Goal: Task Accomplishment & Management: Use online tool/utility

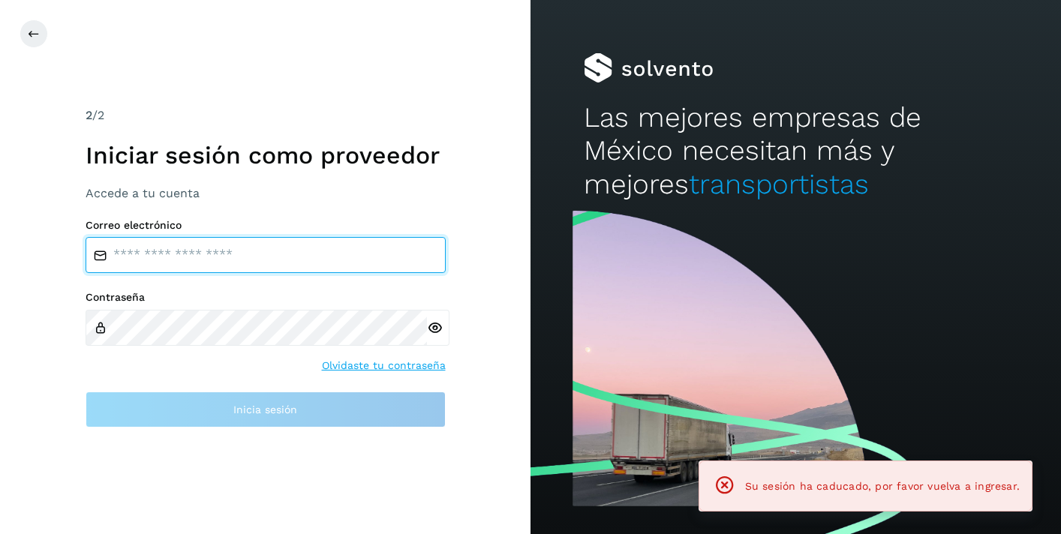
click at [195, 260] on input "email" at bounding box center [266, 255] width 360 height 36
type input "**********"
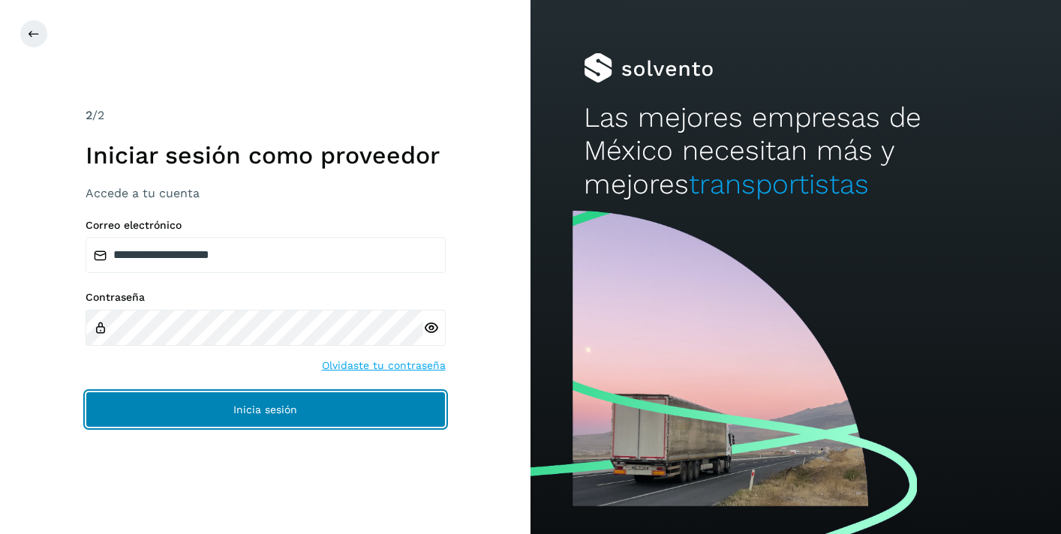
click at [237, 405] on span "Inicia sesión" at bounding box center [265, 409] width 64 height 11
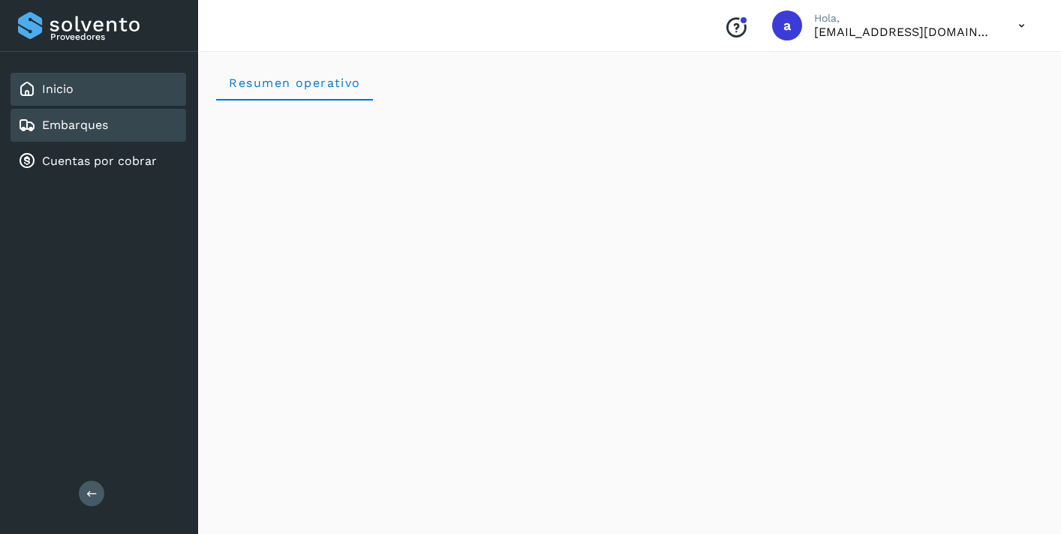
click at [89, 125] on link "Embarques" at bounding box center [75, 125] width 66 height 14
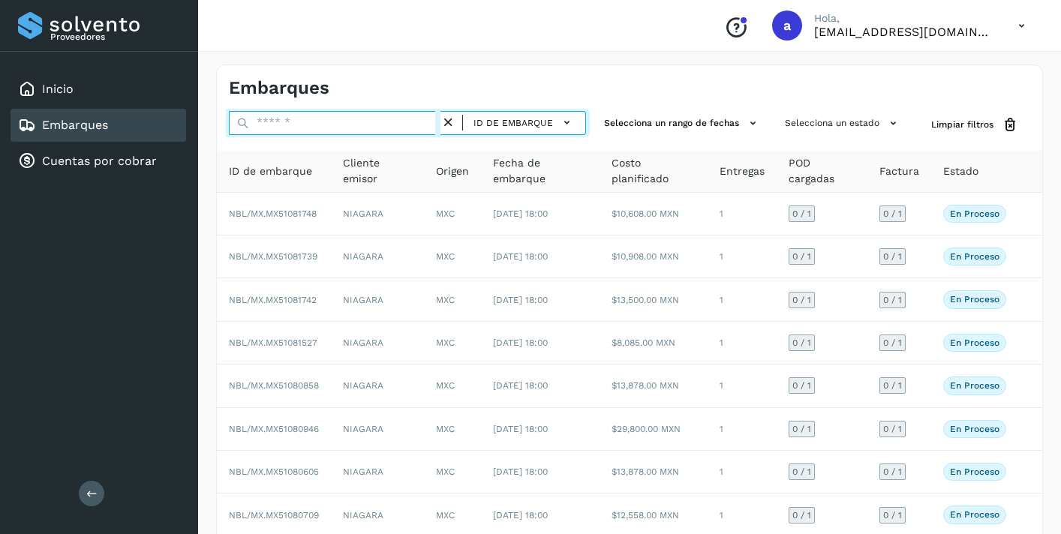
click at [270, 128] on input "text" at bounding box center [335, 123] width 212 height 24
paste input "**********"
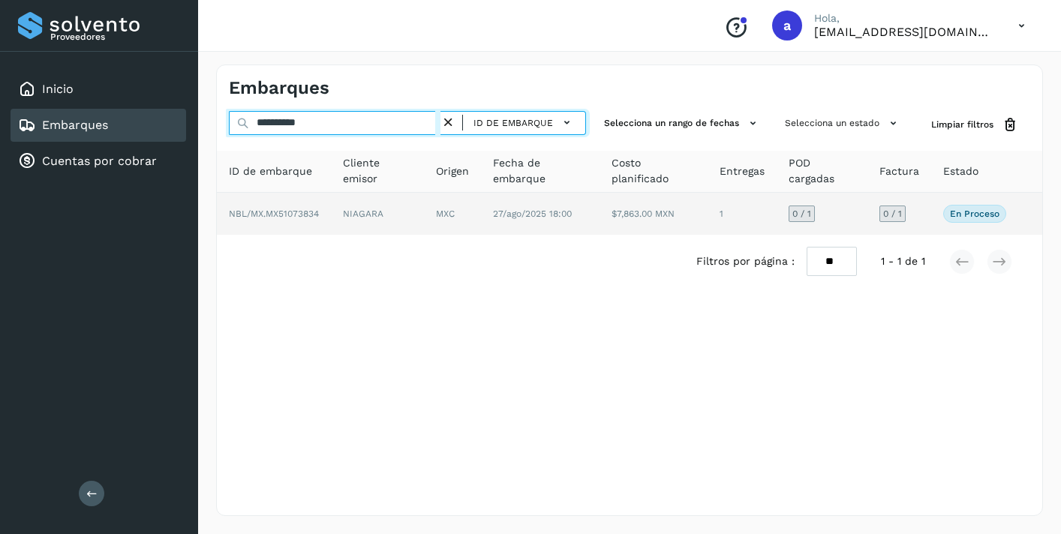
type input "**********"
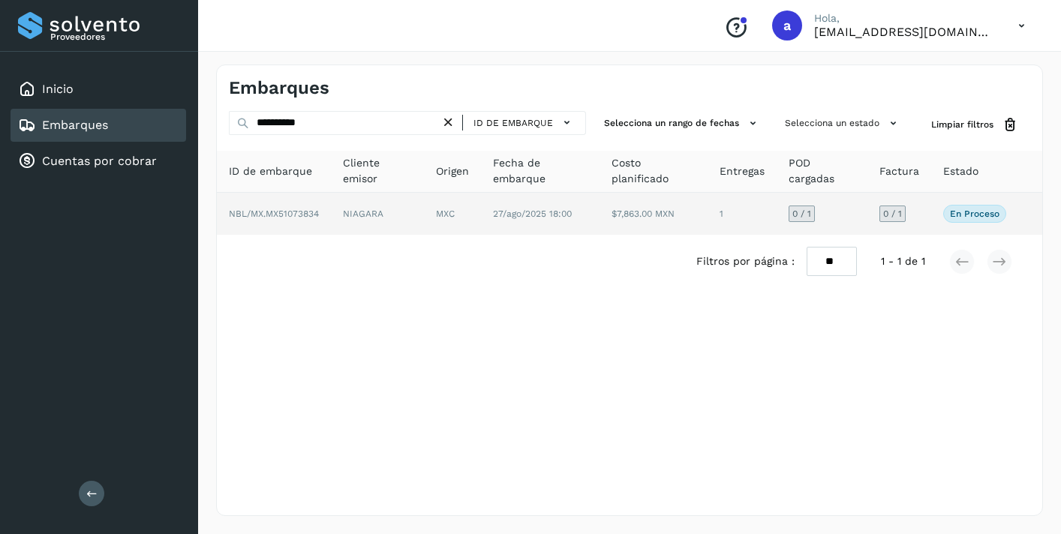
click at [896, 214] on span "0 / 1" at bounding box center [892, 213] width 19 height 9
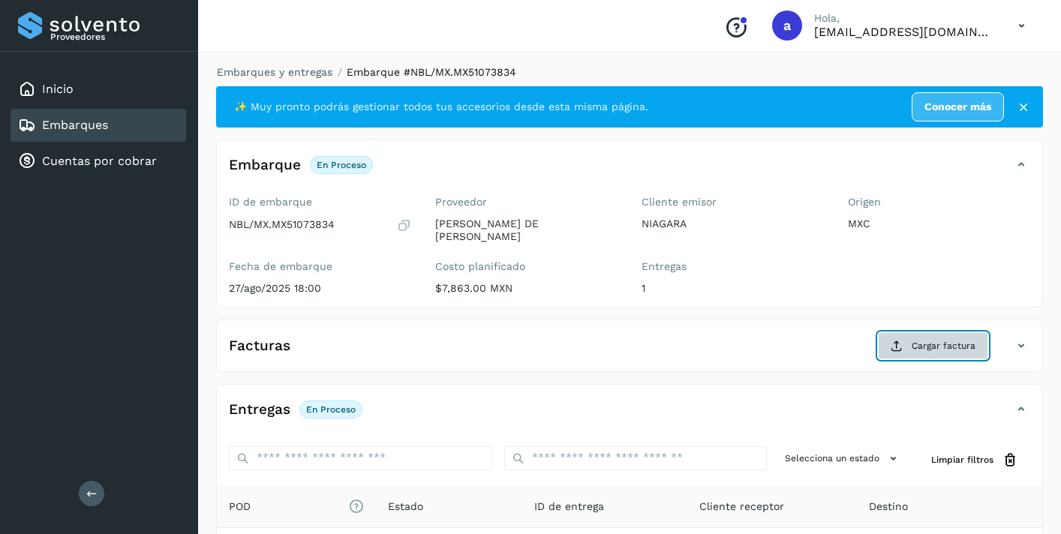
click at [936, 346] on span "Cargar factura" at bounding box center [943, 346] width 64 height 14
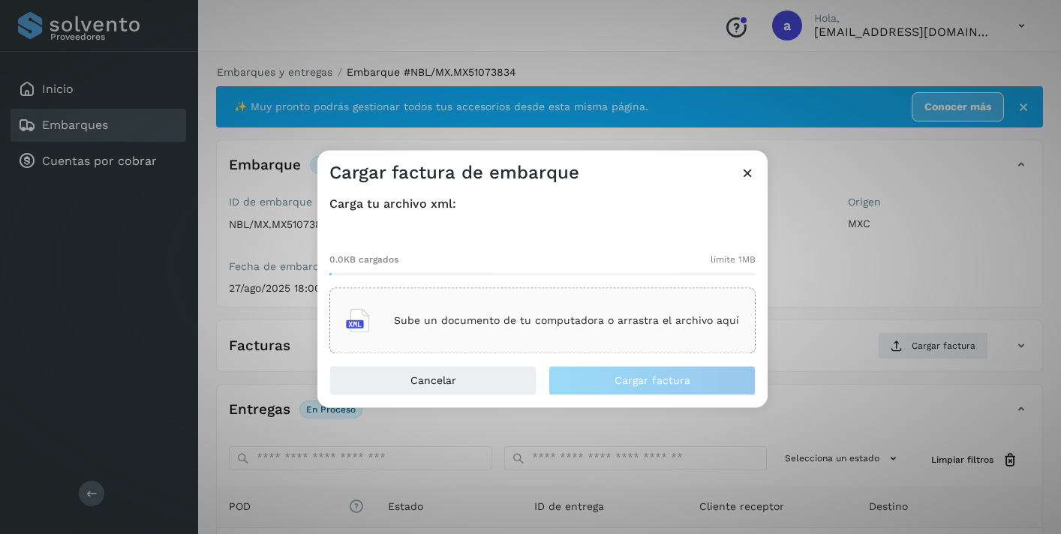
click at [671, 330] on div "Sube un documento de tu computadora o arrastra el archivo aquí" at bounding box center [542, 321] width 393 height 41
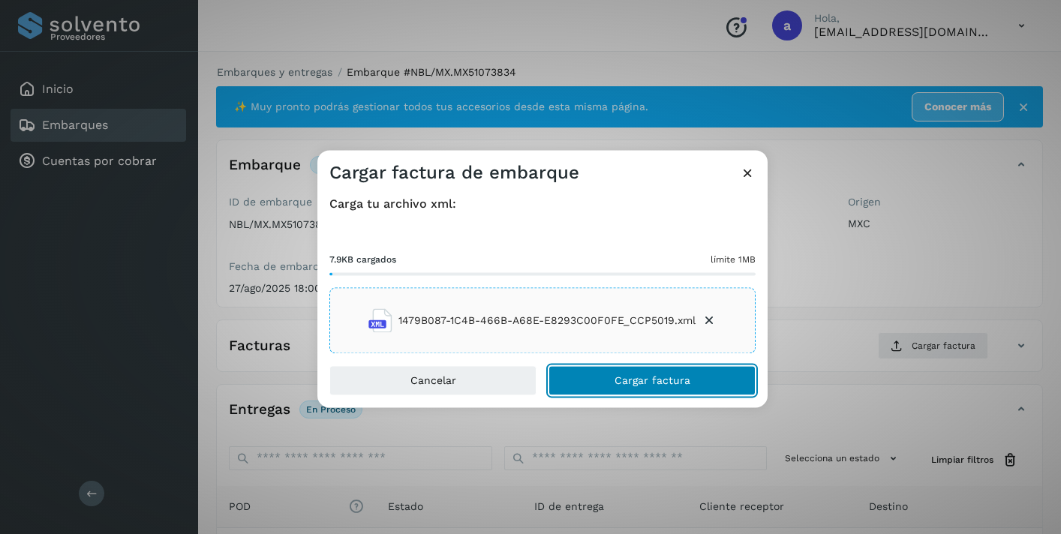
click at [709, 389] on button "Cargar factura" at bounding box center [651, 381] width 207 height 30
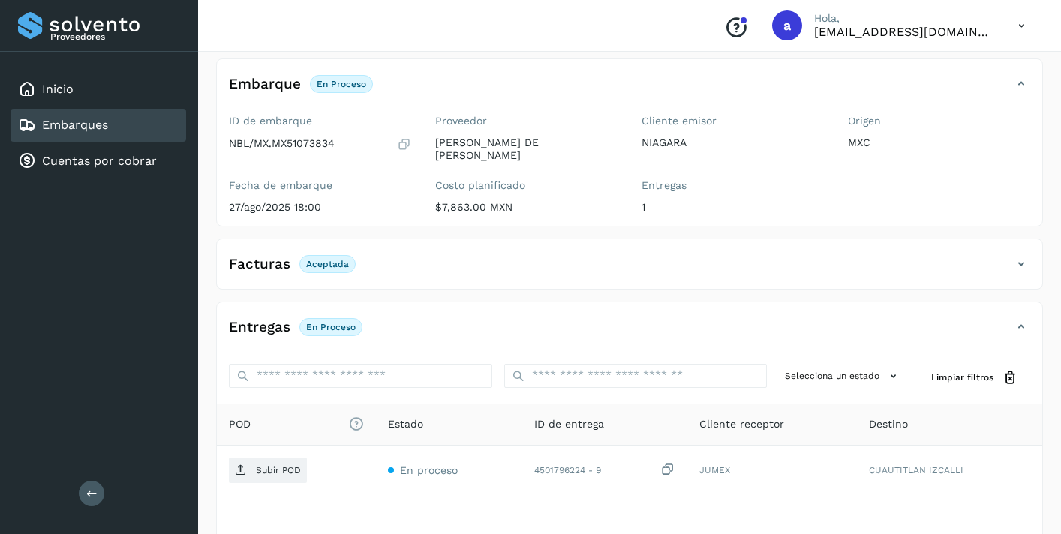
scroll to position [189, 0]
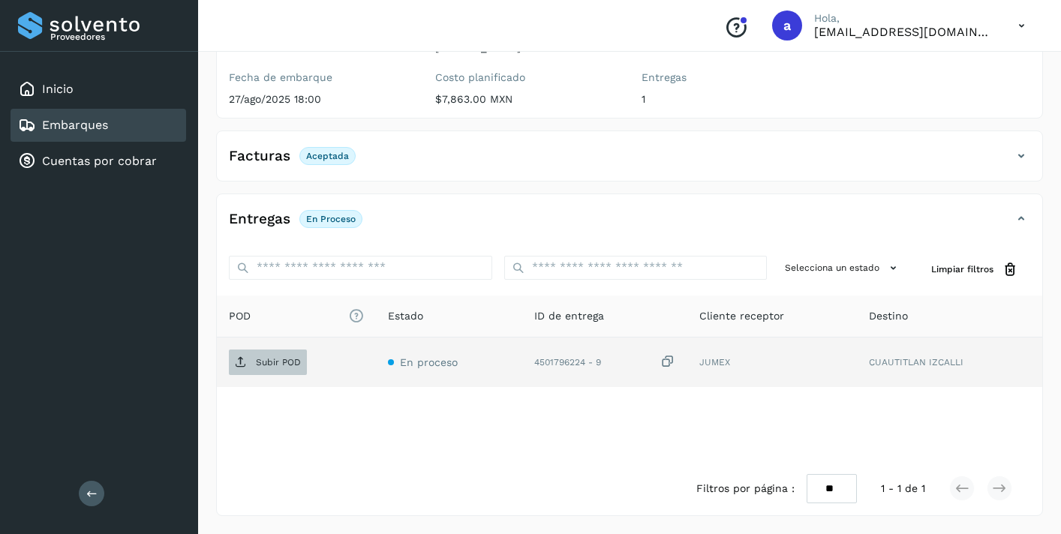
click at [267, 363] on p "Subir POD" at bounding box center [278, 362] width 45 height 11
click at [113, 122] on div "Embarques" at bounding box center [99, 125] width 176 height 33
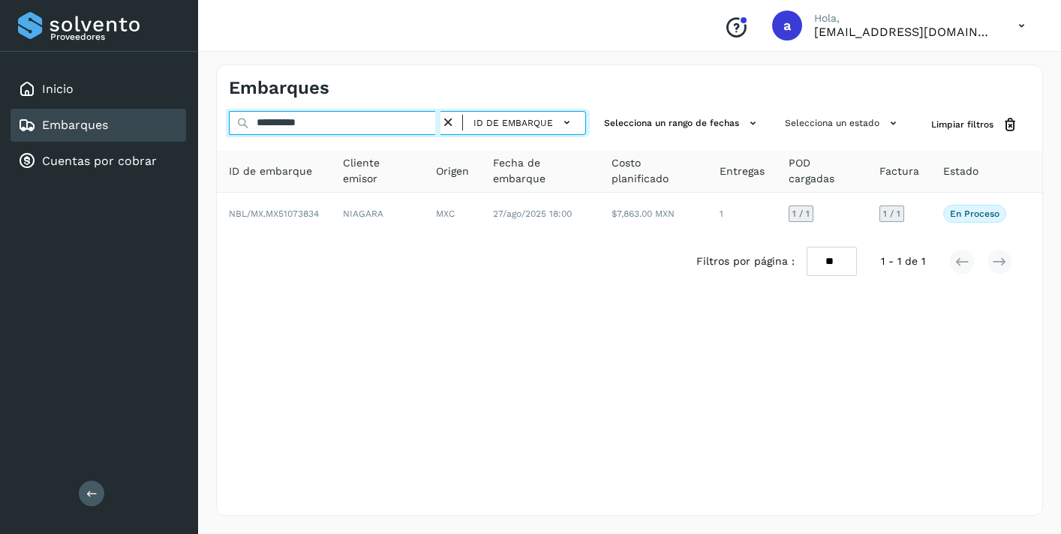
drag, startPoint x: 335, startPoint y: 125, endPoint x: 198, endPoint y: 107, distance: 137.7
click at [203, 108] on div "**********" at bounding box center [629, 291] width 863 height 488
paste input "text"
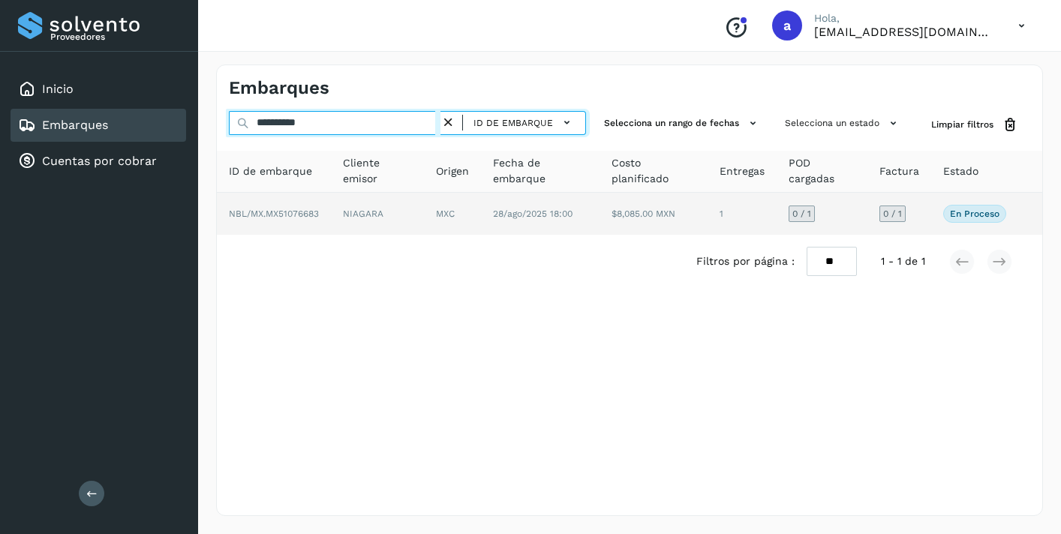
type input "**********"
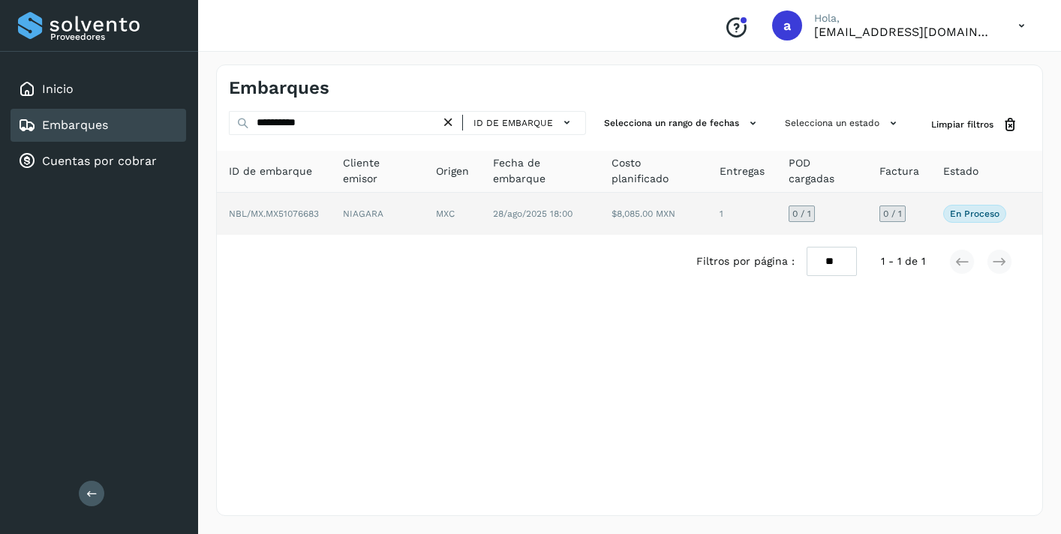
click at [899, 215] on span "0 / 1" at bounding box center [892, 213] width 19 height 9
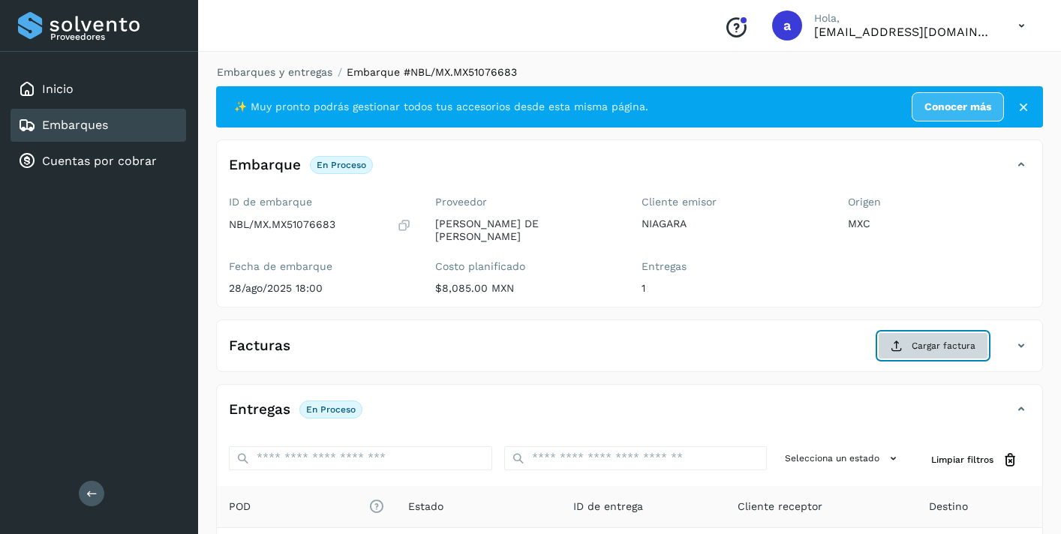
click at [909, 350] on button "Cargar factura" at bounding box center [933, 345] width 110 height 27
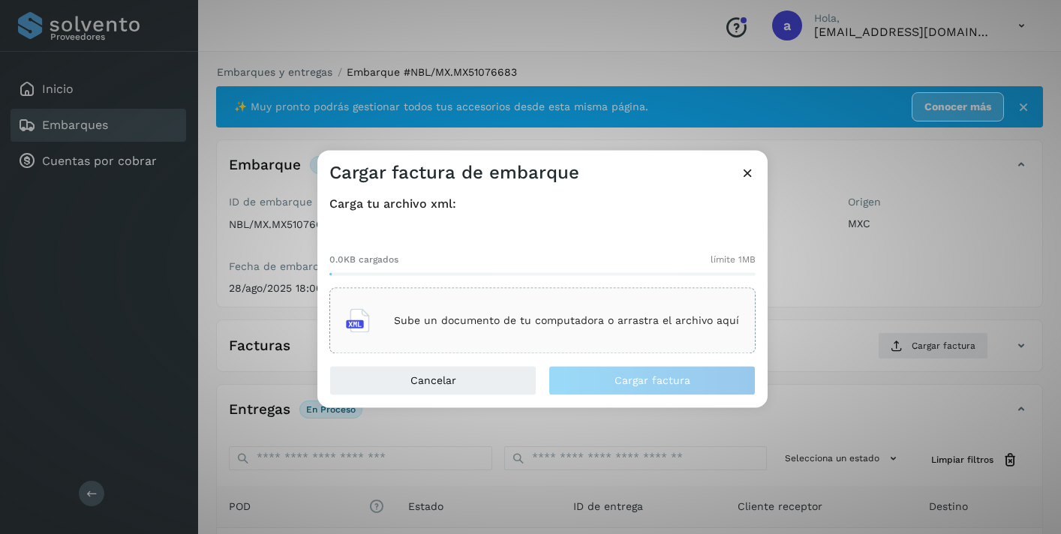
click at [548, 329] on div "Sube un documento de tu computadora o arrastra el archivo aquí" at bounding box center [542, 321] width 393 height 41
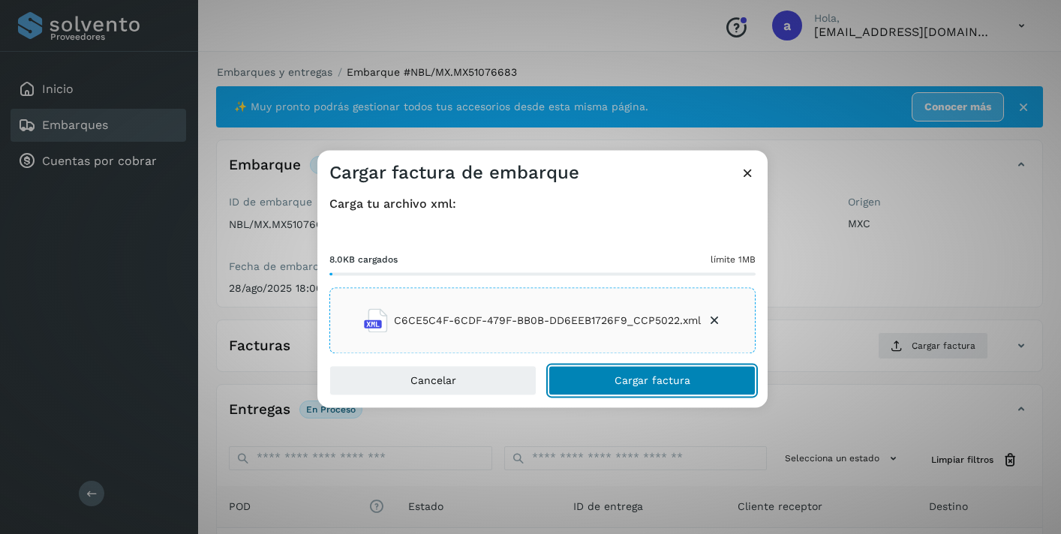
click at [725, 378] on button "Cargar factura" at bounding box center [651, 381] width 207 height 30
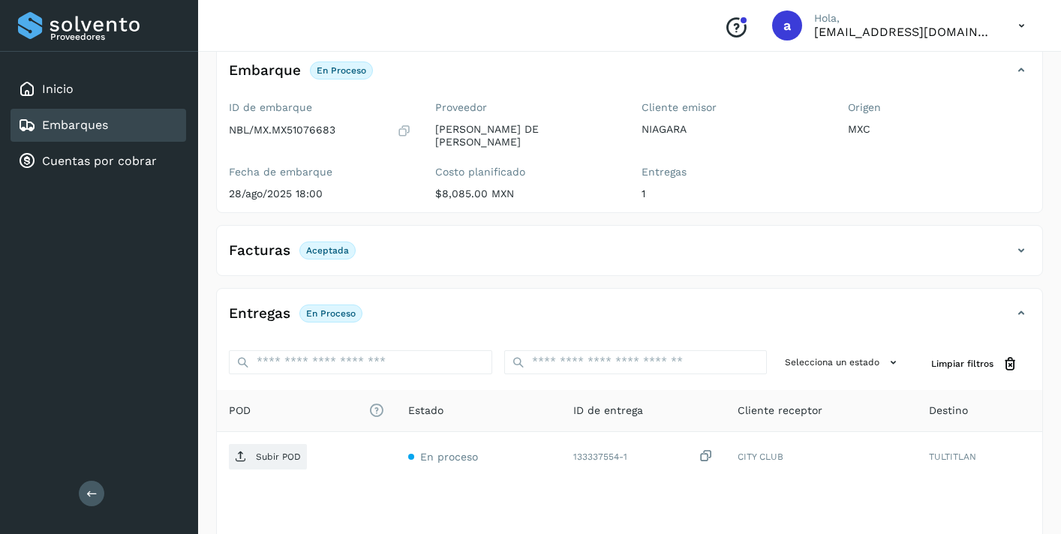
scroll to position [189, 0]
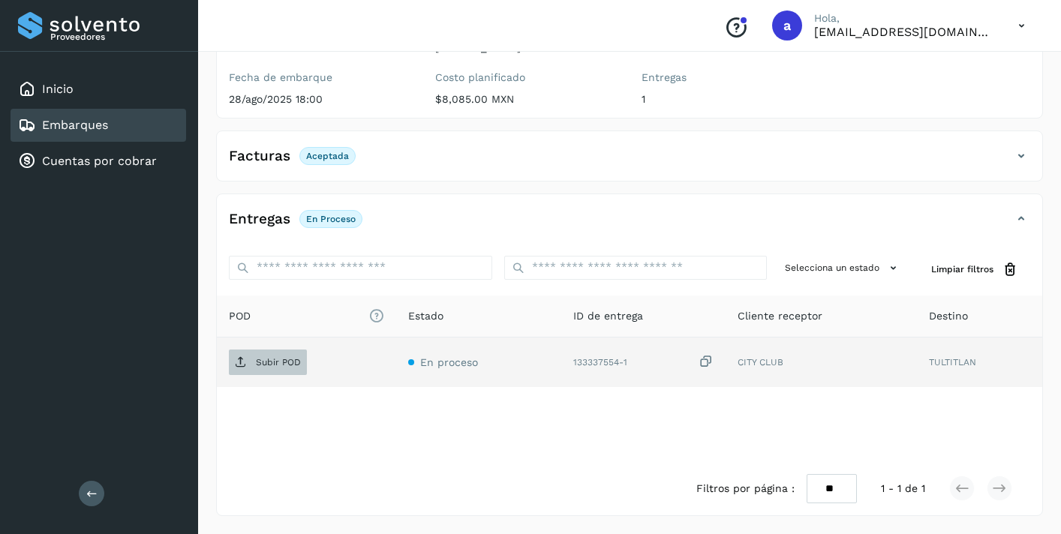
click at [290, 362] on p "Subir POD" at bounding box center [278, 362] width 45 height 11
click at [125, 123] on div "Embarques" at bounding box center [99, 125] width 176 height 33
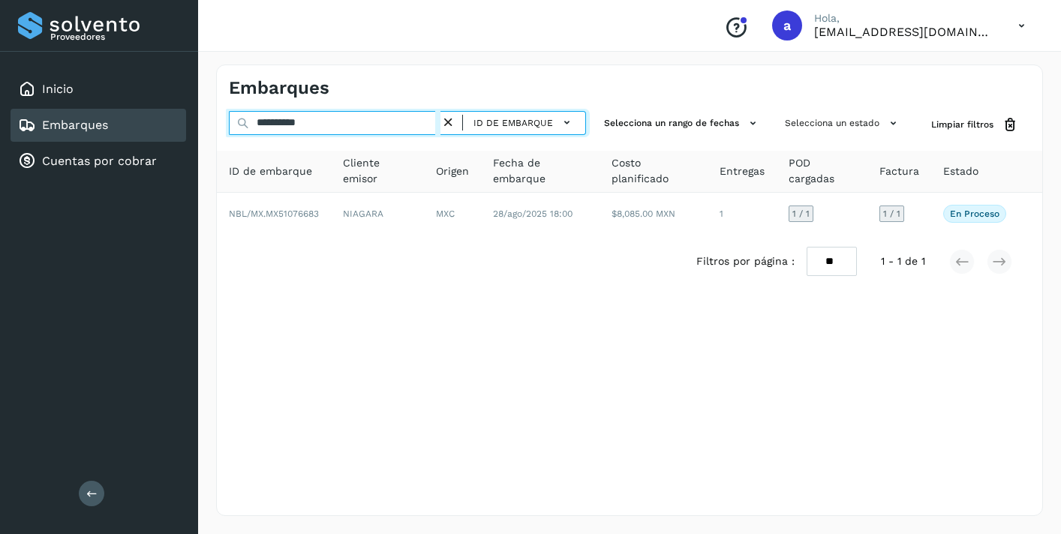
drag, startPoint x: 336, startPoint y: 122, endPoint x: 176, endPoint y: 115, distance: 160.7
click at [178, 115] on div "**********" at bounding box center [530, 267] width 1061 height 534
paste input "text"
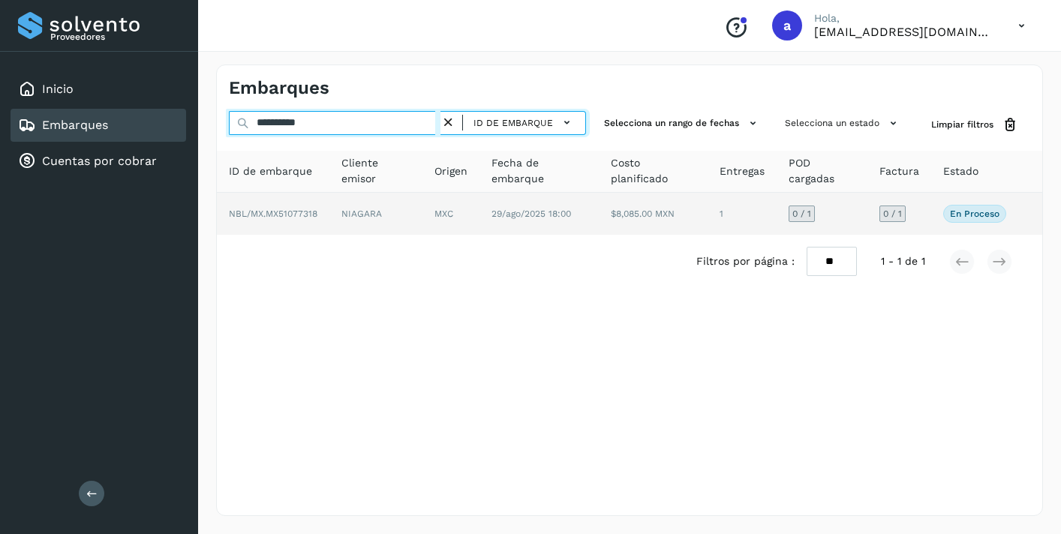
type input "**********"
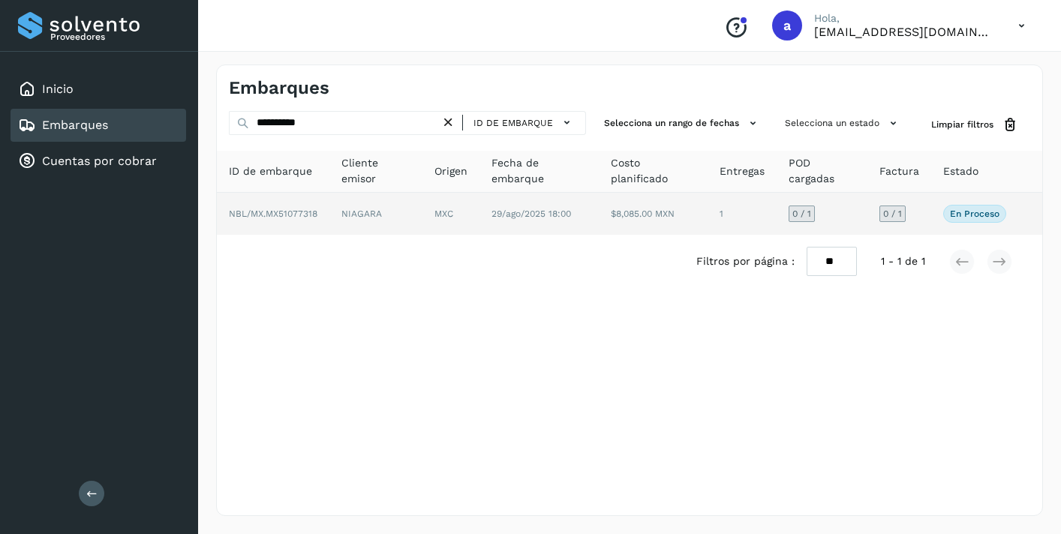
click at [896, 213] on span "0 / 1" at bounding box center [892, 213] width 19 height 9
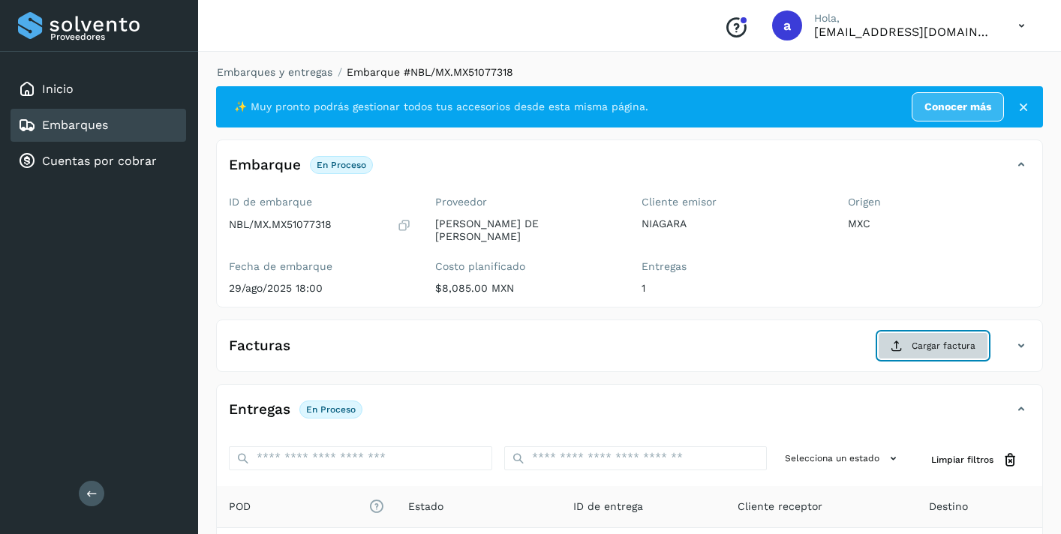
click at [905, 337] on button "Cargar factura" at bounding box center [933, 345] width 110 height 27
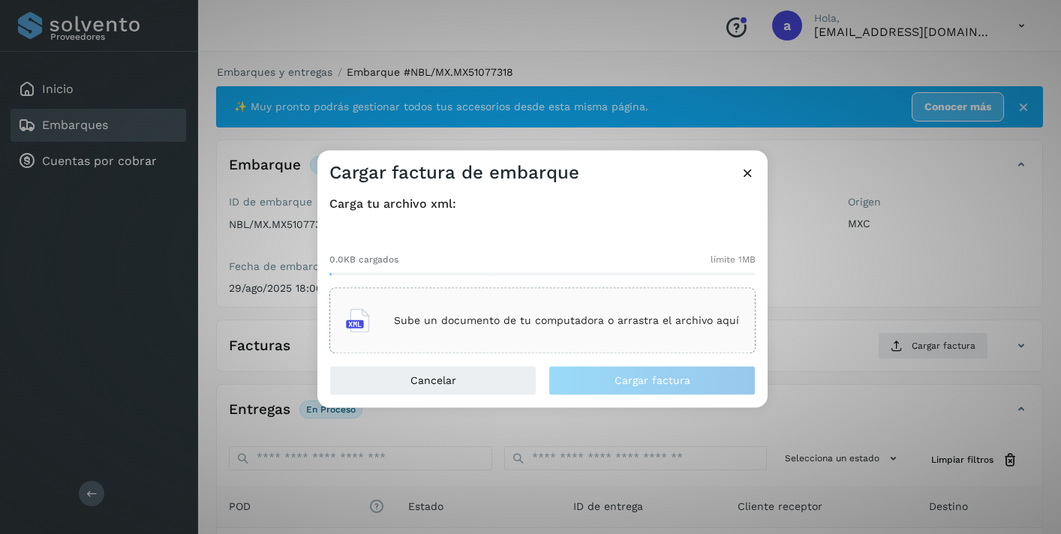
click at [607, 311] on div "Sube un documento de tu computadora o arrastra el archivo aquí" at bounding box center [542, 321] width 393 height 41
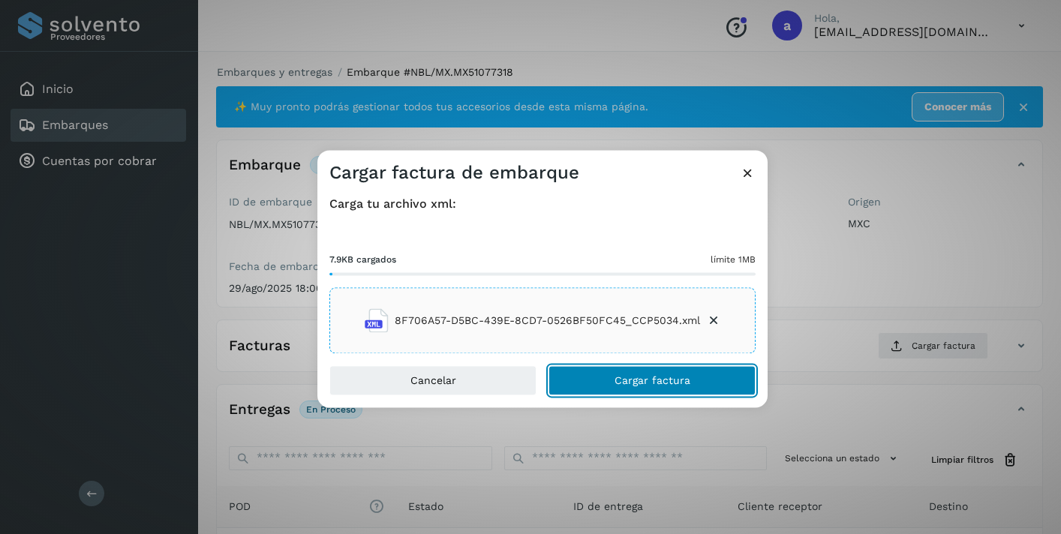
click at [662, 380] on span "Cargar factura" at bounding box center [652, 381] width 76 height 11
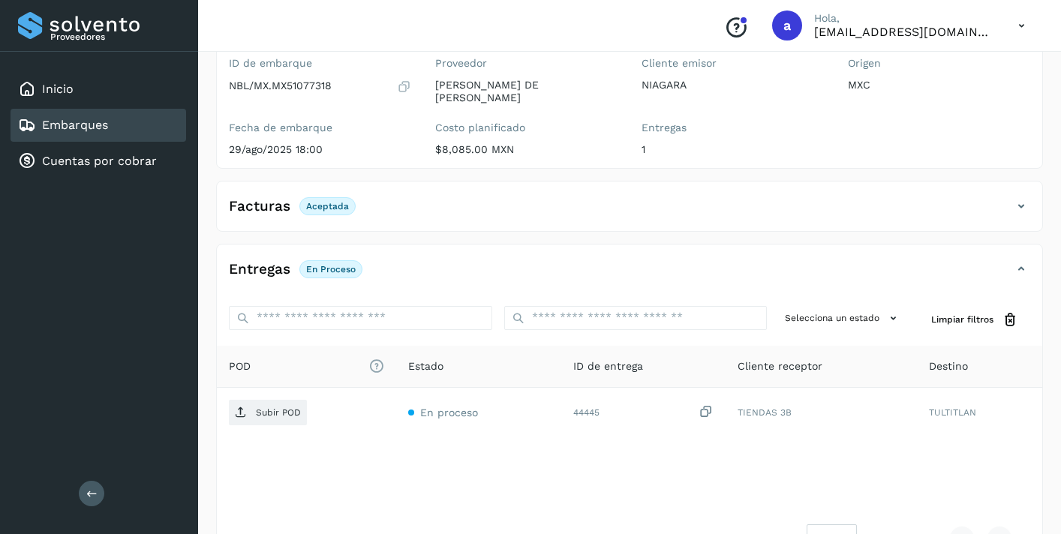
scroll to position [189, 0]
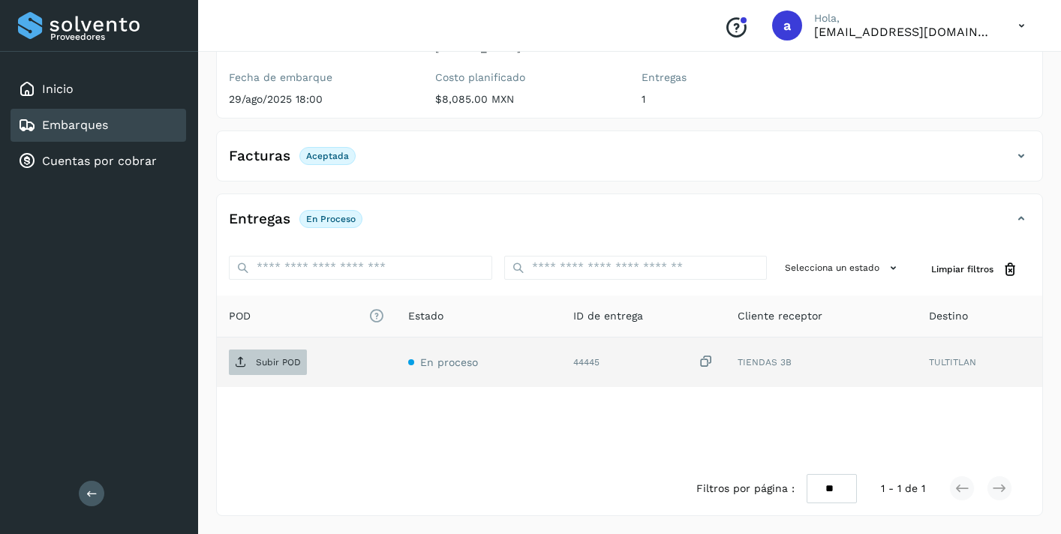
click at [270, 359] on p "Subir POD" at bounding box center [278, 362] width 45 height 11
click at [109, 122] on div "Embarques" at bounding box center [99, 125] width 176 height 33
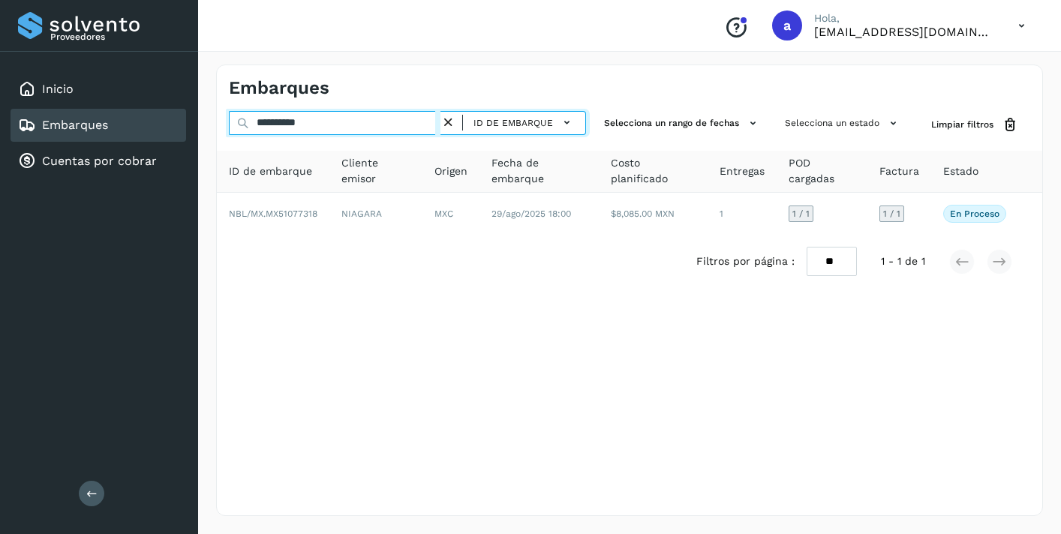
drag, startPoint x: 331, startPoint y: 119, endPoint x: 184, endPoint y: 125, distance: 147.1
click at [195, 123] on div "**********" at bounding box center [530, 267] width 1061 height 534
paste input "text"
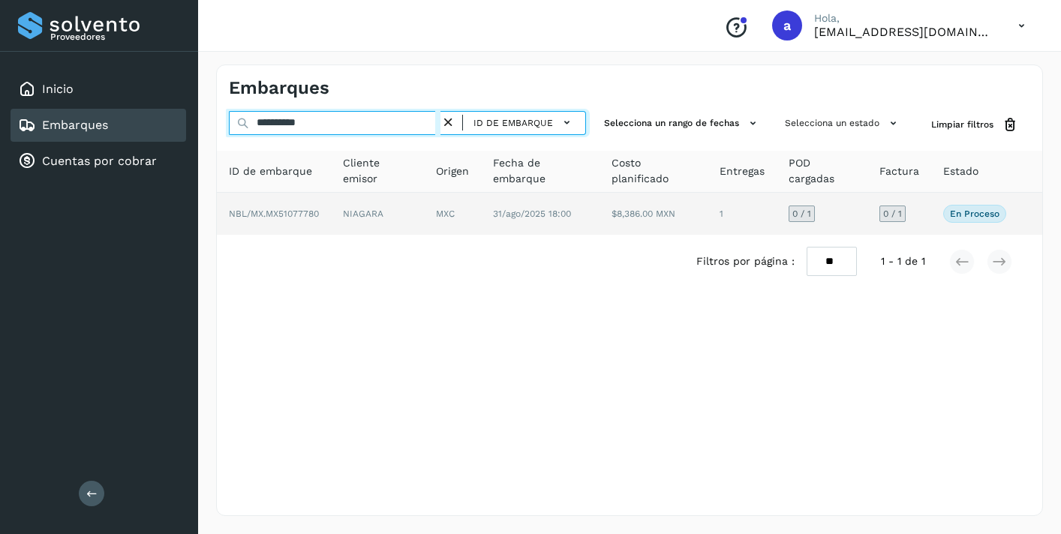
type input "**********"
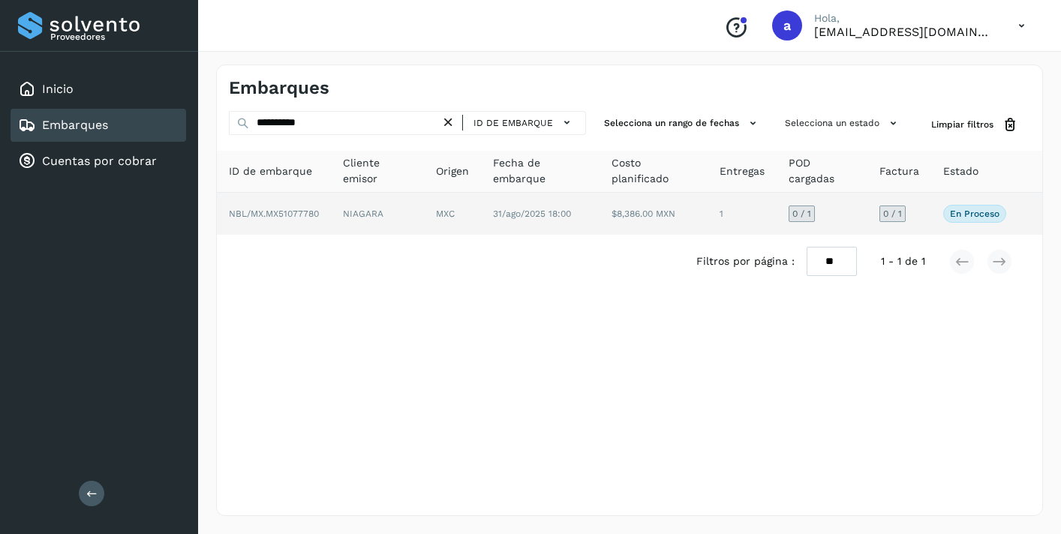
click at [891, 215] on span "0 / 1" at bounding box center [892, 213] width 19 height 9
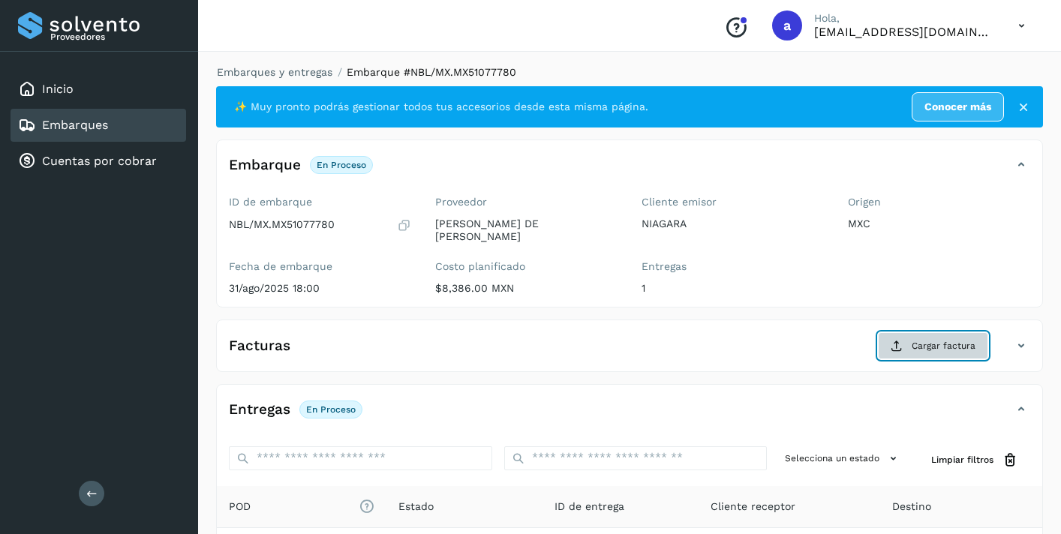
click at [920, 343] on span "Cargar factura" at bounding box center [943, 346] width 64 height 14
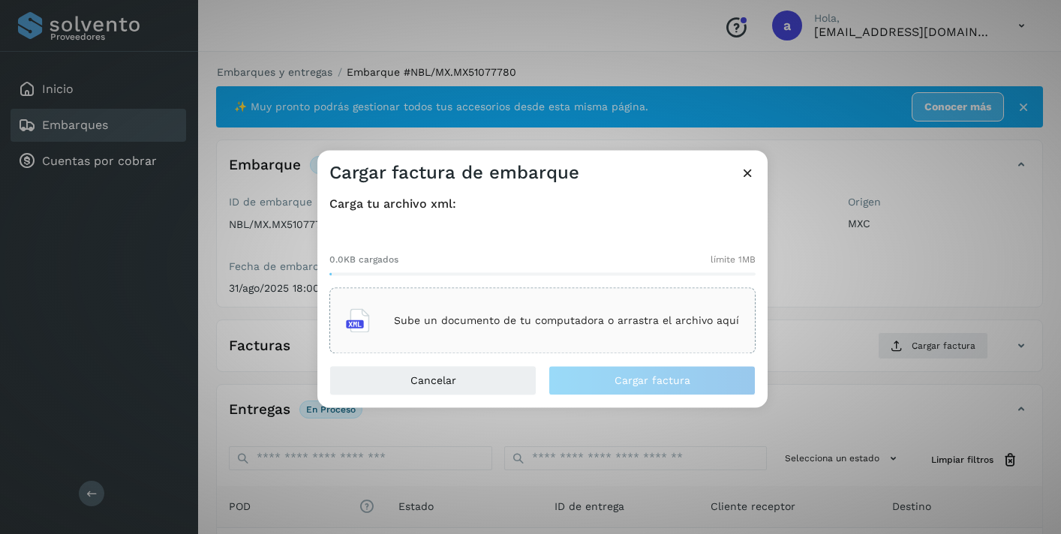
click at [668, 325] on p "Sube un documento de tu computadora o arrastra el archivo aquí" at bounding box center [566, 320] width 345 height 13
click at [593, 323] on p "Sube un documento de tu computadora o arrastra el archivo aquí" at bounding box center [566, 320] width 345 height 13
click at [748, 173] on icon at bounding box center [748, 173] width 16 height 16
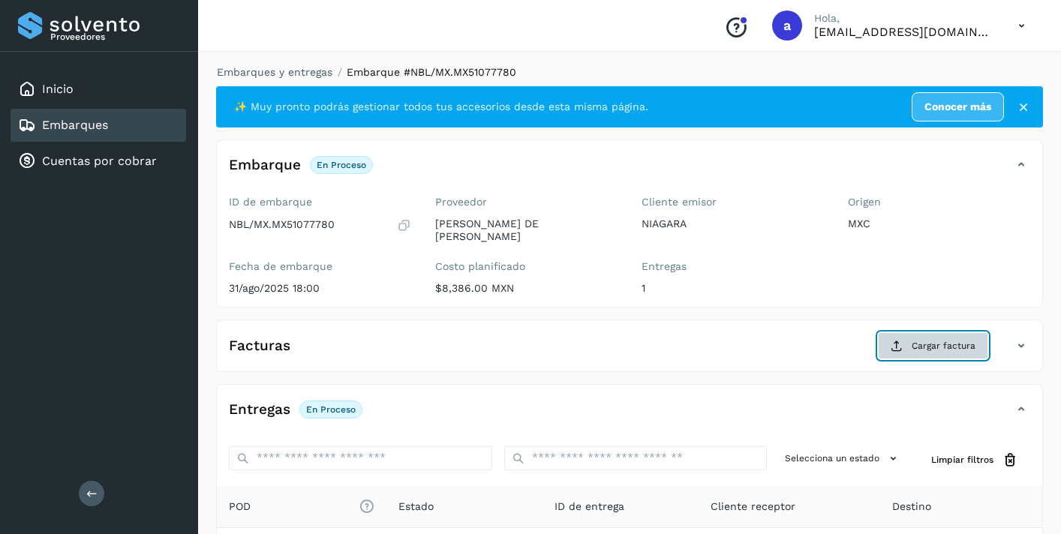
click at [917, 348] on span "Cargar factura" at bounding box center [943, 346] width 64 height 14
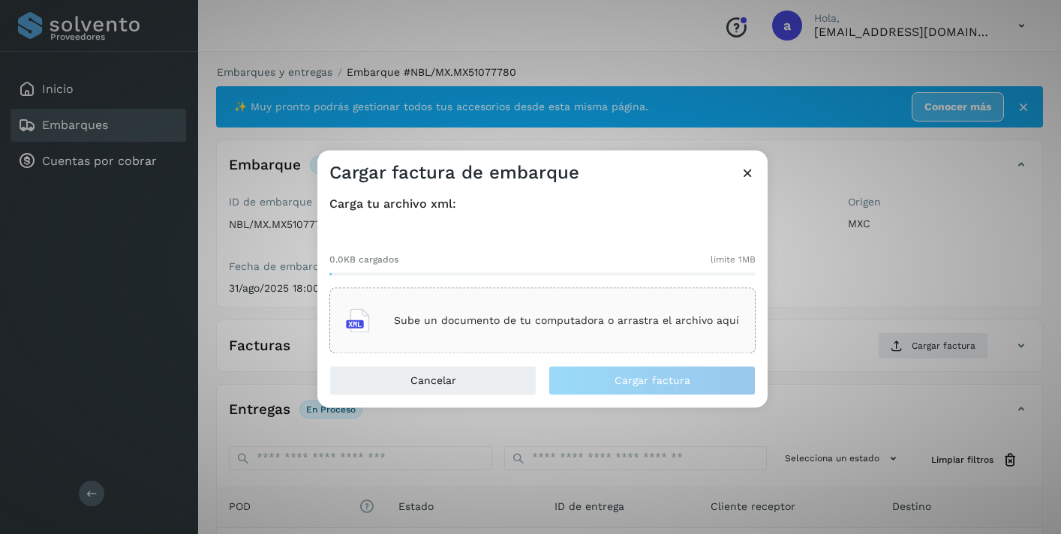
click at [665, 307] on div "Sube un documento de tu computadora o arrastra el archivo aquí" at bounding box center [542, 321] width 393 height 41
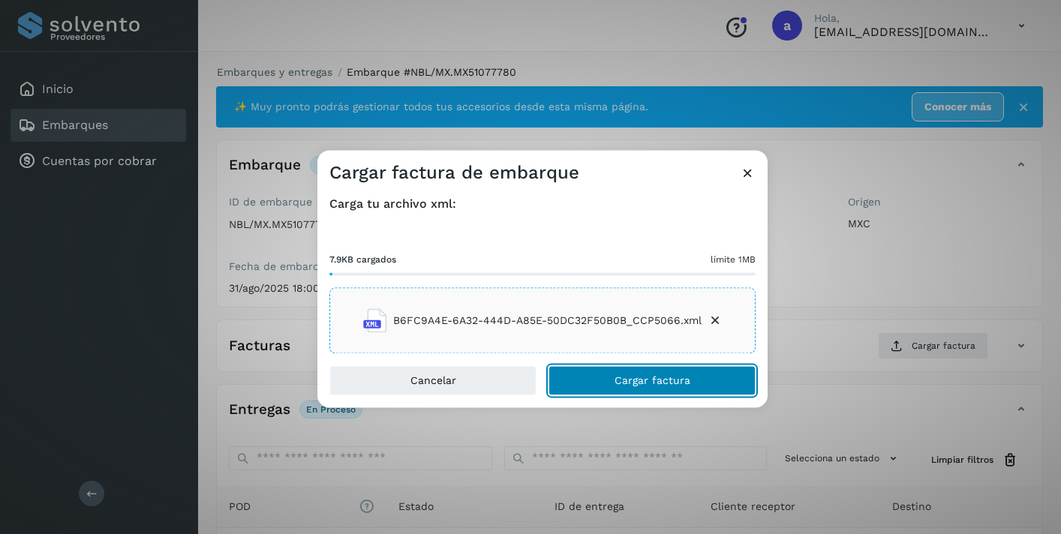
click at [653, 390] on button "Cargar factura" at bounding box center [651, 381] width 207 height 30
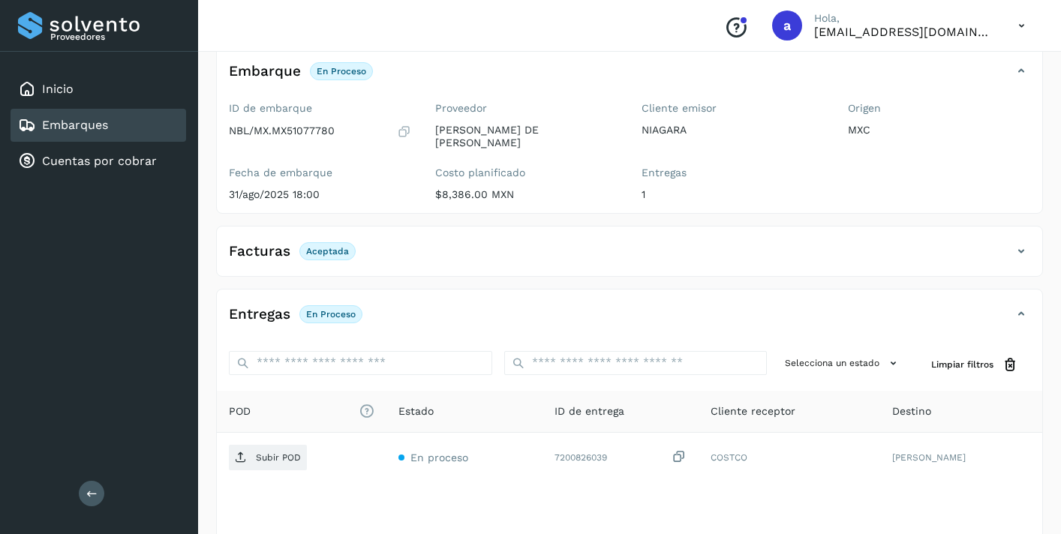
scroll to position [189, 0]
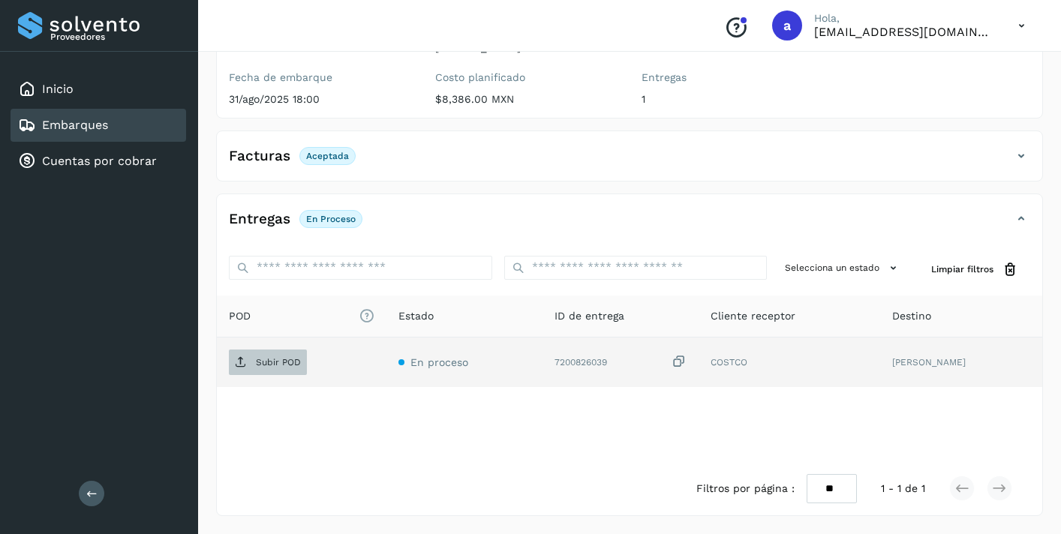
click at [284, 367] on p "Subir POD" at bounding box center [278, 362] width 45 height 11
click at [152, 122] on div "Embarques" at bounding box center [99, 125] width 176 height 33
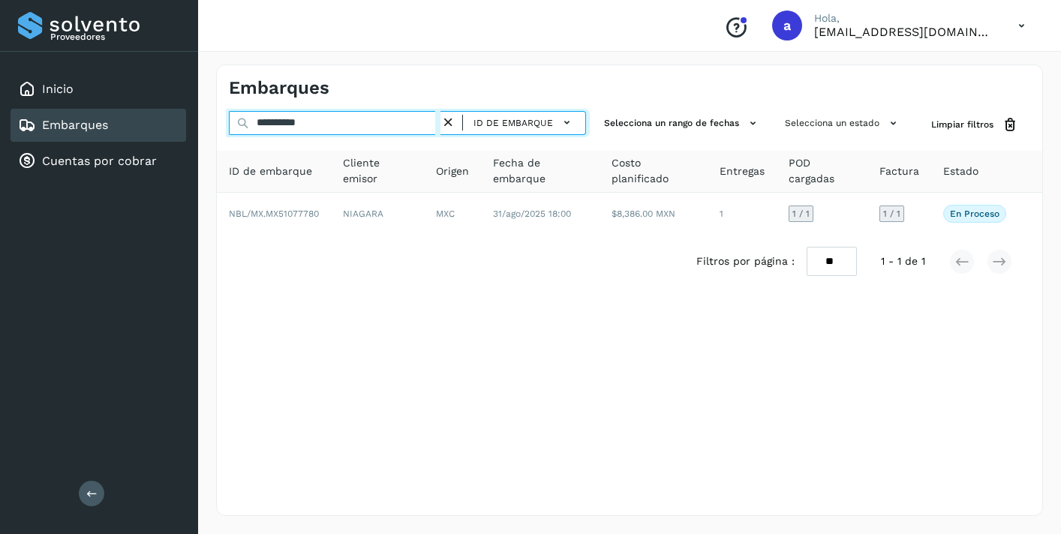
drag, startPoint x: 335, startPoint y: 124, endPoint x: 209, endPoint y: 114, distance: 127.1
click at [209, 114] on div "**********" at bounding box center [629, 291] width 863 height 488
paste input "text"
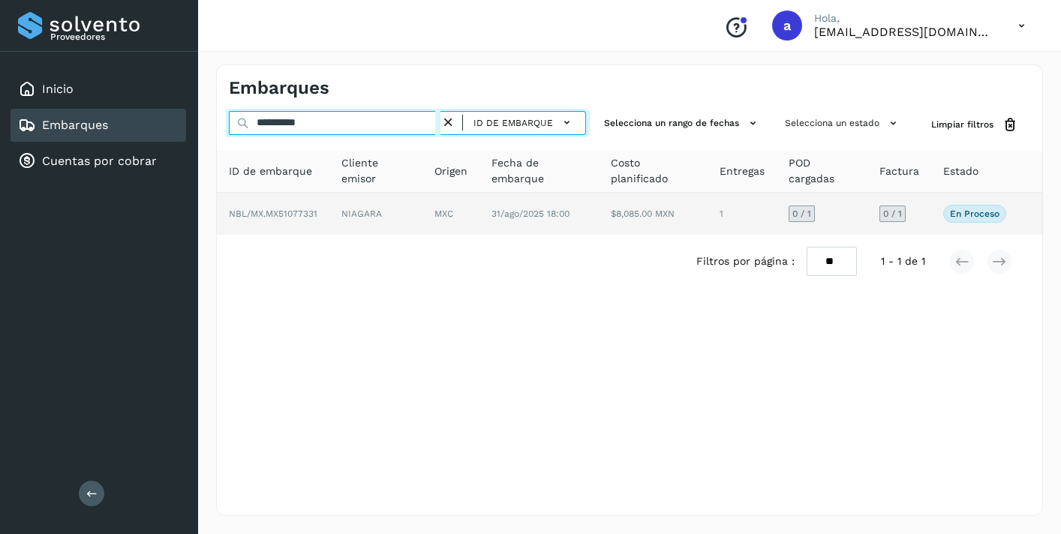
type input "**********"
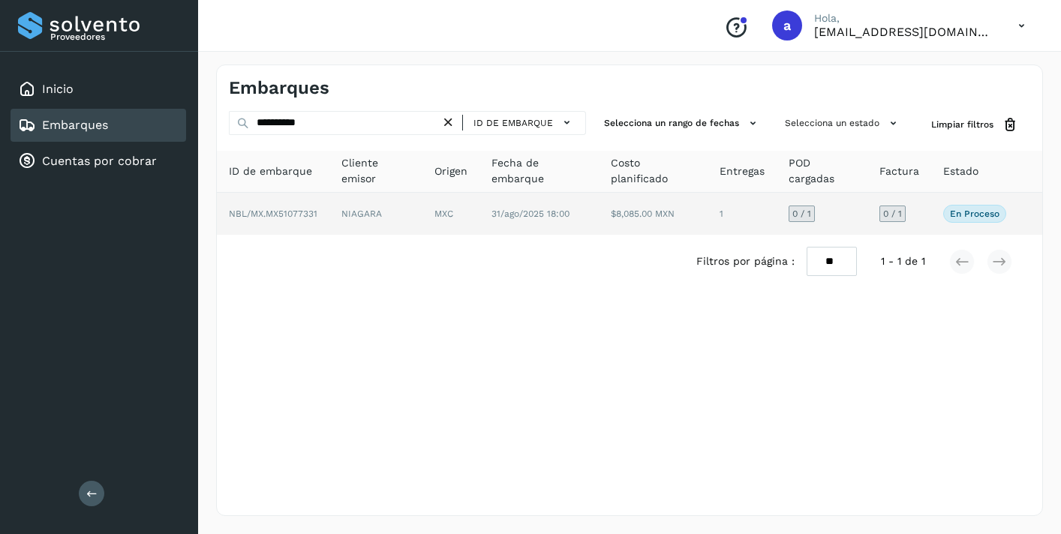
click at [890, 209] on span "0 / 1" at bounding box center [892, 213] width 19 height 9
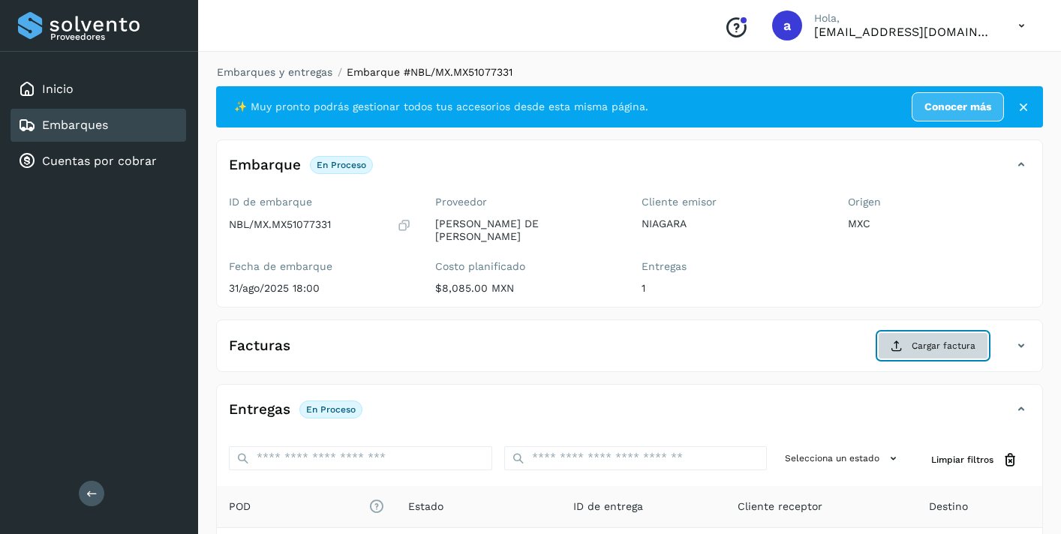
click at [920, 336] on button "Cargar factura" at bounding box center [933, 345] width 110 height 27
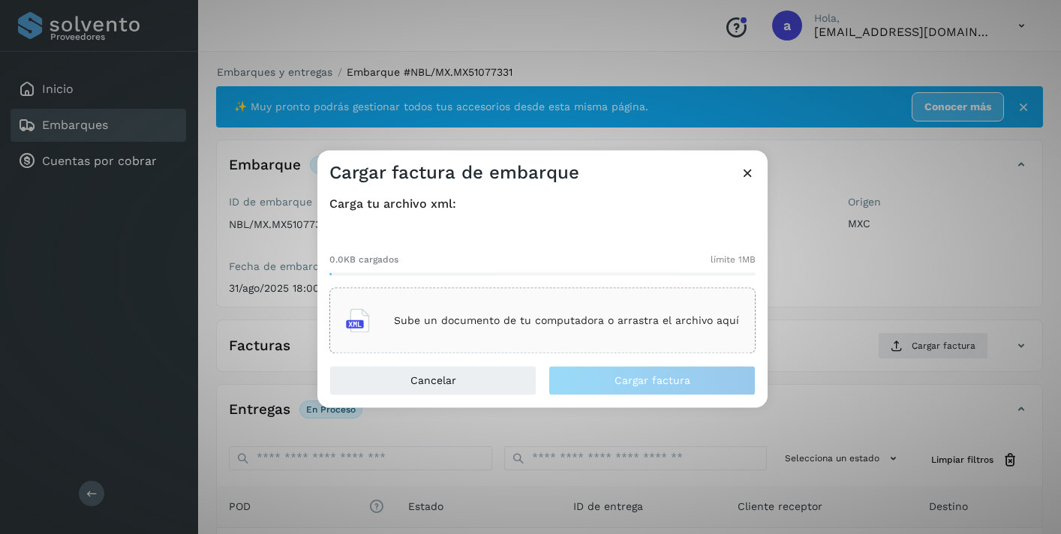
click at [671, 323] on p "Sube un documento de tu computadora o arrastra el archivo aquí" at bounding box center [566, 320] width 345 height 13
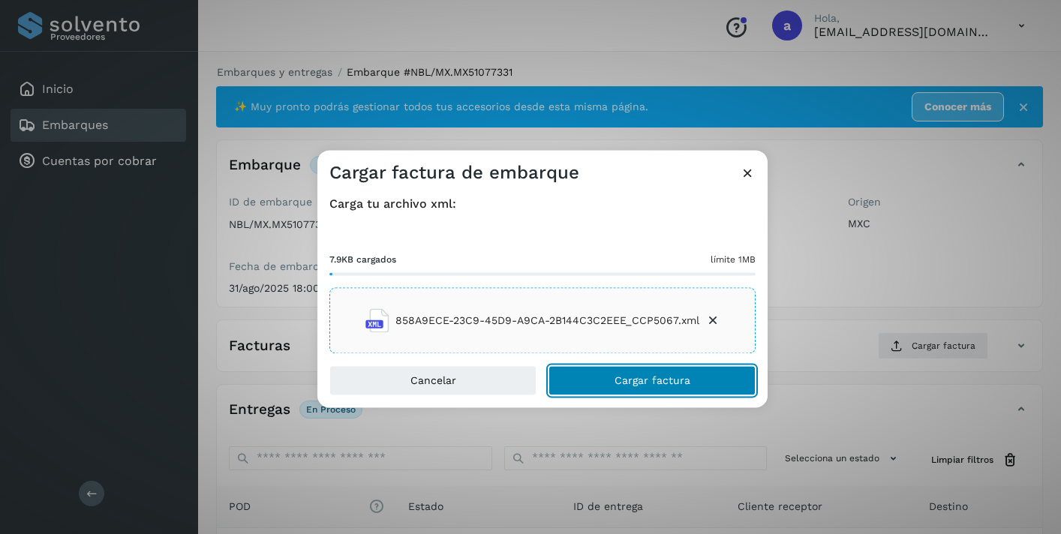
click at [670, 376] on span "Cargar factura" at bounding box center [652, 381] width 76 height 11
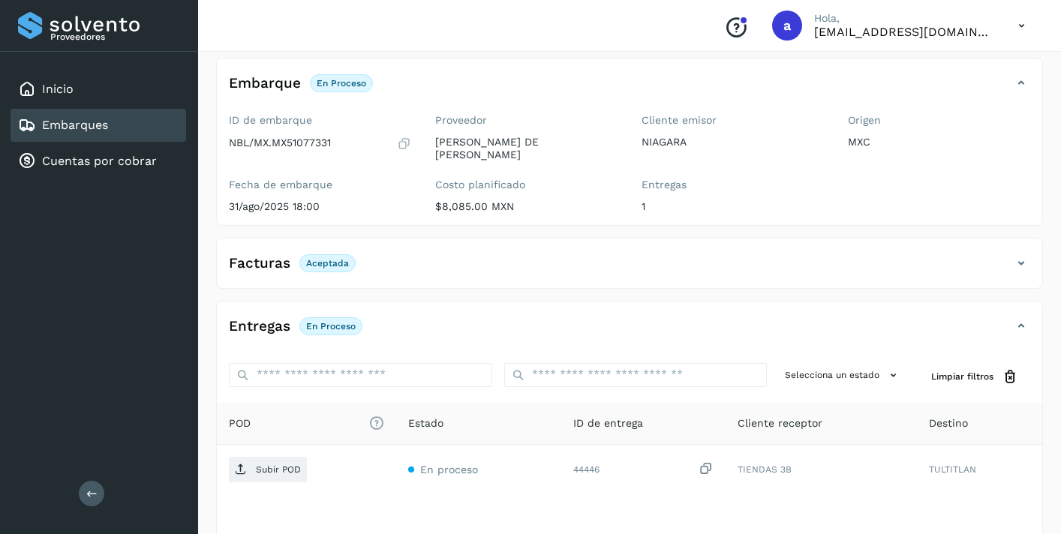
scroll to position [189, 0]
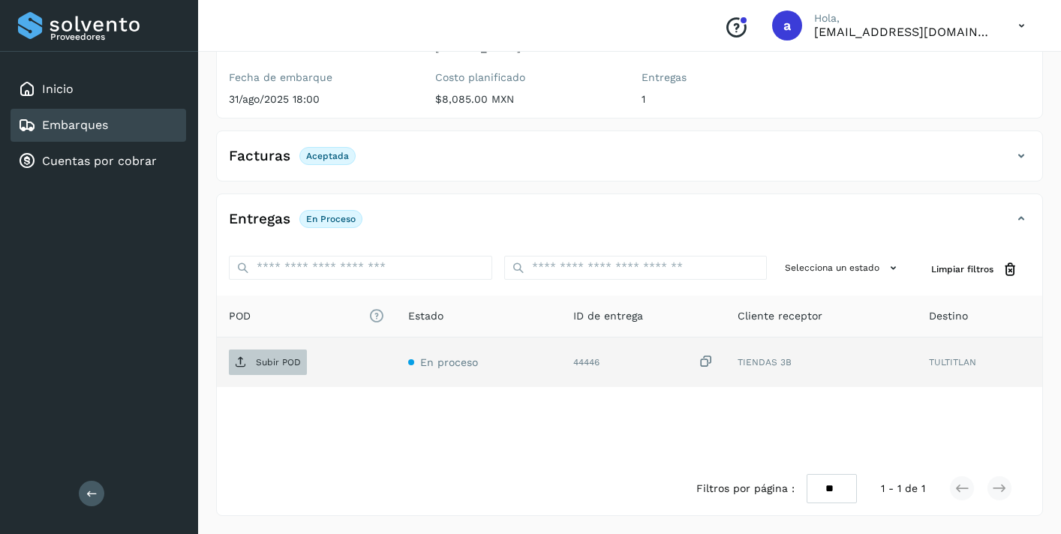
click at [284, 361] on p "Subir POD" at bounding box center [278, 362] width 45 height 11
click at [119, 120] on div "Embarques" at bounding box center [99, 125] width 176 height 33
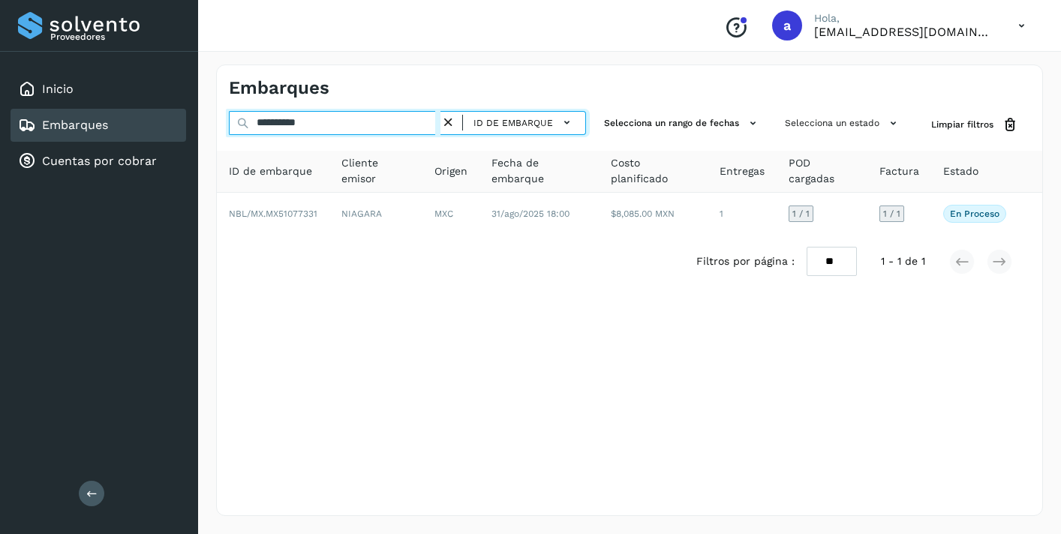
drag, startPoint x: 328, startPoint y: 119, endPoint x: 148, endPoint y: 106, distance: 180.5
click at [148, 106] on div "**********" at bounding box center [530, 267] width 1061 height 534
paste input "text"
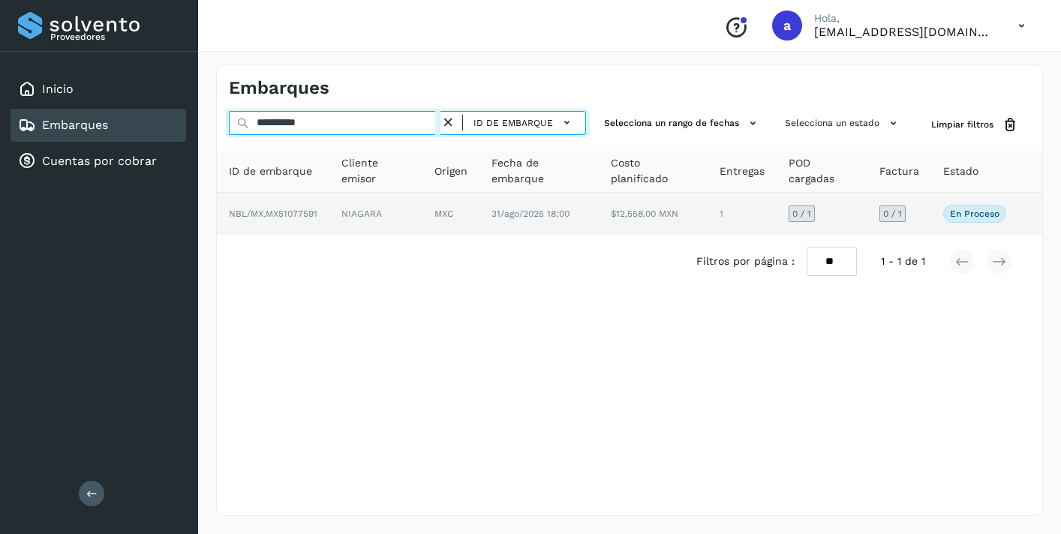
type input "**********"
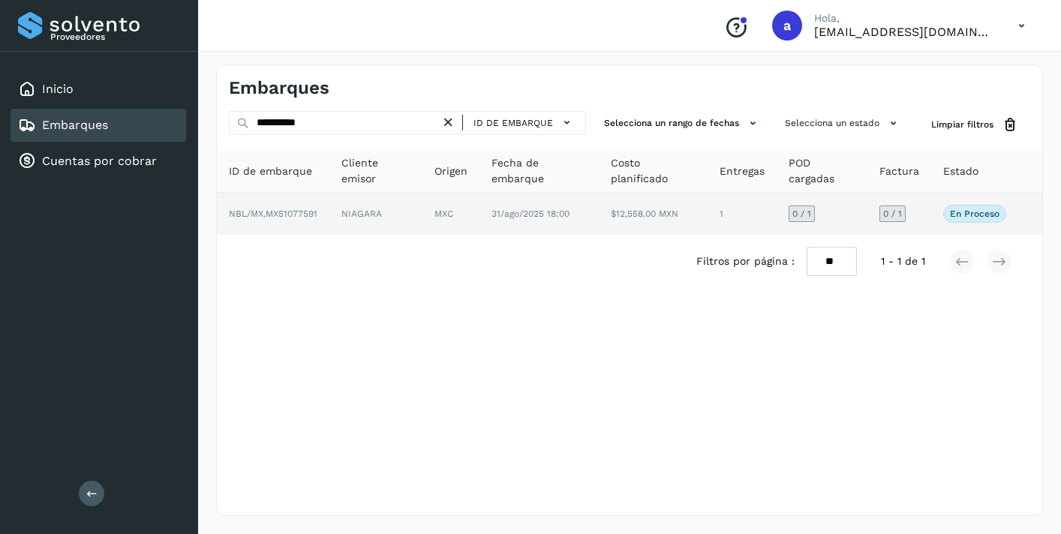
click at [884, 213] on span "0 / 1" at bounding box center [892, 213] width 19 height 9
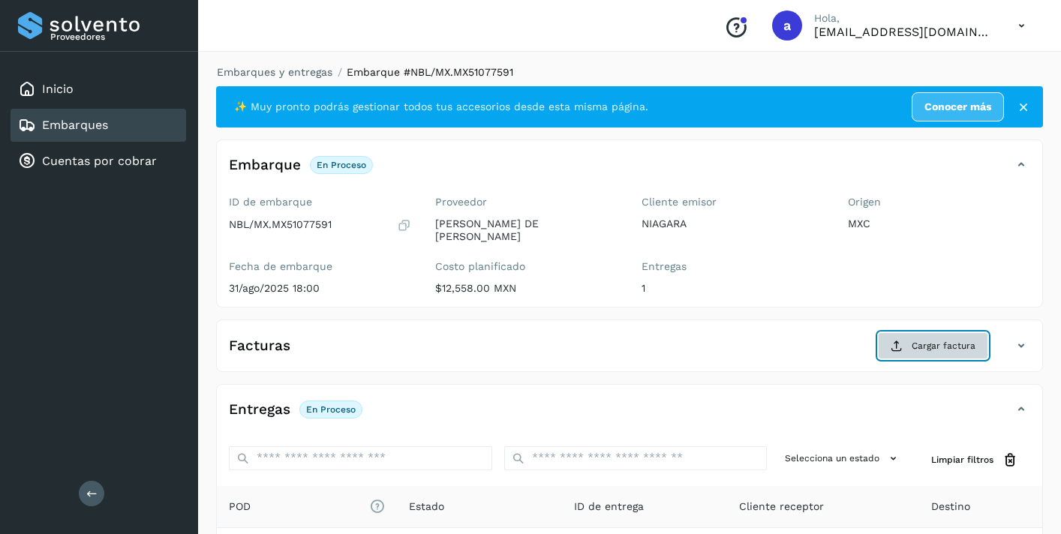
click at [932, 352] on span "Cargar factura" at bounding box center [943, 346] width 64 height 14
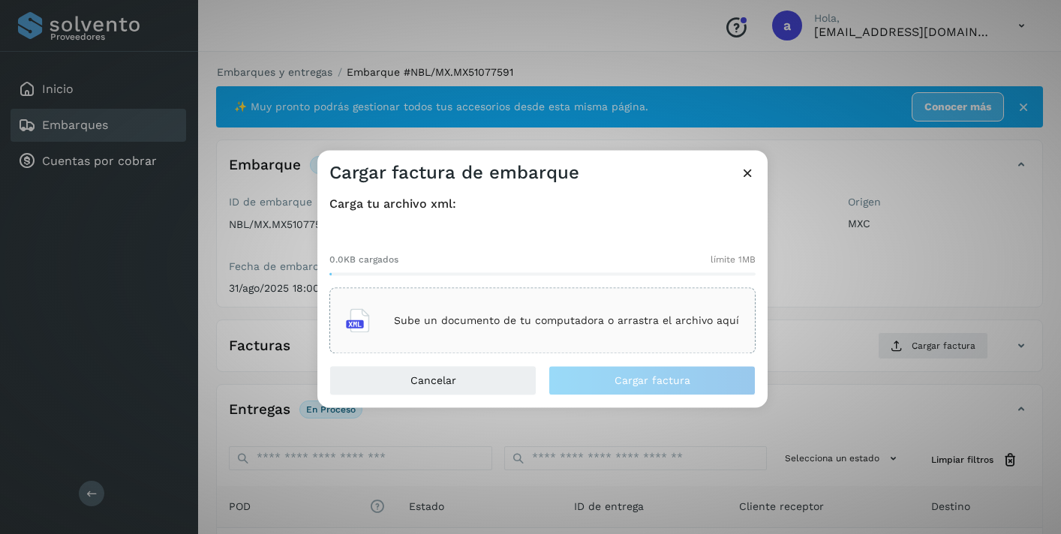
click at [633, 321] on p "Sube un documento de tu computadora o arrastra el archivo aquí" at bounding box center [566, 320] width 345 height 13
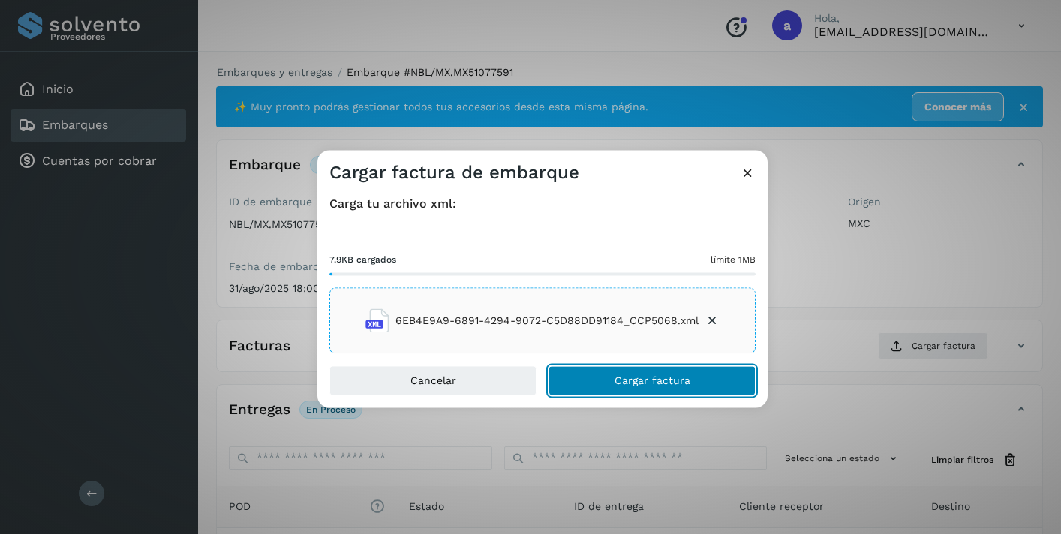
click at [629, 376] on span "Cargar factura" at bounding box center [652, 381] width 76 height 11
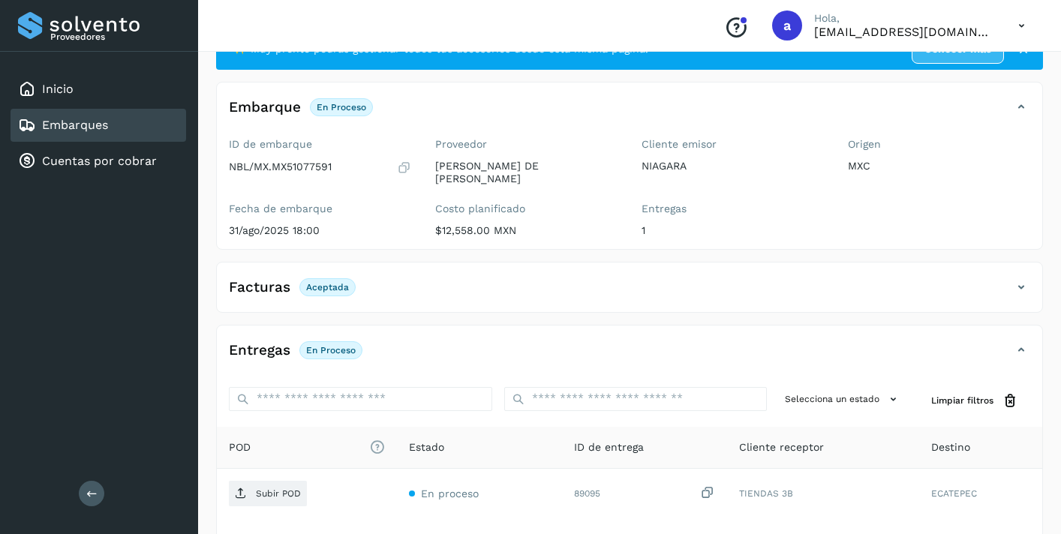
scroll to position [173, 0]
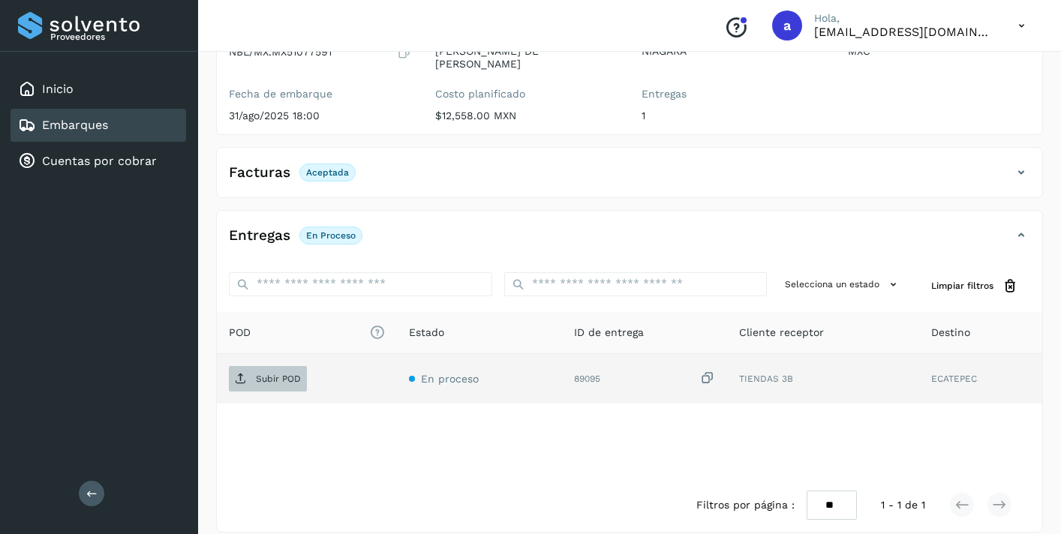
click at [287, 380] on p "Subir POD" at bounding box center [278, 379] width 45 height 11
click at [280, 377] on p "Subir POD" at bounding box center [278, 379] width 45 height 11
click at [159, 122] on div "Embarques" at bounding box center [99, 125] width 176 height 33
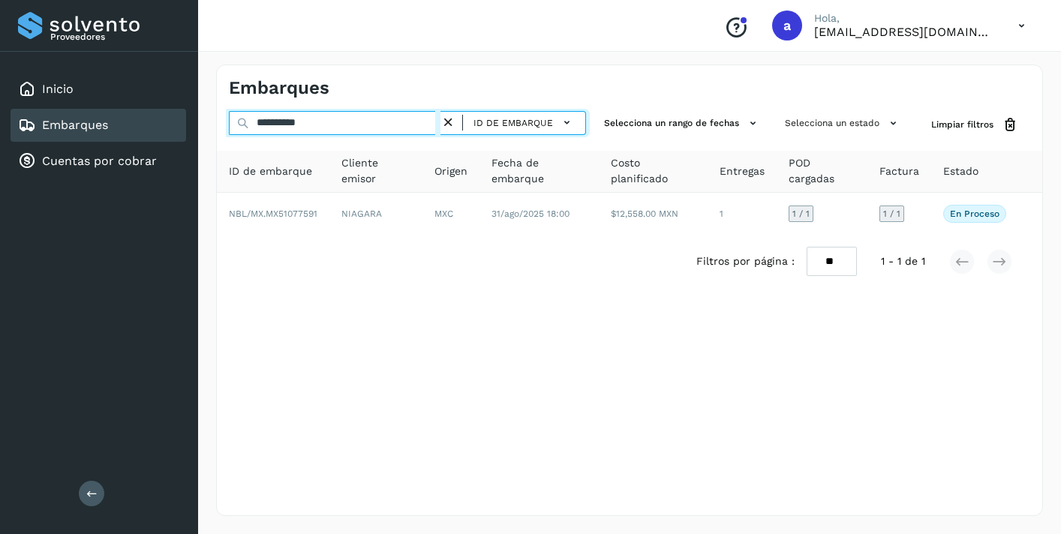
drag, startPoint x: 344, startPoint y: 125, endPoint x: 152, endPoint y: 119, distance: 192.1
click at [153, 119] on div "**********" at bounding box center [530, 267] width 1061 height 534
paste input "text"
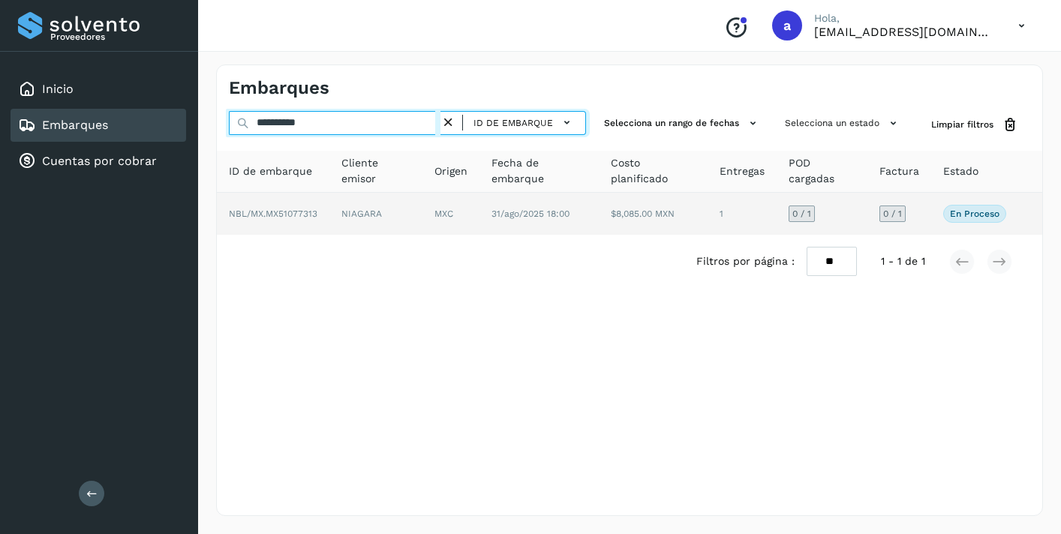
type input "**********"
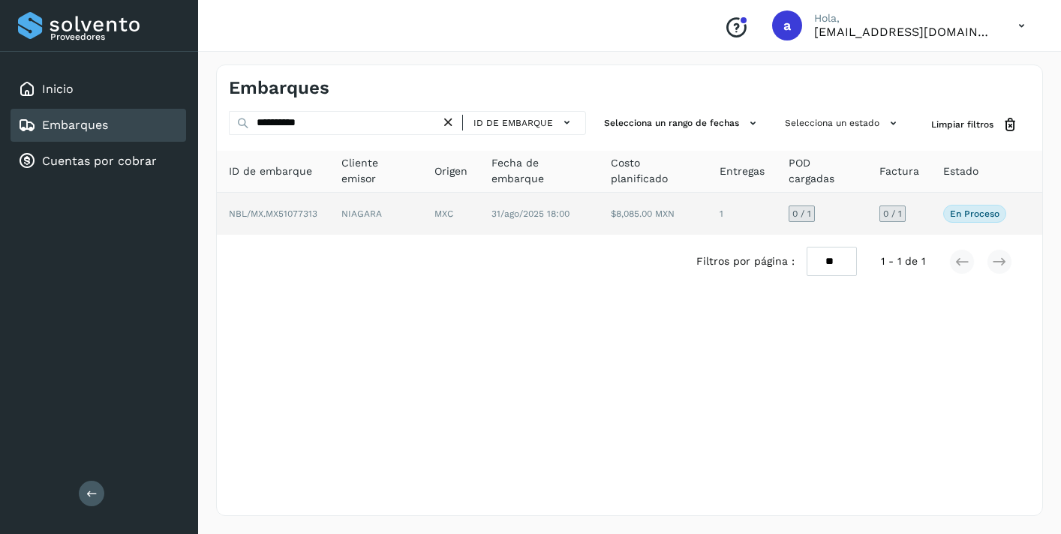
click at [896, 217] on span "0 / 1" at bounding box center [892, 213] width 19 height 9
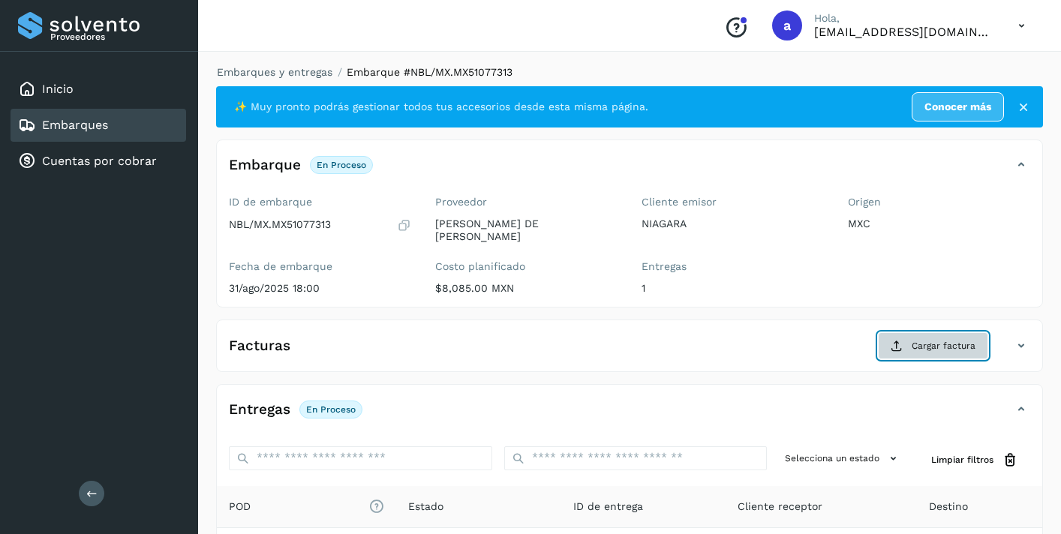
click at [917, 349] on span "Cargar factura" at bounding box center [943, 346] width 64 height 14
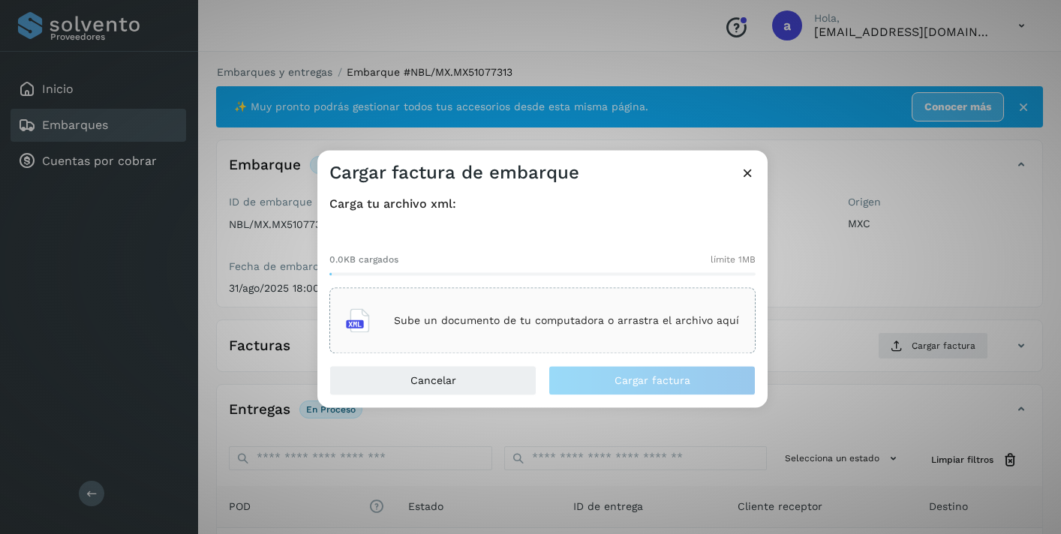
click at [655, 318] on p "Sube un documento de tu computadora o arrastra el archivo aquí" at bounding box center [566, 320] width 345 height 13
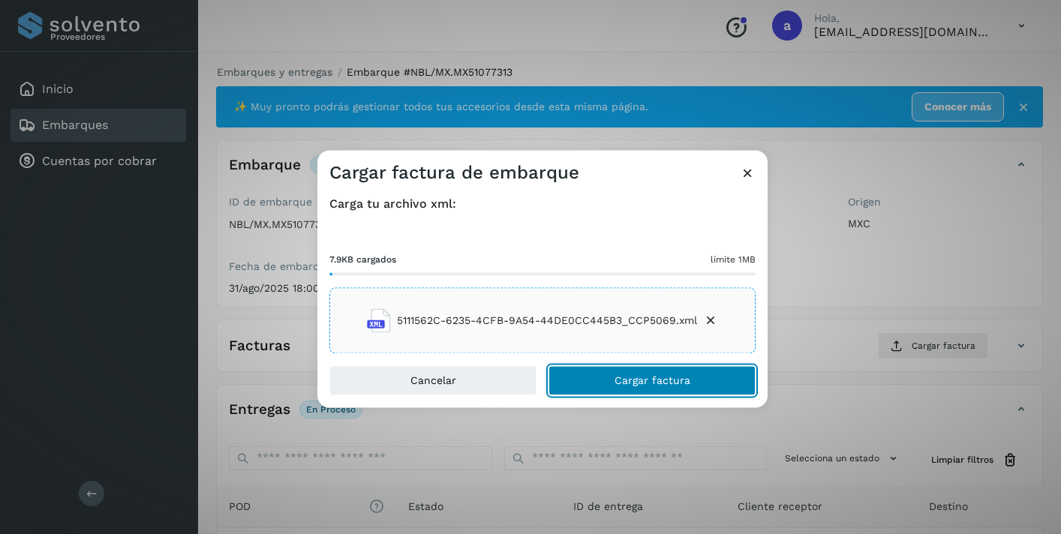
click at [702, 374] on button "Cargar factura" at bounding box center [651, 381] width 207 height 30
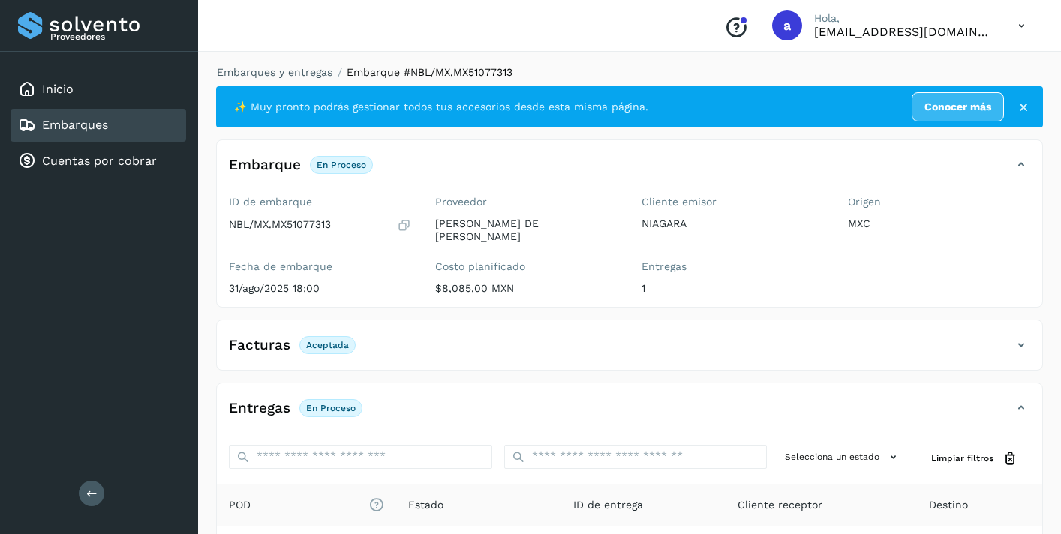
scroll to position [189, 0]
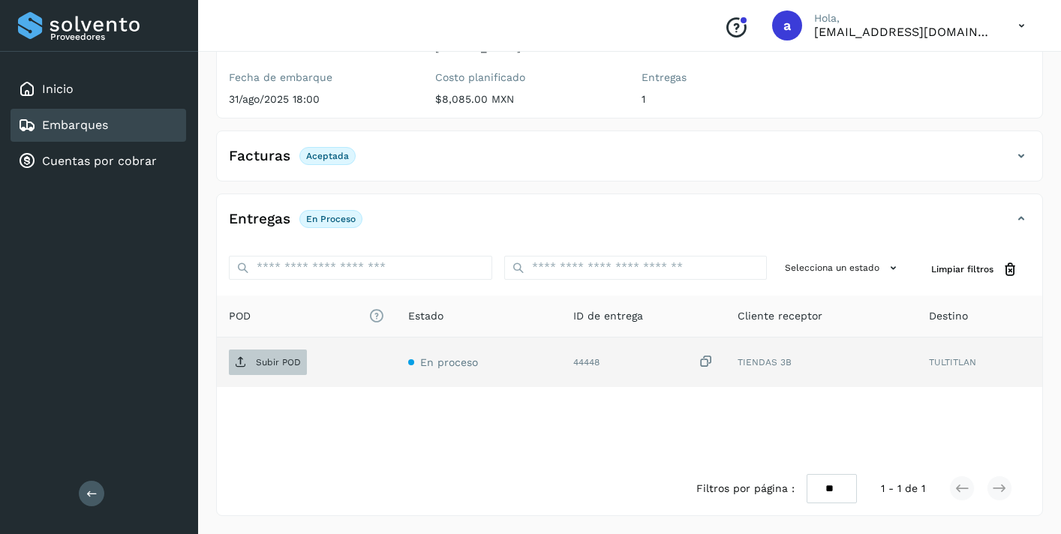
click at [286, 355] on span "Subir POD" at bounding box center [268, 362] width 78 height 24
click at [86, 126] on link "Embarques" at bounding box center [75, 125] width 66 height 14
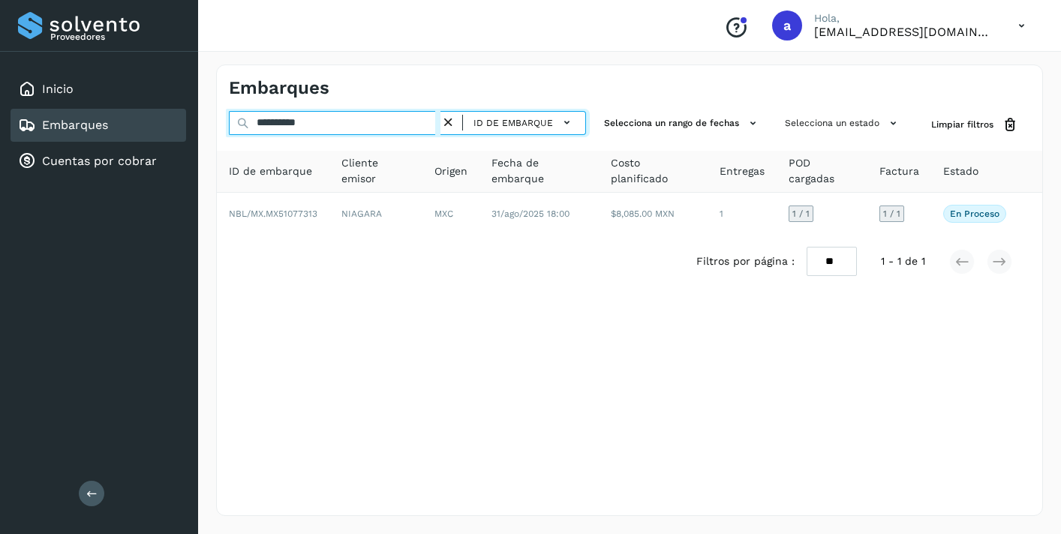
drag, startPoint x: 340, startPoint y: 127, endPoint x: 156, endPoint y: 120, distance: 183.9
click at [163, 116] on div "**********" at bounding box center [530, 267] width 1061 height 534
paste input "text"
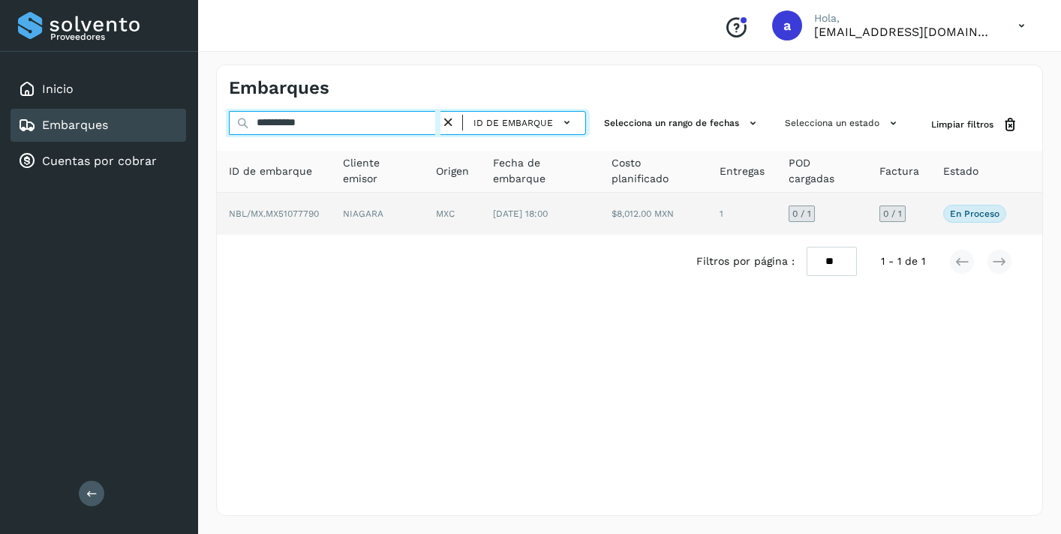
type input "**********"
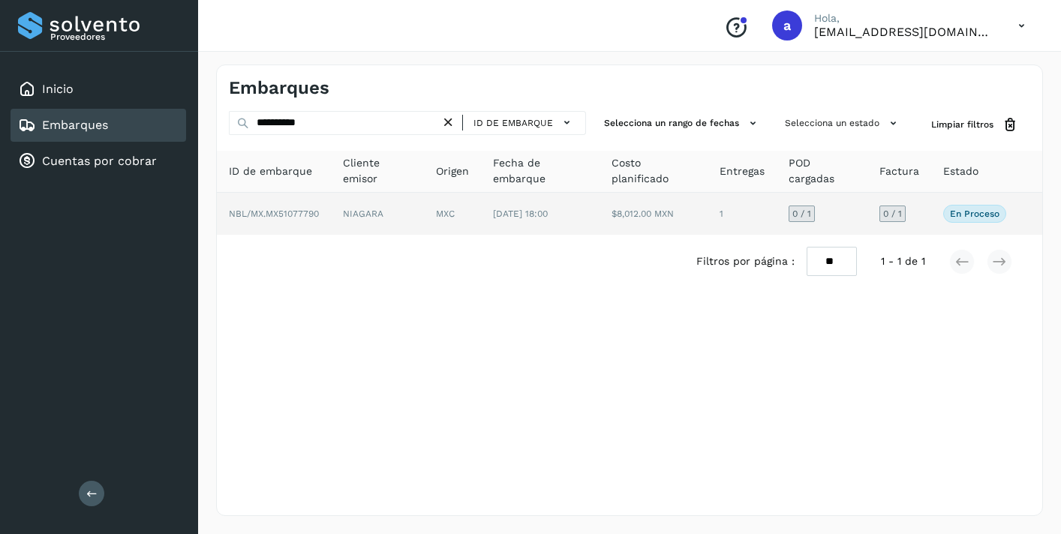
click at [888, 217] on span "0 / 1" at bounding box center [892, 213] width 19 height 9
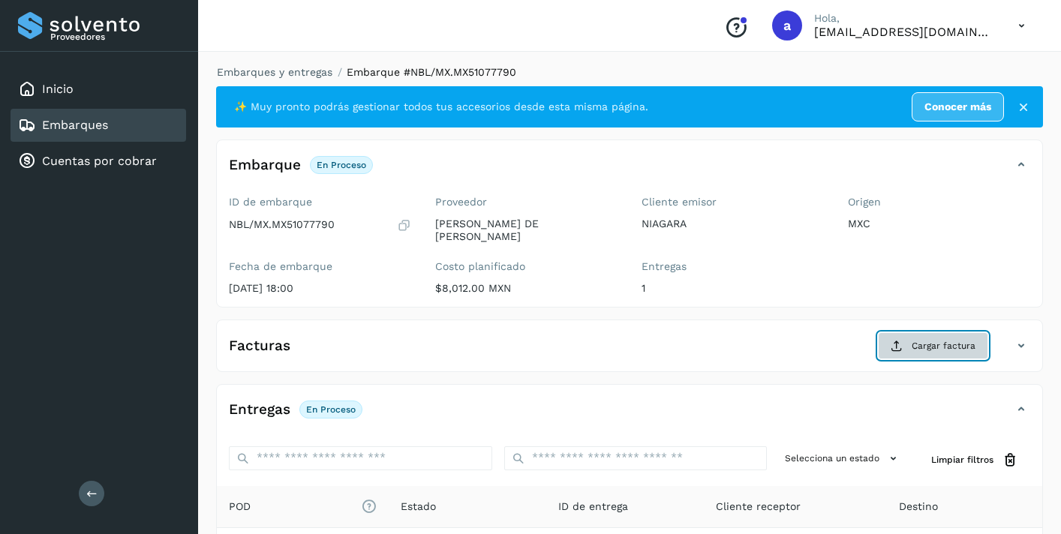
click at [932, 346] on span "Cargar factura" at bounding box center [943, 346] width 64 height 14
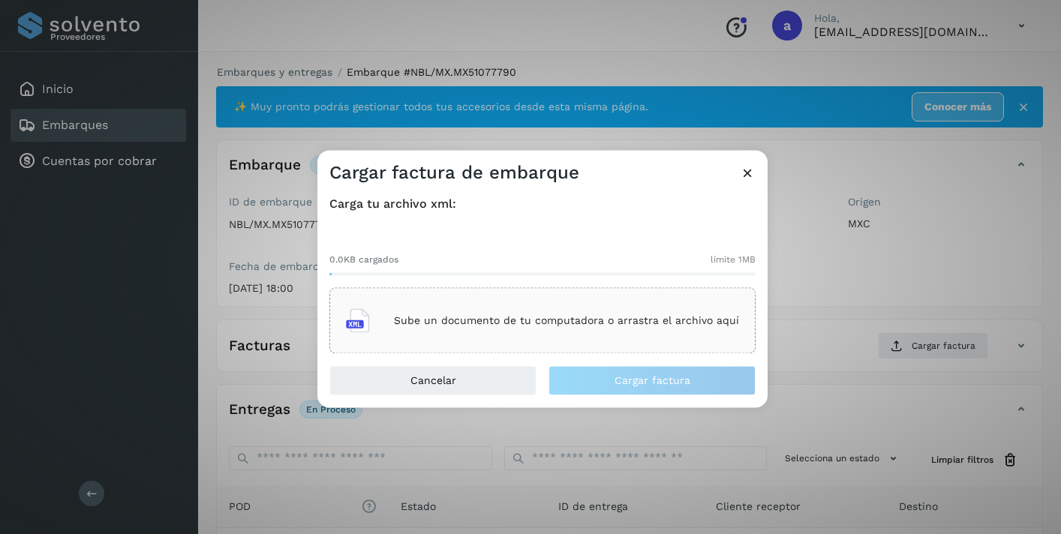
click at [614, 311] on div "Sube un documento de tu computadora o arrastra el archivo aquí" at bounding box center [542, 321] width 393 height 41
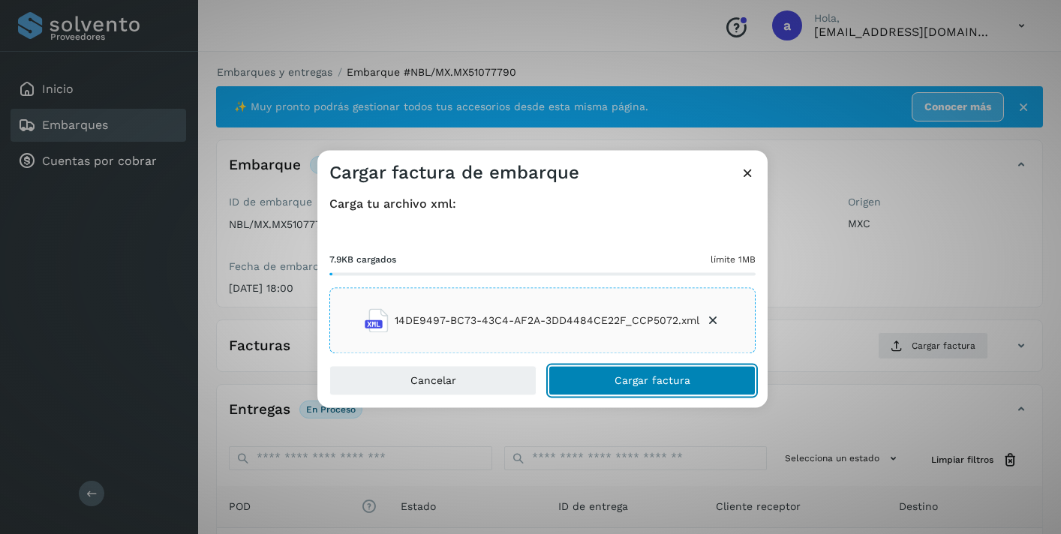
click at [641, 377] on span "Cargar factura" at bounding box center [652, 381] width 76 height 11
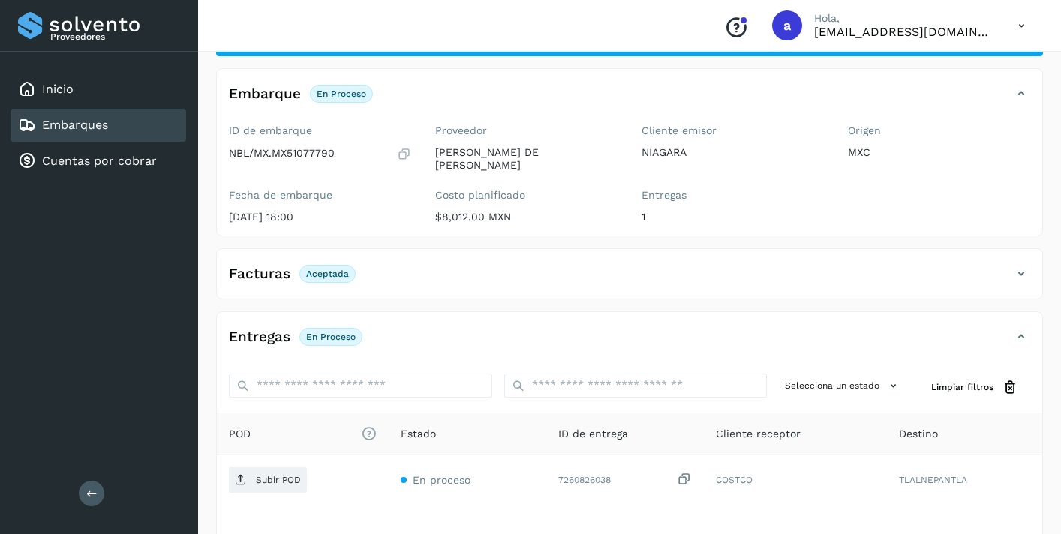
scroll to position [189, 0]
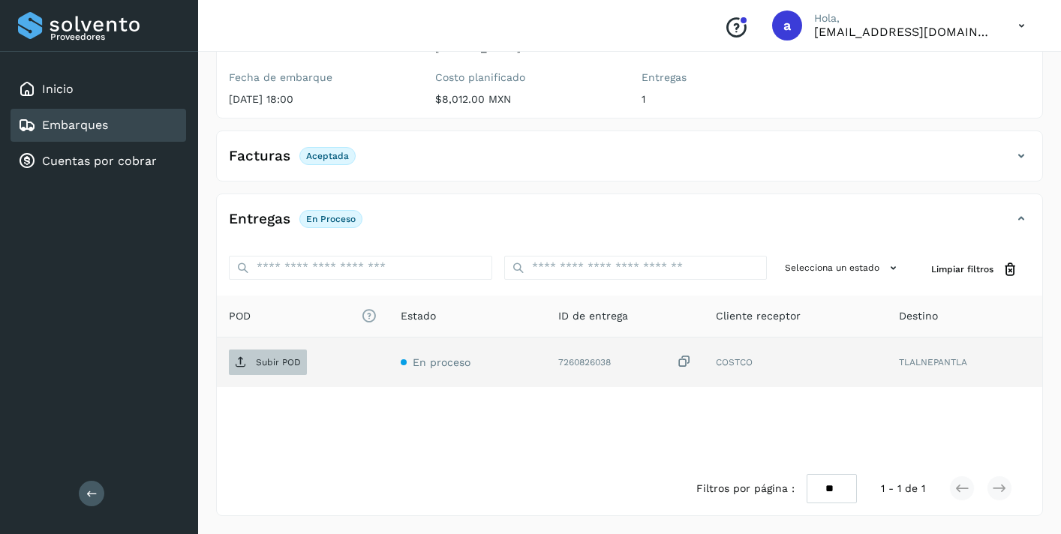
click at [293, 363] on p "Subir POD" at bounding box center [278, 362] width 45 height 11
click at [108, 128] on div "Embarques" at bounding box center [99, 125] width 176 height 33
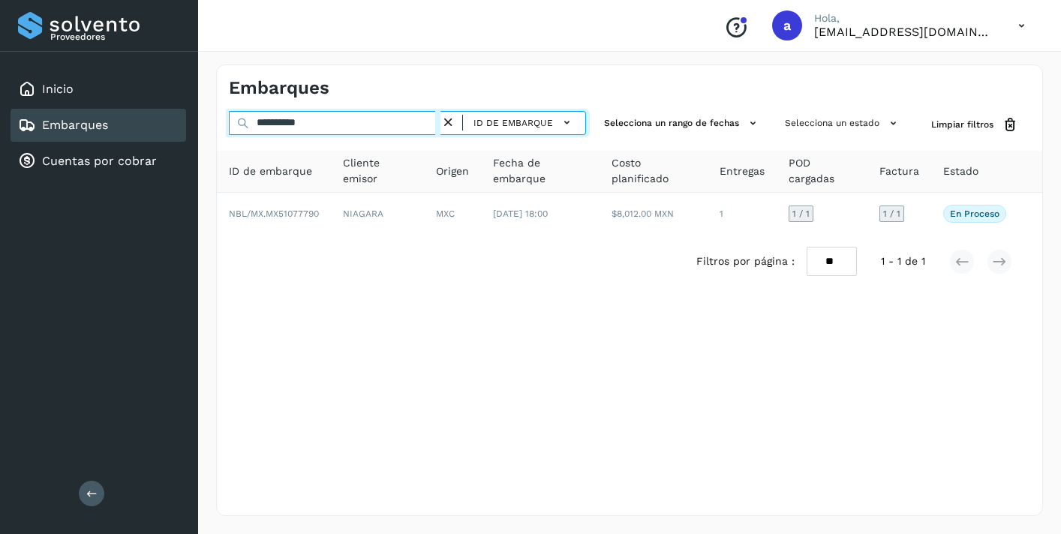
drag, startPoint x: 329, startPoint y: 125, endPoint x: 115, endPoint y: 134, distance: 214.7
click at [115, 134] on div "**********" at bounding box center [530, 267] width 1061 height 534
drag, startPoint x: 335, startPoint y: 125, endPoint x: 246, endPoint y: 116, distance: 89.0
click at [246, 116] on div "**********" at bounding box center [407, 125] width 357 height 28
paste input "text"
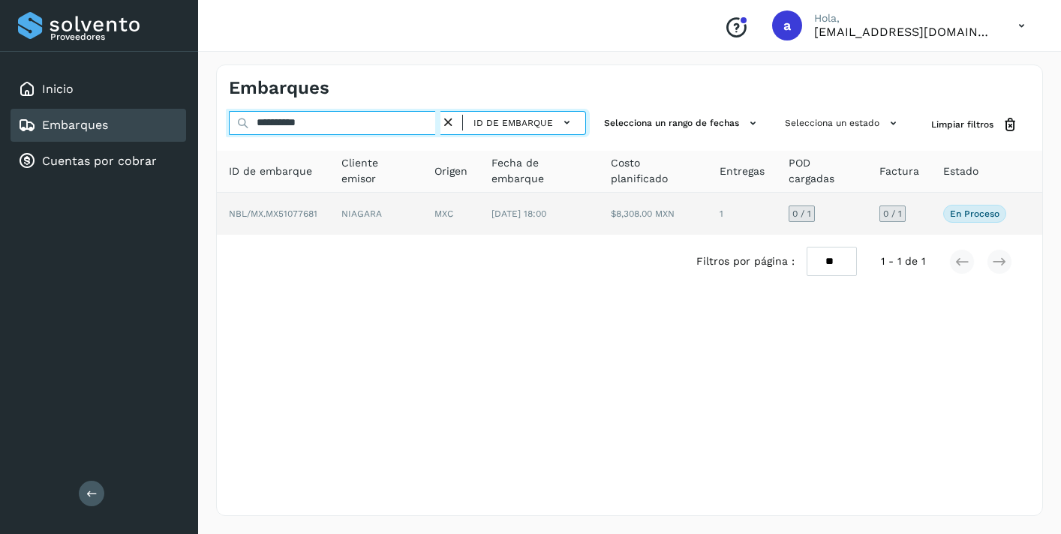
type input "**********"
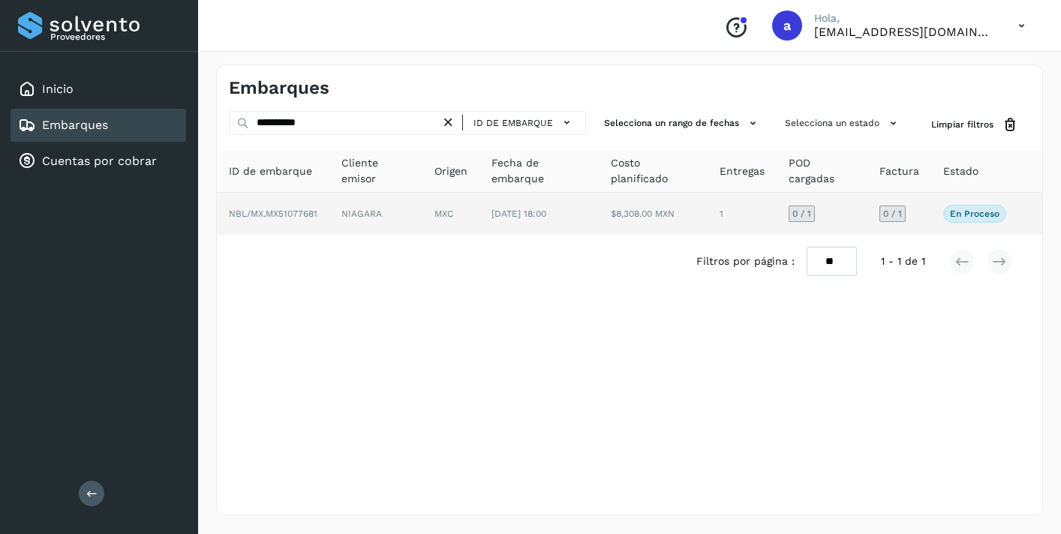
click at [889, 211] on span "0 / 1" at bounding box center [892, 213] width 19 height 9
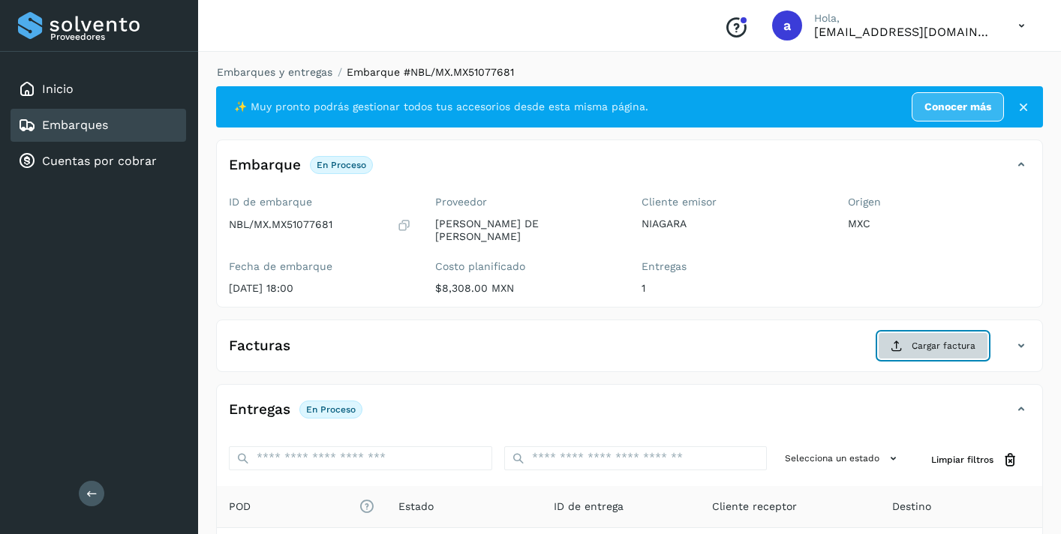
click at [952, 344] on span "Cargar factura" at bounding box center [943, 346] width 64 height 14
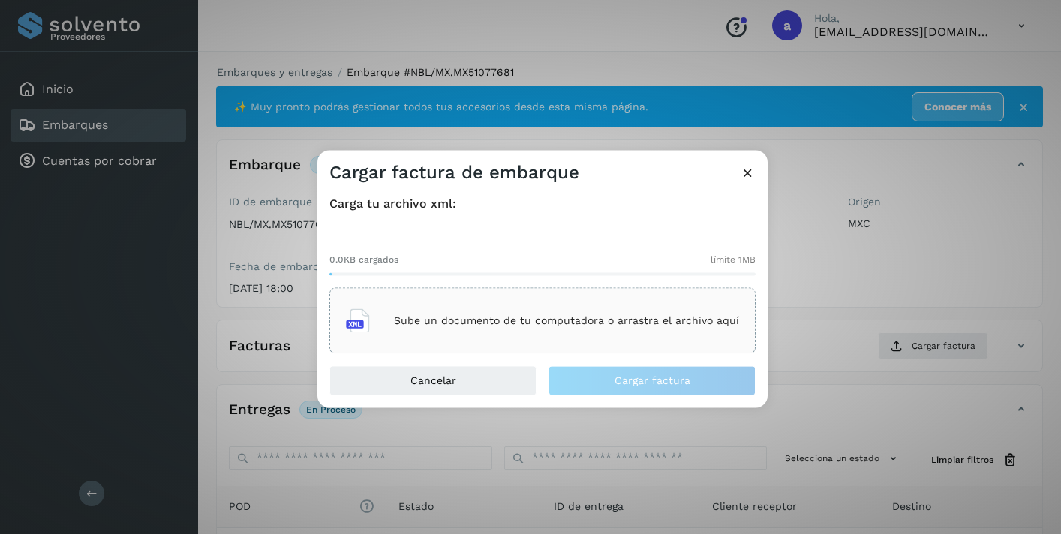
click at [656, 326] on p "Sube un documento de tu computadora o arrastra el archivo aquí" at bounding box center [566, 320] width 345 height 13
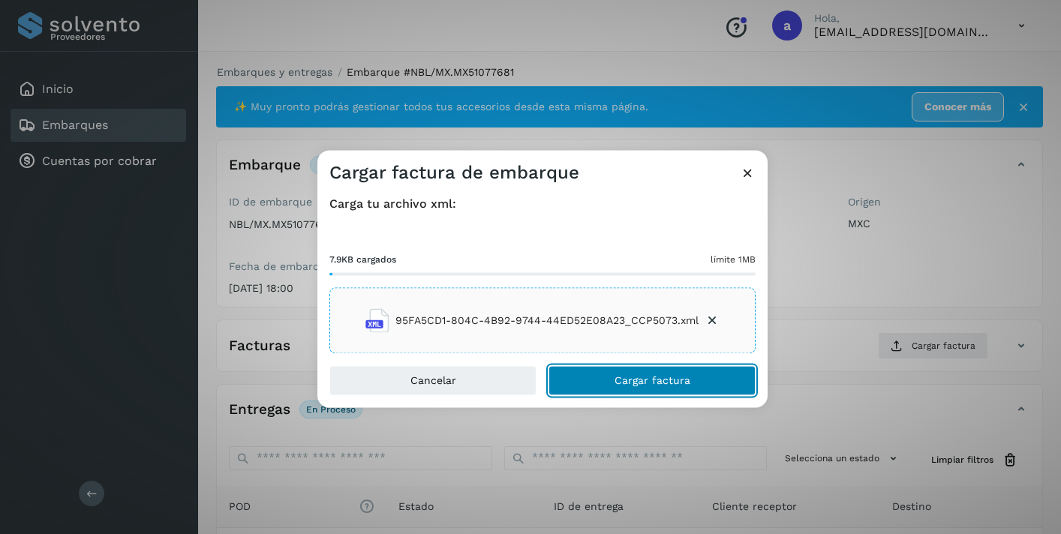
click at [692, 379] on button "Cargar factura" at bounding box center [651, 381] width 207 height 30
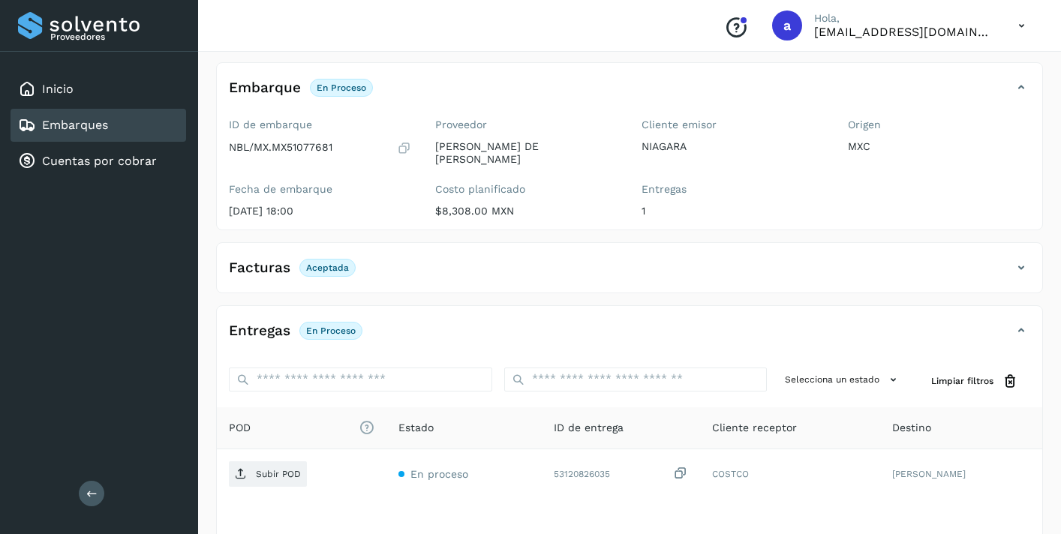
scroll to position [189, 0]
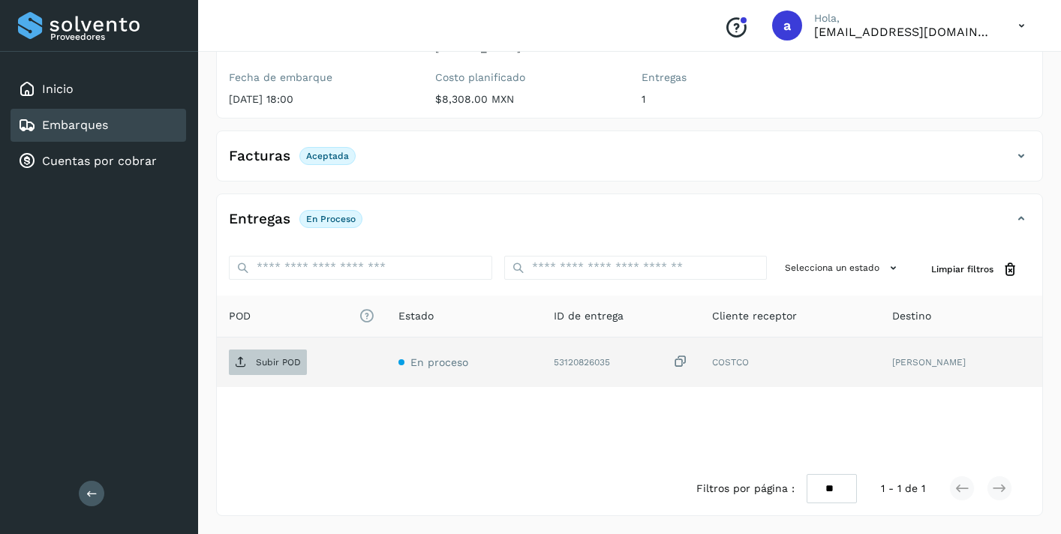
click at [281, 357] on p "Subir POD" at bounding box center [278, 362] width 45 height 11
click at [149, 123] on div "Embarques" at bounding box center [99, 125] width 176 height 33
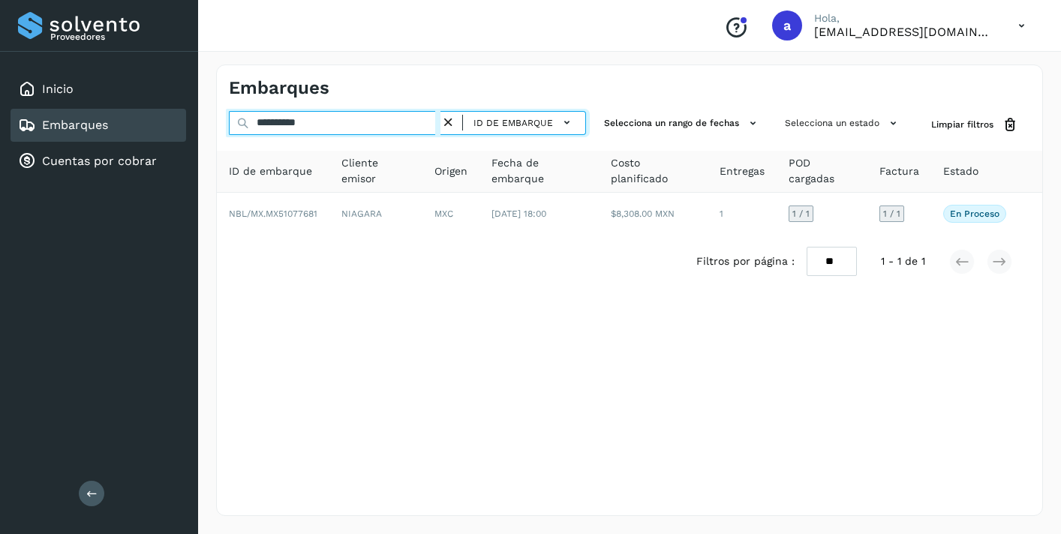
drag, startPoint x: 336, startPoint y: 119, endPoint x: 170, endPoint y: 114, distance: 165.8
click at [170, 114] on div "**********" at bounding box center [530, 267] width 1061 height 534
paste input "text"
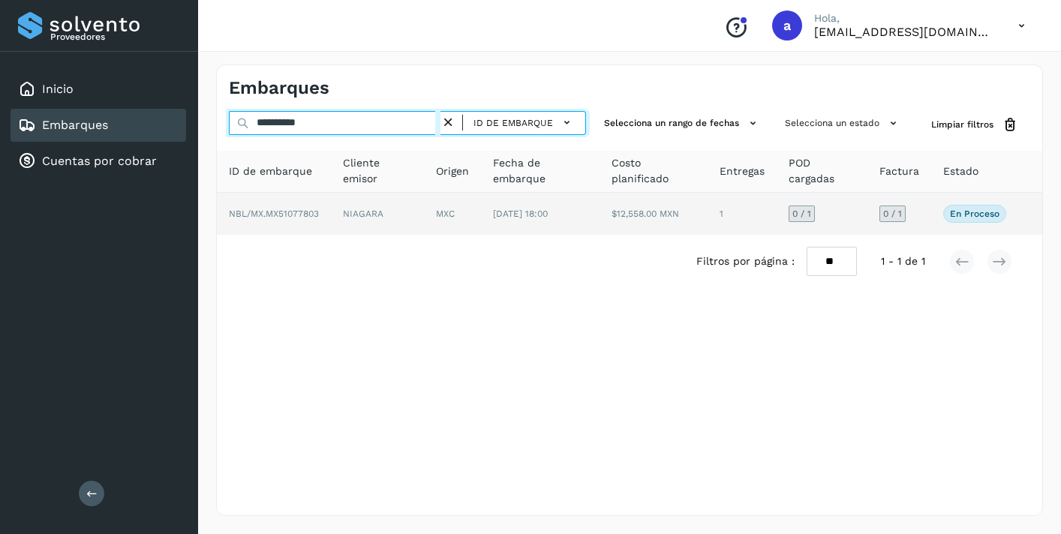
type input "**********"
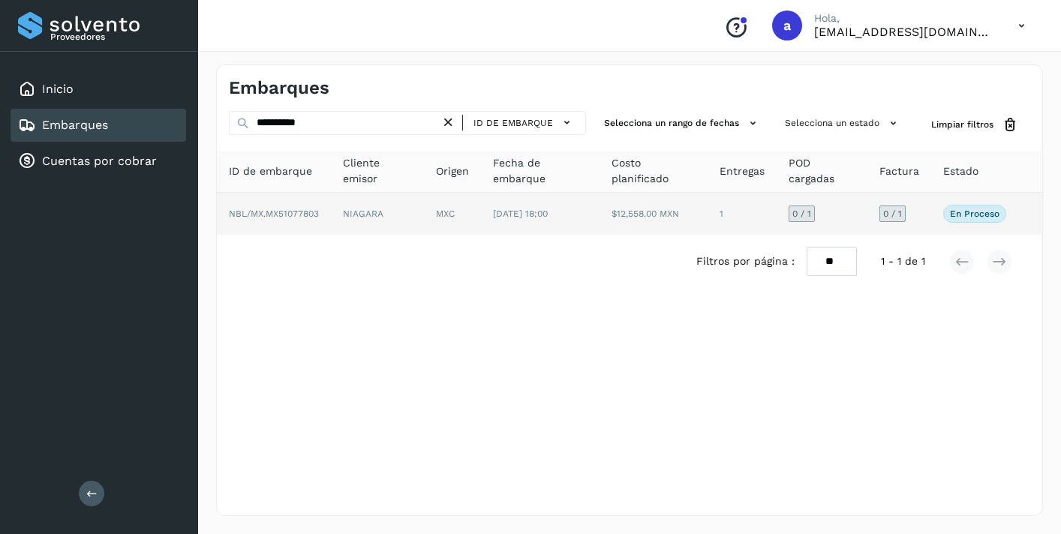
click at [895, 211] on span "0 / 1" at bounding box center [892, 213] width 19 height 9
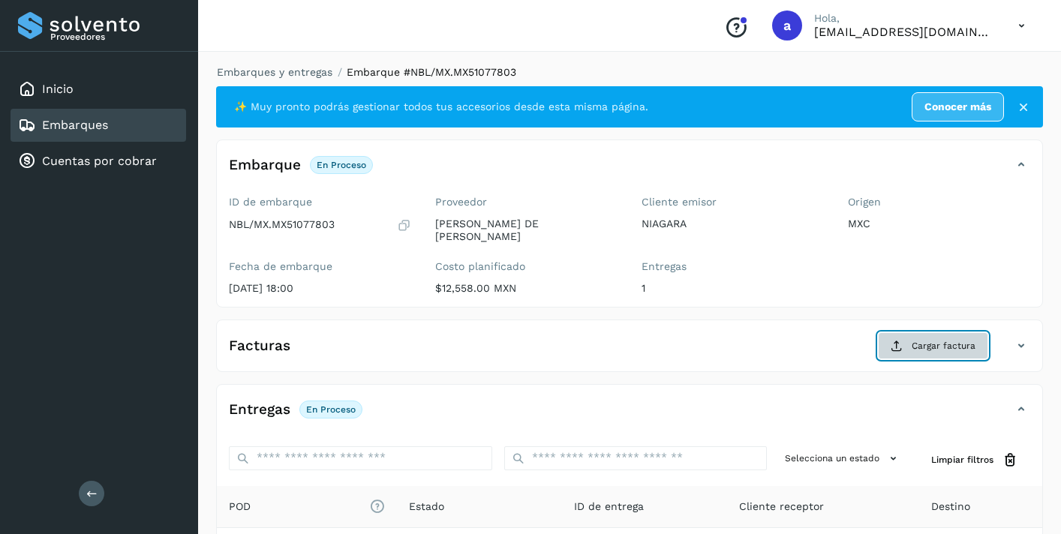
click at [941, 347] on span "Cargar factura" at bounding box center [943, 346] width 64 height 14
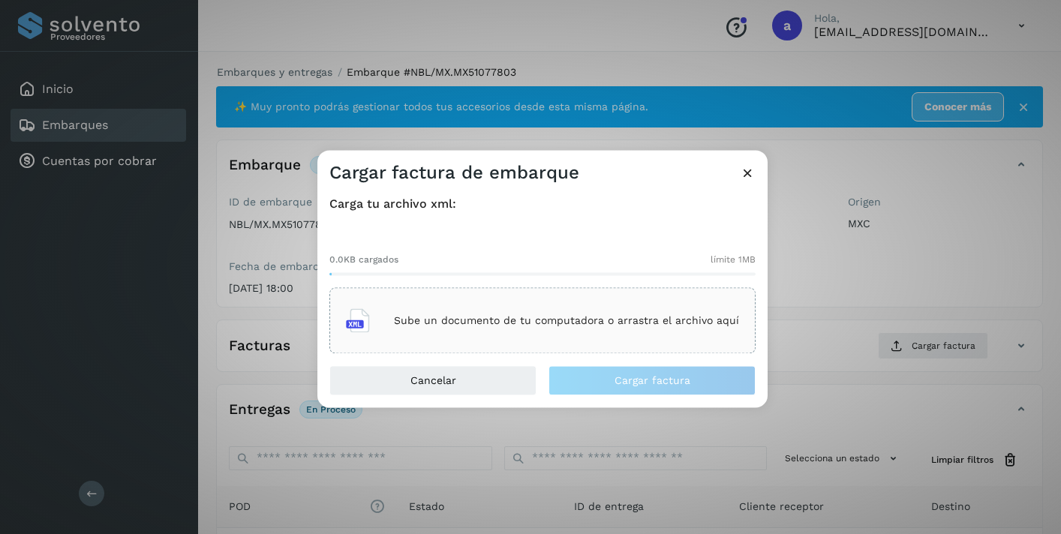
click at [626, 322] on p "Sube un documento de tu computadora o arrastra el archivo aquí" at bounding box center [566, 320] width 345 height 13
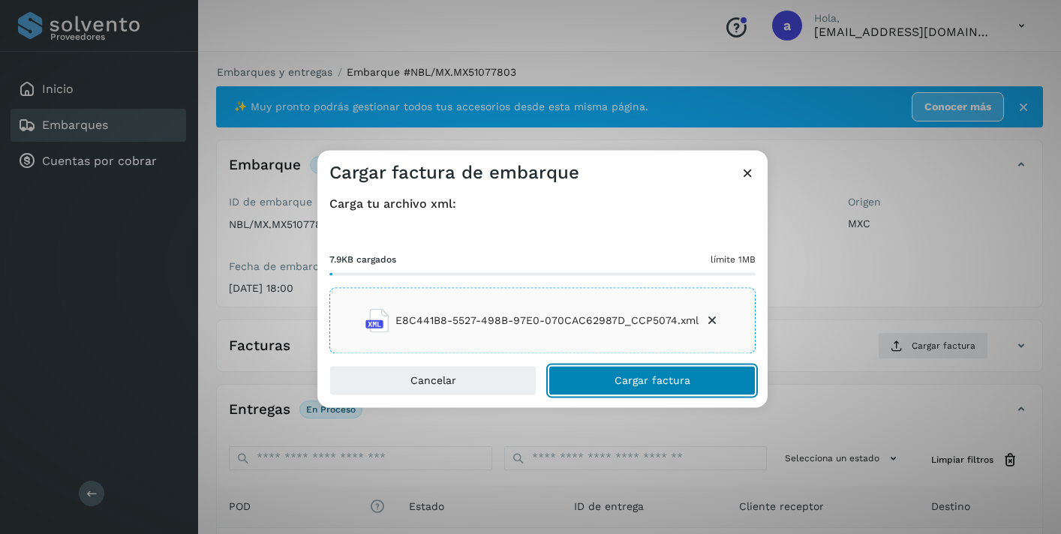
click at [628, 382] on span "Cargar factura" at bounding box center [652, 381] width 76 height 11
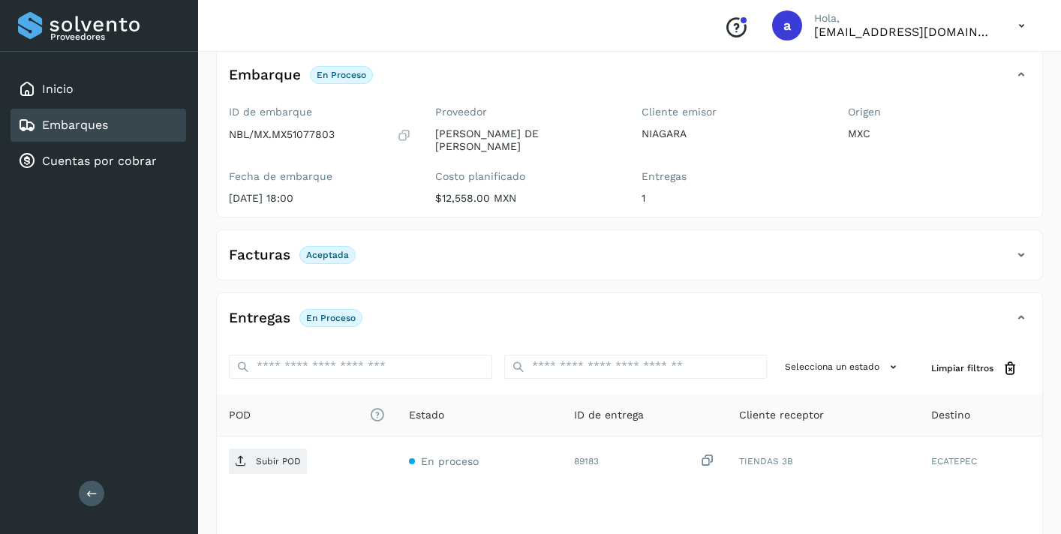
scroll to position [189, 0]
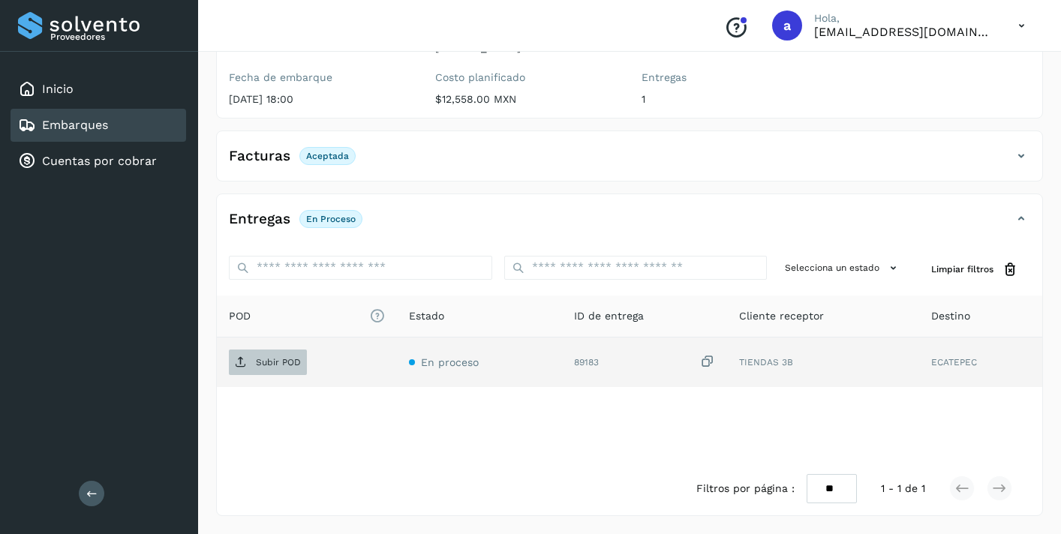
click at [287, 362] on p "Subir POD" at bounding box center [278, 362] width 45 height 11
click at [134, 125] on div "Embarques" at bounding box center [99, 125] width 176 height 33
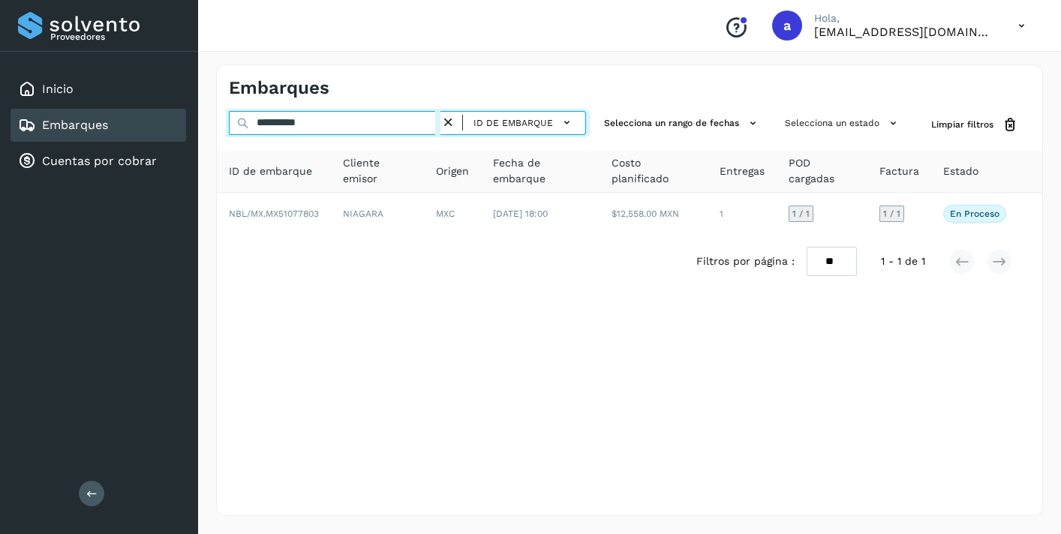
drag, startPoint x: 338, startPoint y: 120, endPoint x: 167, endPoint y: 114, distance: 170.4
click at [167, 114] on div "**********" at bounding box center [530, 267] width 1061 height 534
paste input "text"
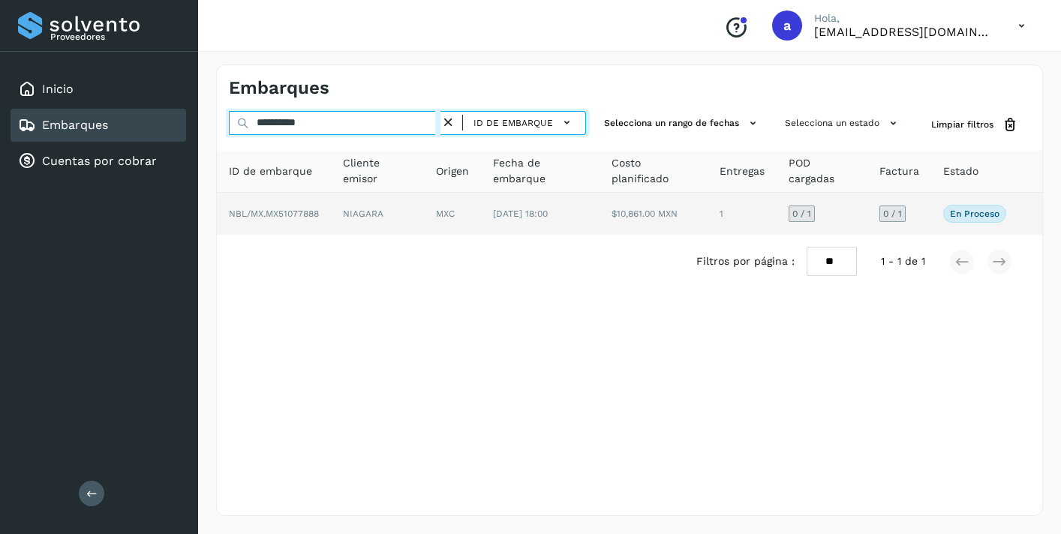
type input "**********"
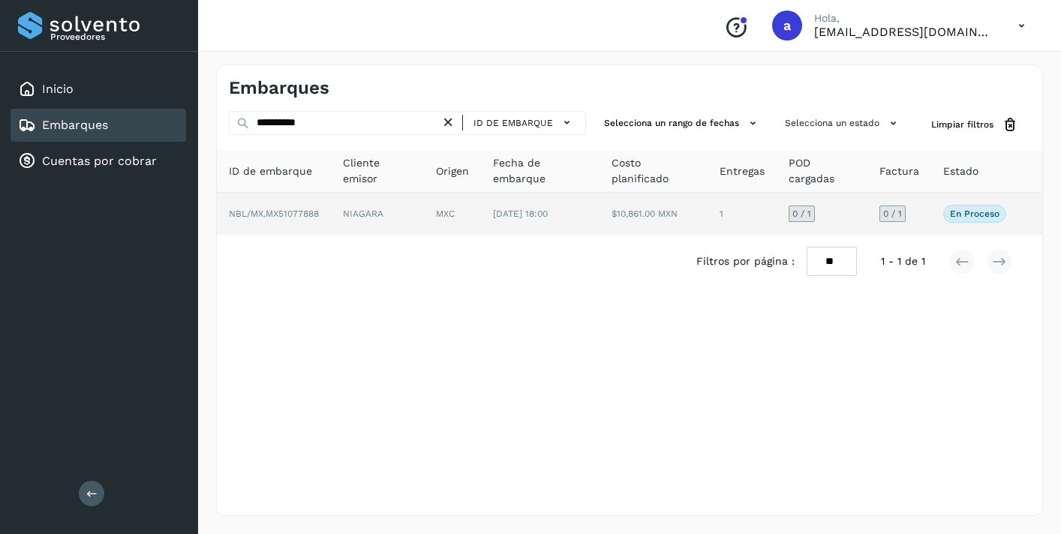
click at [905, 213] on div "0 / 1" at bounding box center [892, 214] width 26 height 17
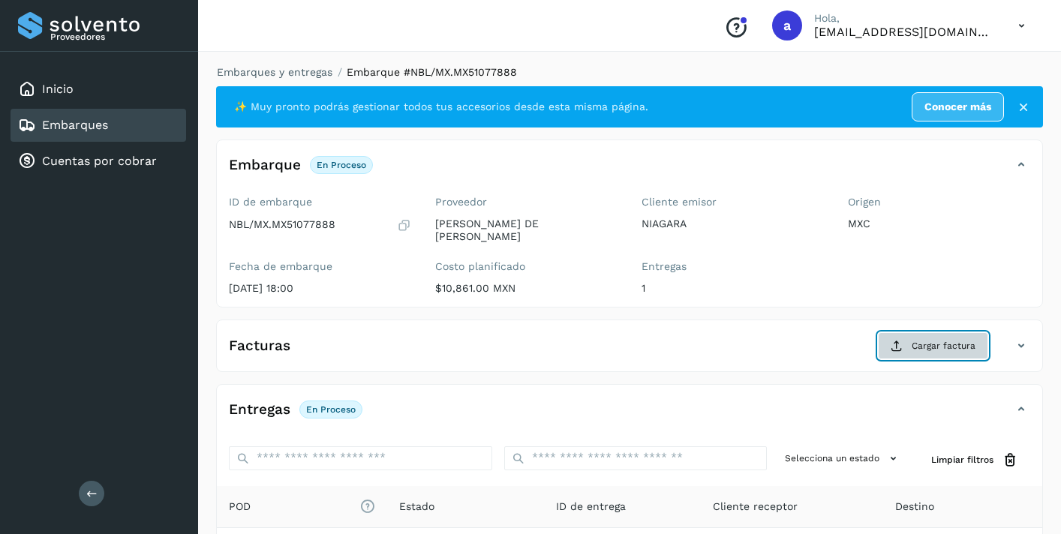
click at [921, 344] on span "Cargar factura" at bounding box center [943, 346] width 64 height 14
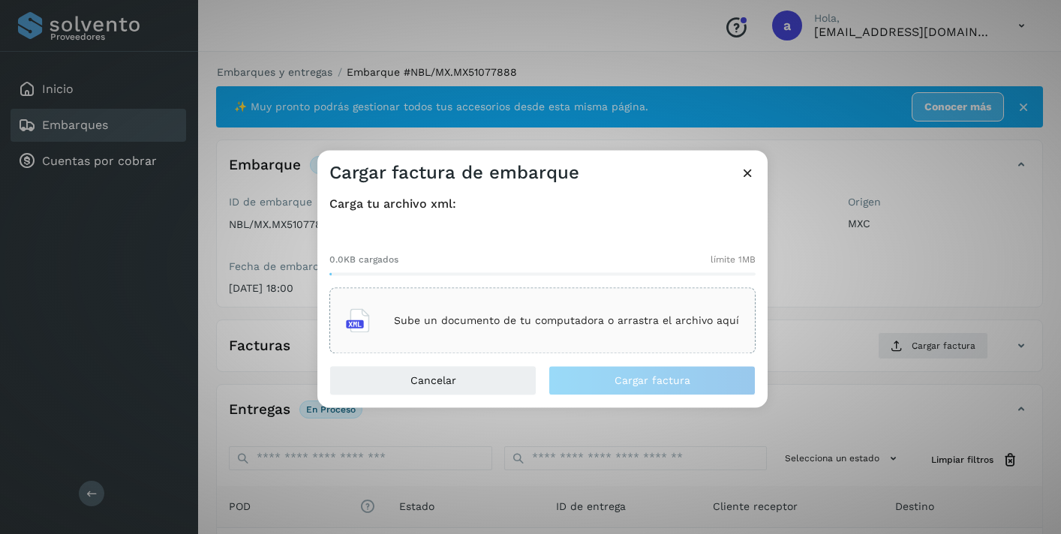
click at [629, 305] on div "Sube un documento de tu computadora o arrastra el archivo aquí" at bounding box center [542, 321] width 393 height 41
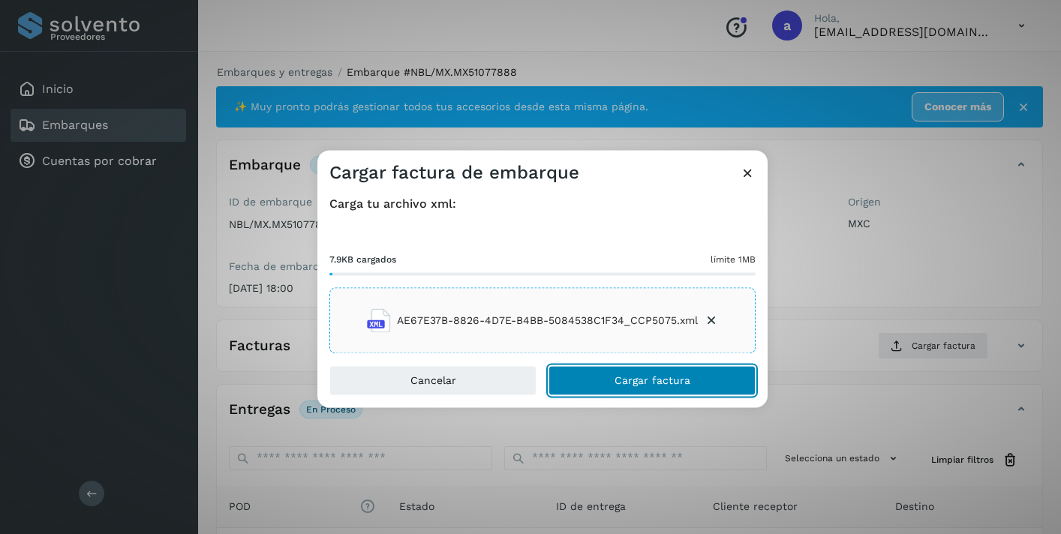
click at [635, 380] on span "Cargar factura" at bounding box center [652, 381] width 76 height 11
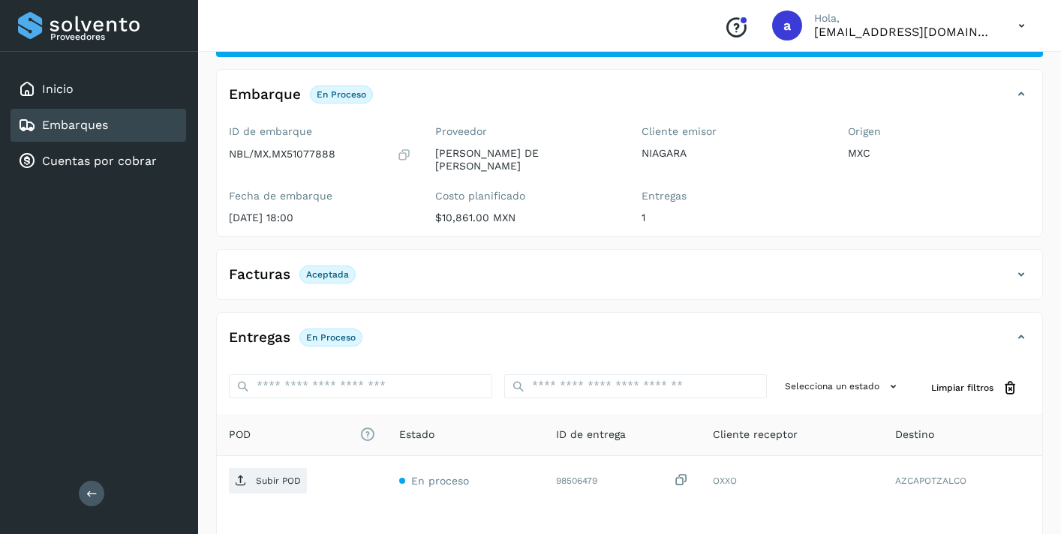
scroll to position [189, 0]
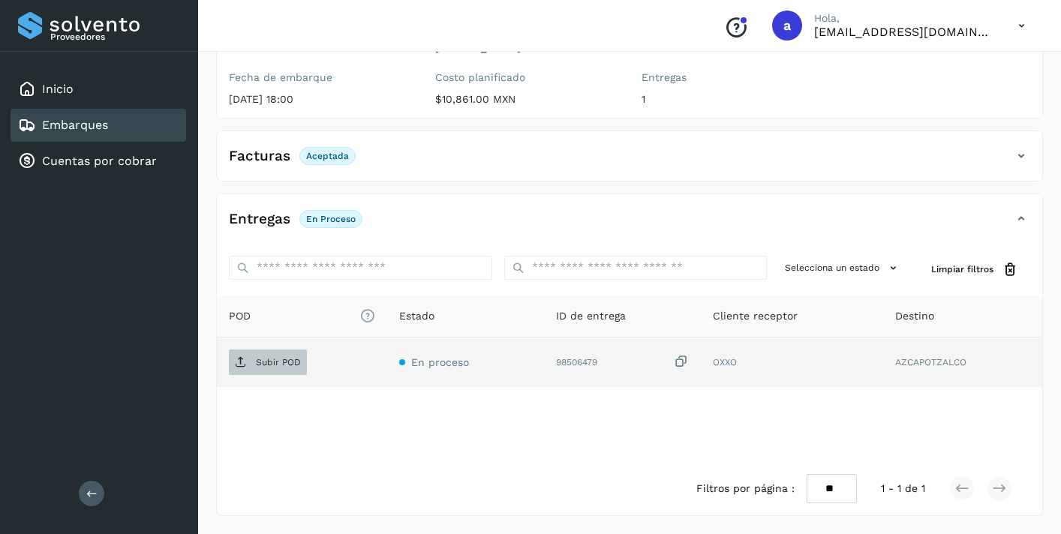
click at [291, 358] on p "Subir POD" at bounding box center [278, 362] width 45 height 11
click at [143, 128] on div "Embarques" at bounding box center [99, 125] width 176 height 33
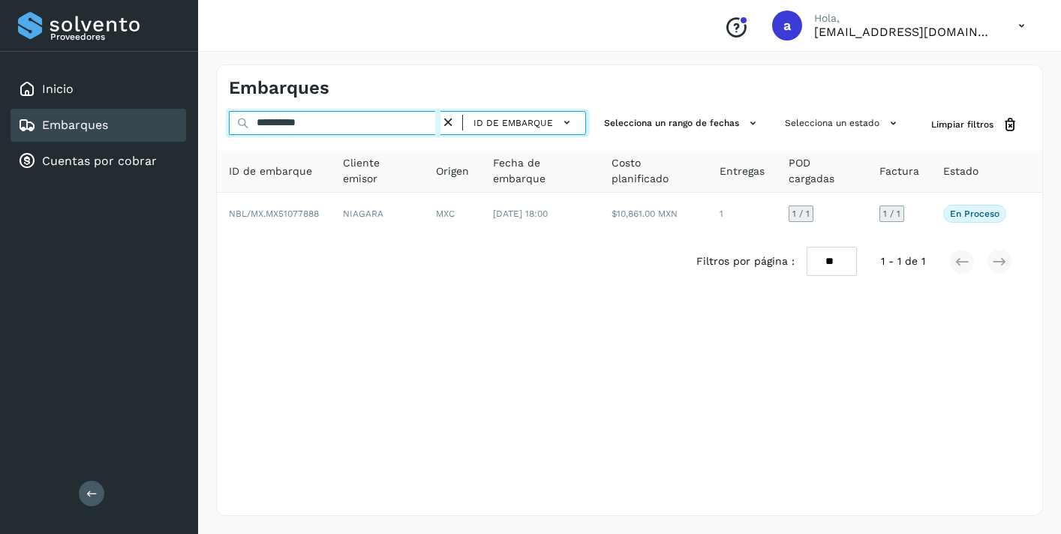
drag, startPoint x: 330, startPoint y: 122, endPoint x: 137, endPoint y: 125, distance: 192.8
click at [137, 125] on div "**********" at bounding box center [530, 267] width 1061 height 534
paste input "text"
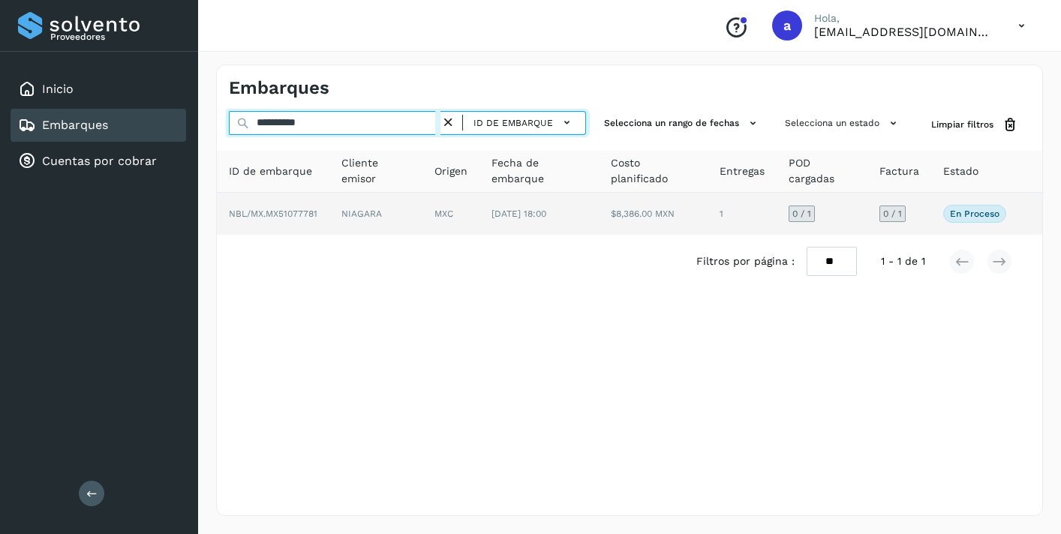
type input "**********"
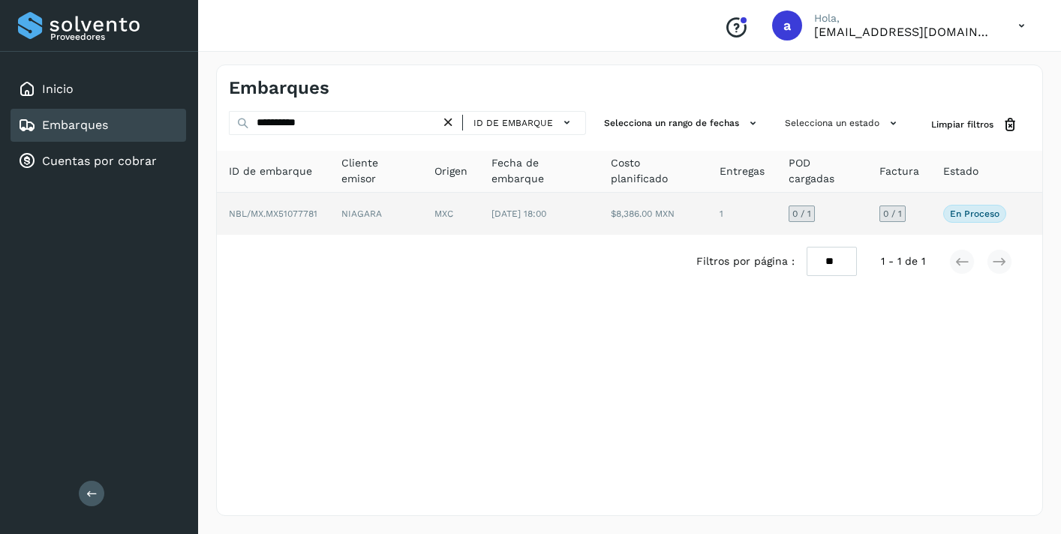
click at [895, 213] on span "0 / 1" at bounding box center [892, 213] width 19 height 9
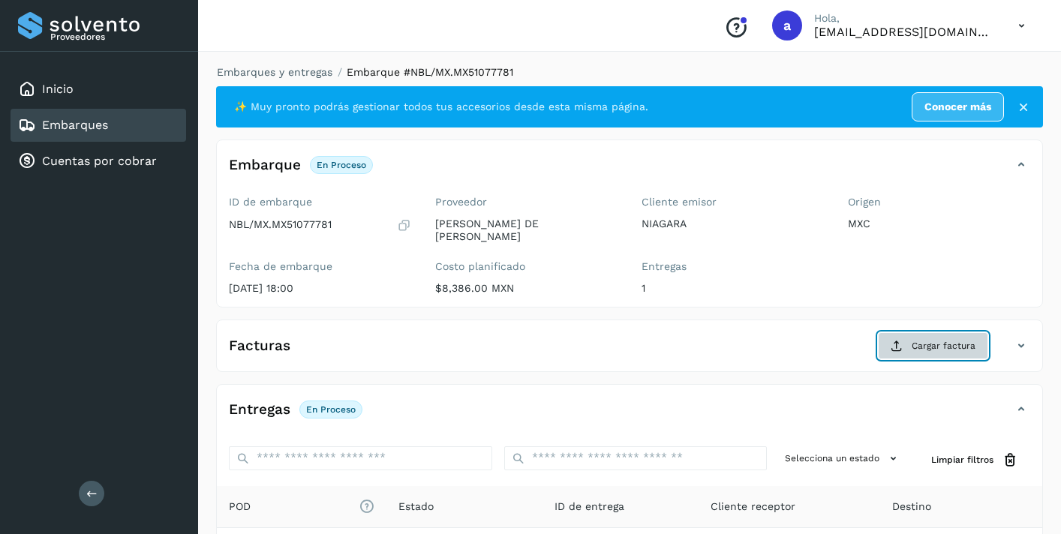
click at [927, 341] on span "Cargar factura" at bounding box center [943, 346] width 64 height 14
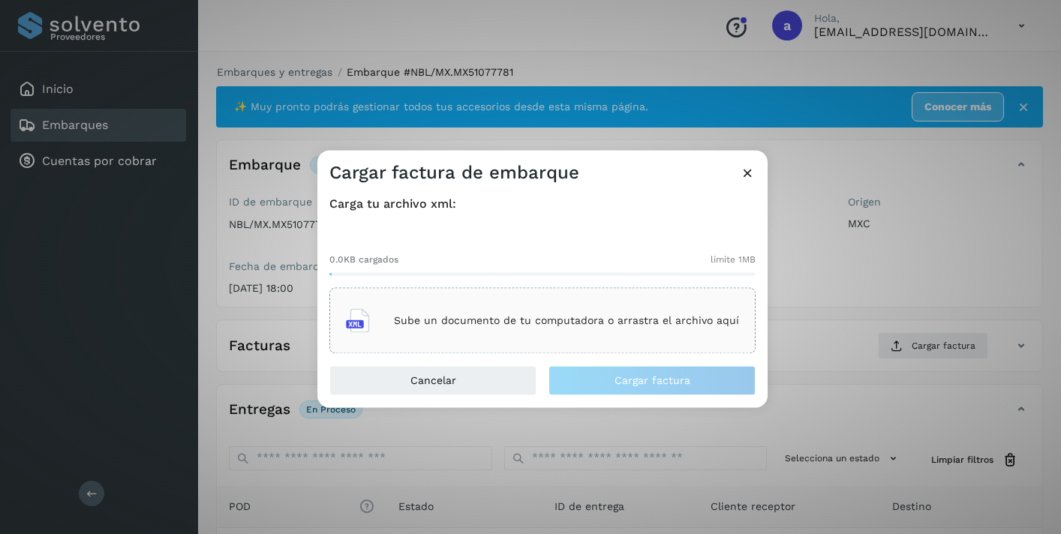
click at [678, 308] on div "Sube un documento de tu computadora o arrastra el archivo aquí" at bounding box center [542, 321] width 393 height 41
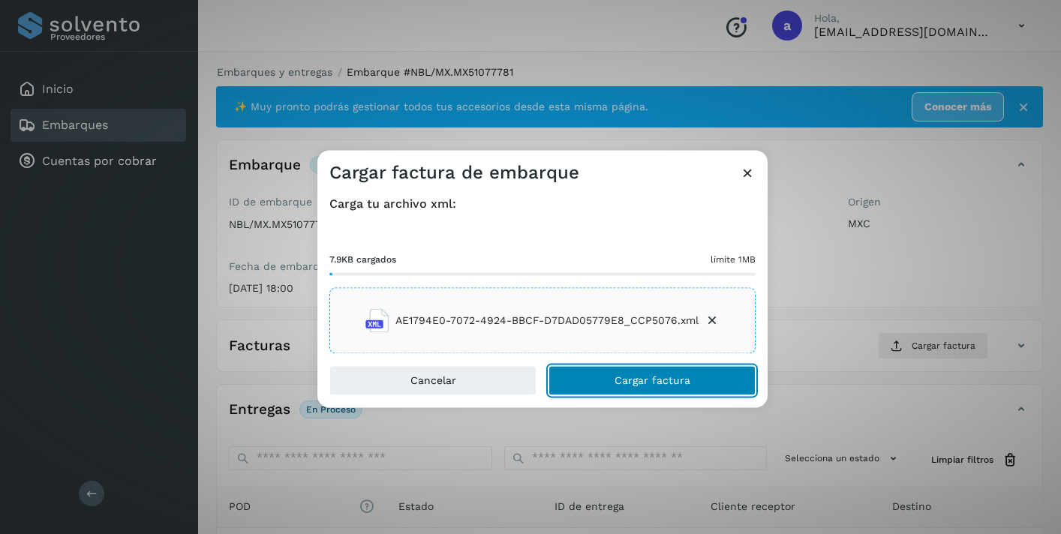
click at [701, 382] on button "Cargar factura" at bounding box center [651, 381] width 207 height 30
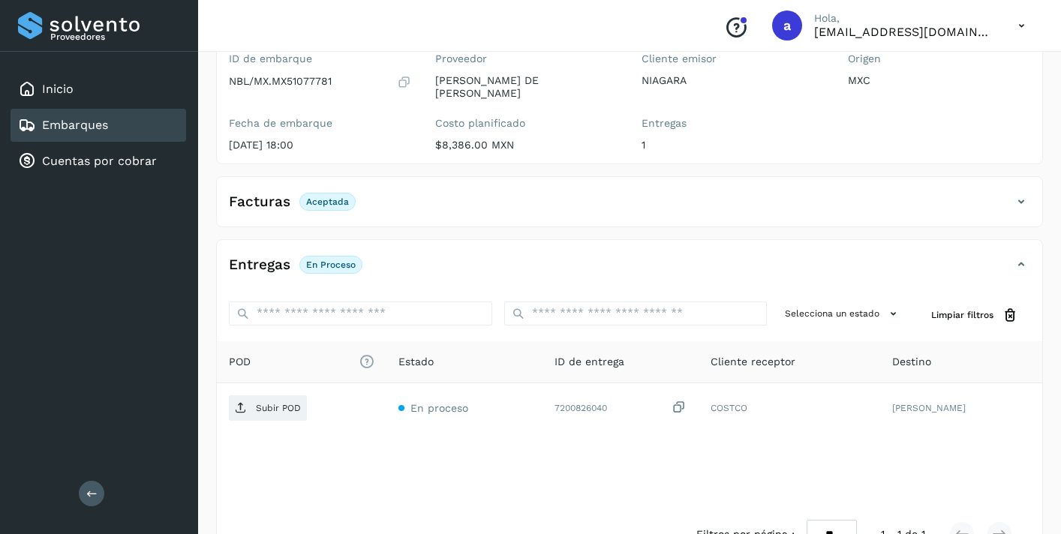
scroll to position [189, 0]
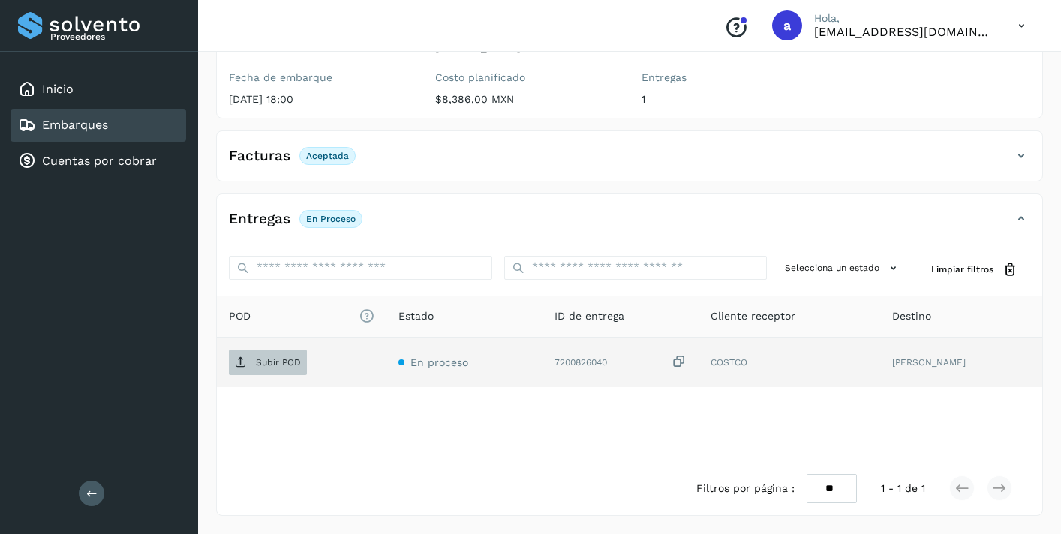
click at [291, 364] on p "Subir POD" at bounding box center [278, 362] width 45 height 11
click at [164, 122] on div "Embarques" at bounding box center [99, 125] width 176 height 33
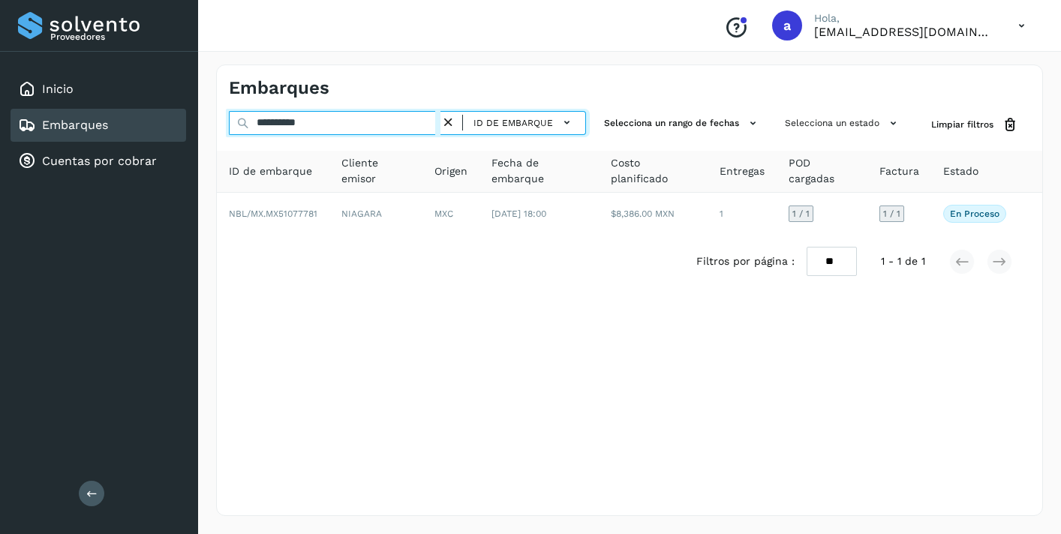
drag, startPoint x: 348, startPoint y: 123, endPoint x: 188, endPoint y: 116, distance: 160.6
click at [188, 116] on div "**********" at bounding box center [530, 267] width 1061 height 534
paste input "text"
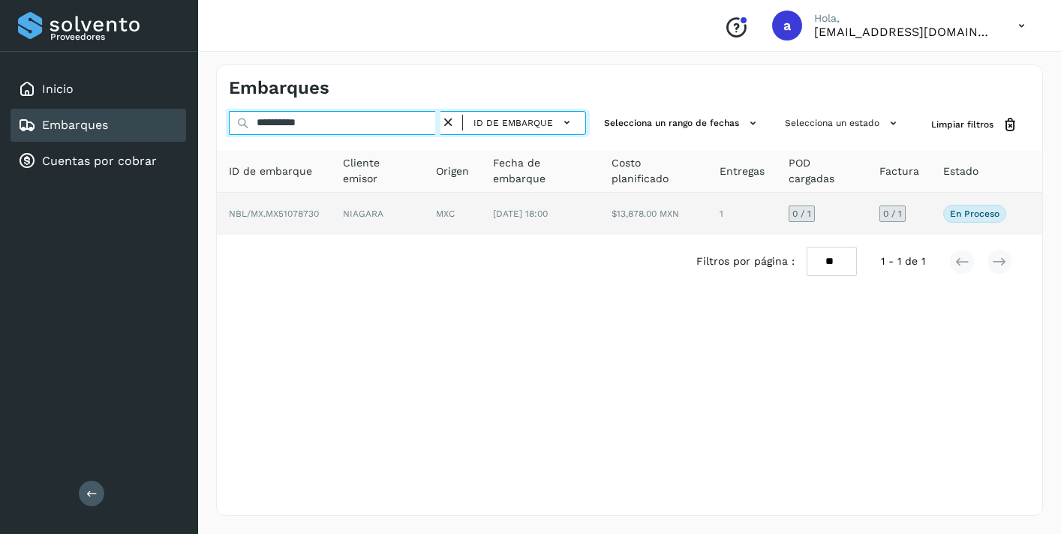
type input "**********"
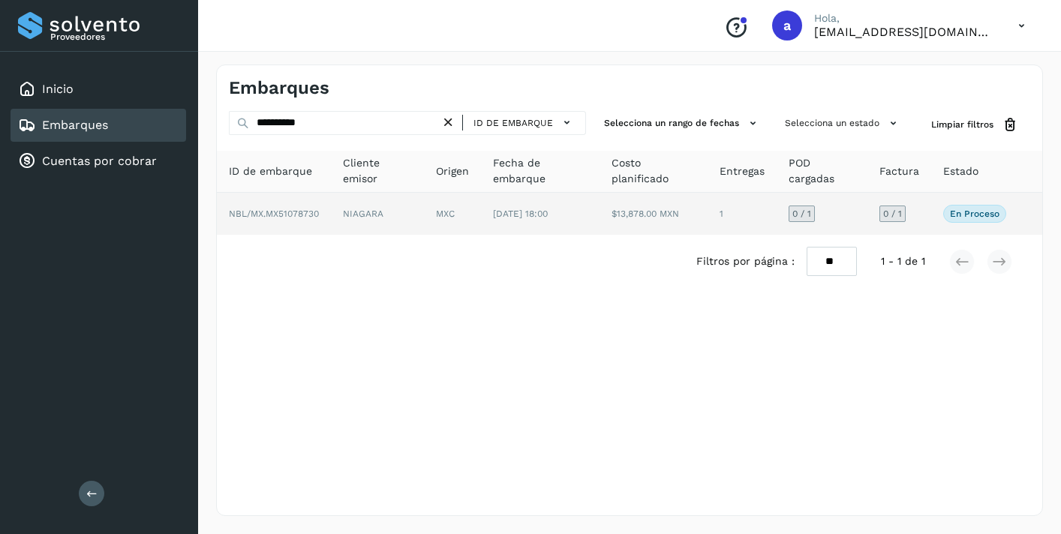
click at [896, 216] on span "0 / 1" at bounding box center [892, 213] width 19 height 9
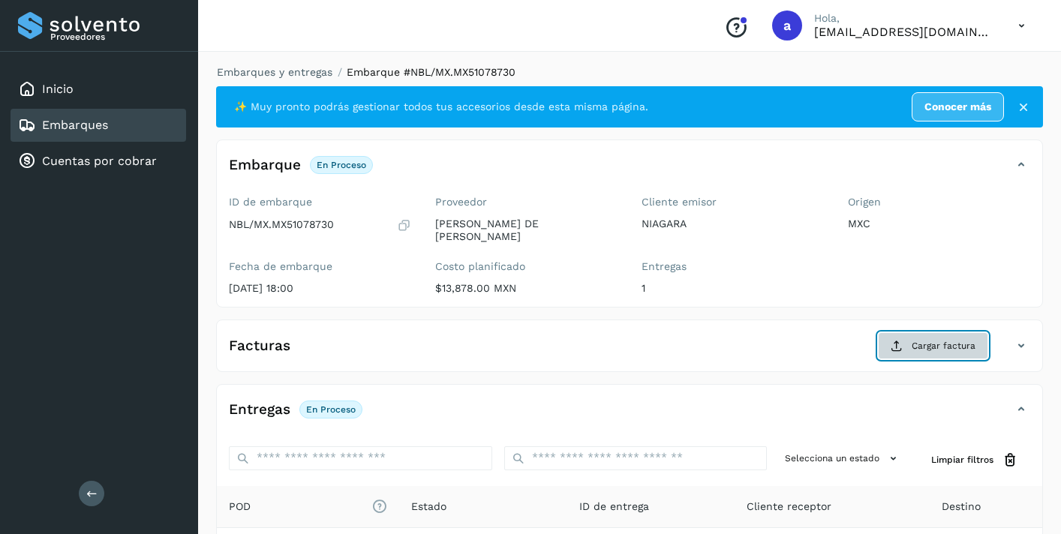
click at [928, 348] on span "Cargar factura" at bounding box center [943, 346] width 64 height 14
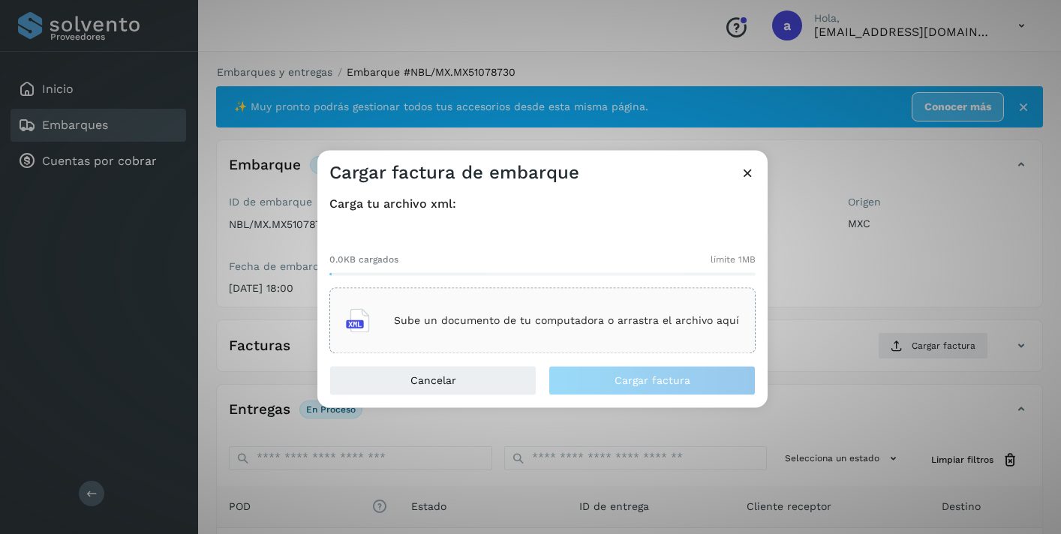
click at [662, 321] on p "Sube un documento de tu computadora o arrastra el archivo aquí" at bounding box center [566, 320] width 345 height 13
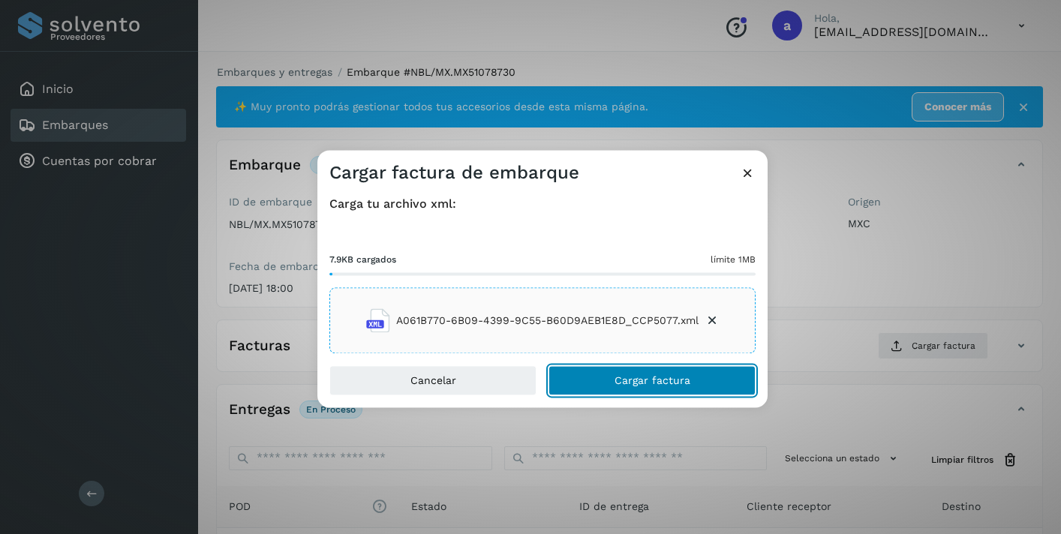
click at [694, 378] on button "Cargar factura" at bounding box center [651, 381] width 207 height 30
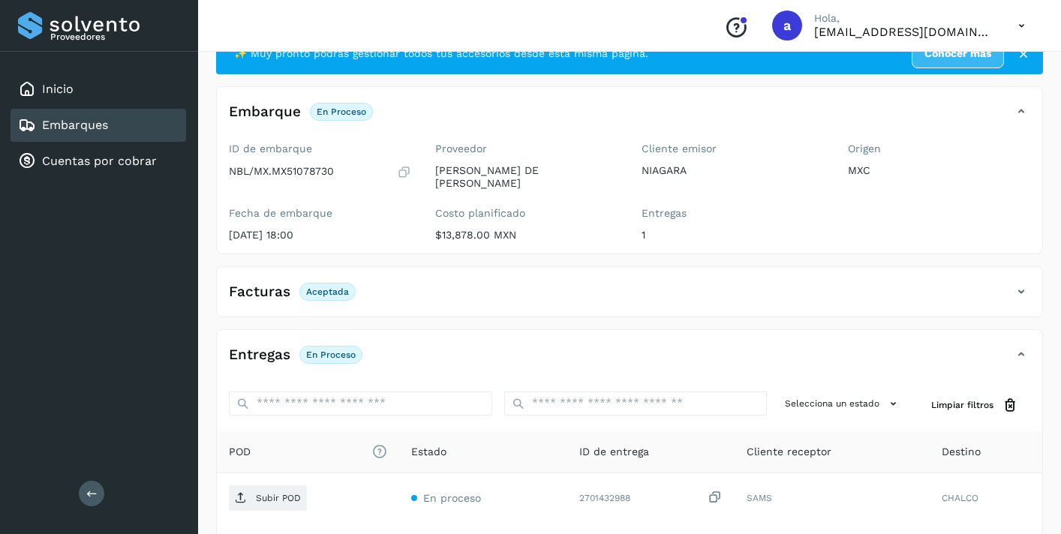
scroll to position [189, 0]
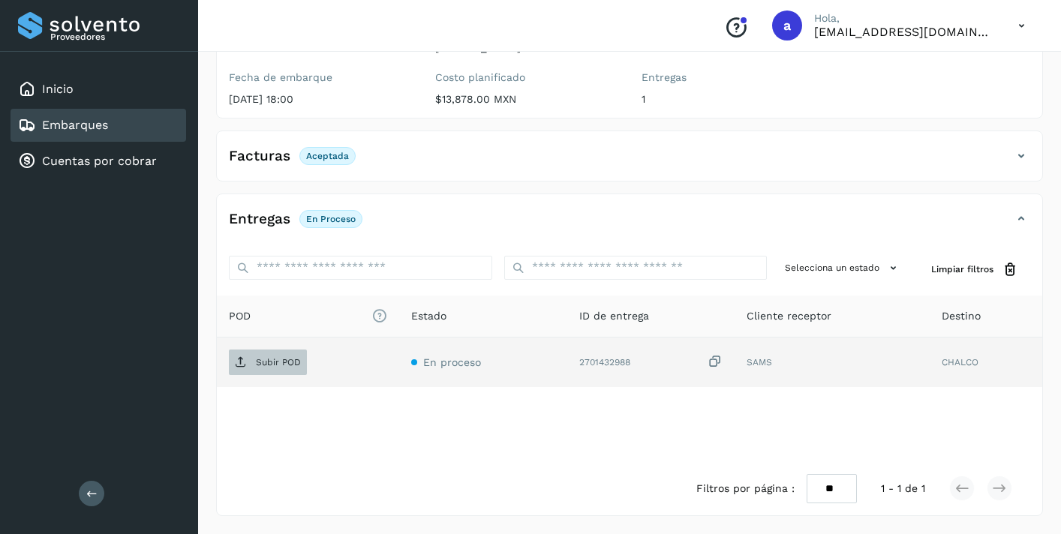
click at [287, 360] on p "Subir POD" at bounding box center [278, 362] width 45 height 11
click at [117, 124] on div "Embarques" at bounding box center [99, 125] width 176 height 33
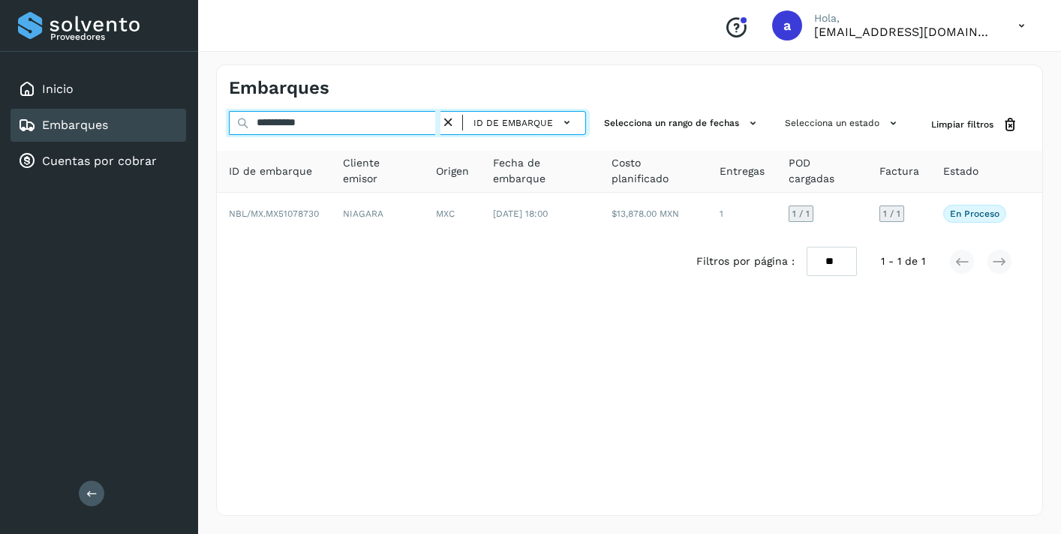
drag, startPoint x: 347, startPoint y: 125, endPoint x: 197, endPoint y: 93, distance: 154.2
click at [199, 94] on div "**********" at bounding box center [629, 291] width 863 height 488
paste input "text"
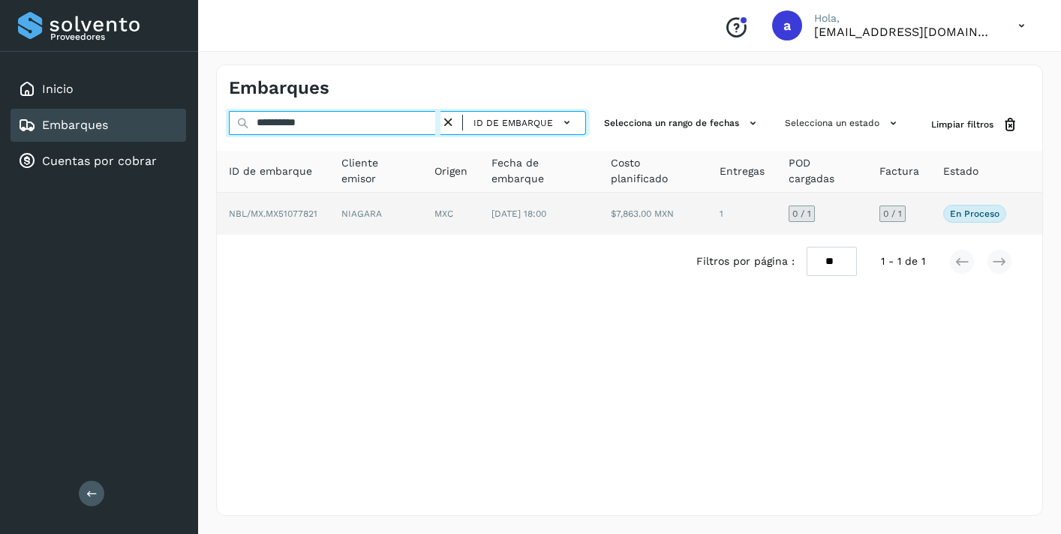
type input "**********"
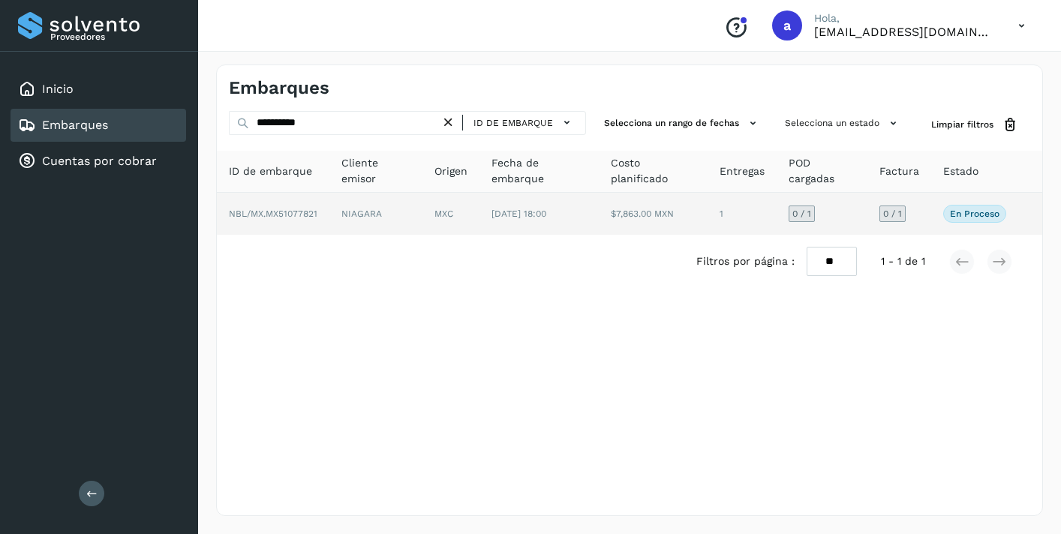
click at [893, 213] on span "0 / 1" at bounding box center [892, 213] width 19 height 9
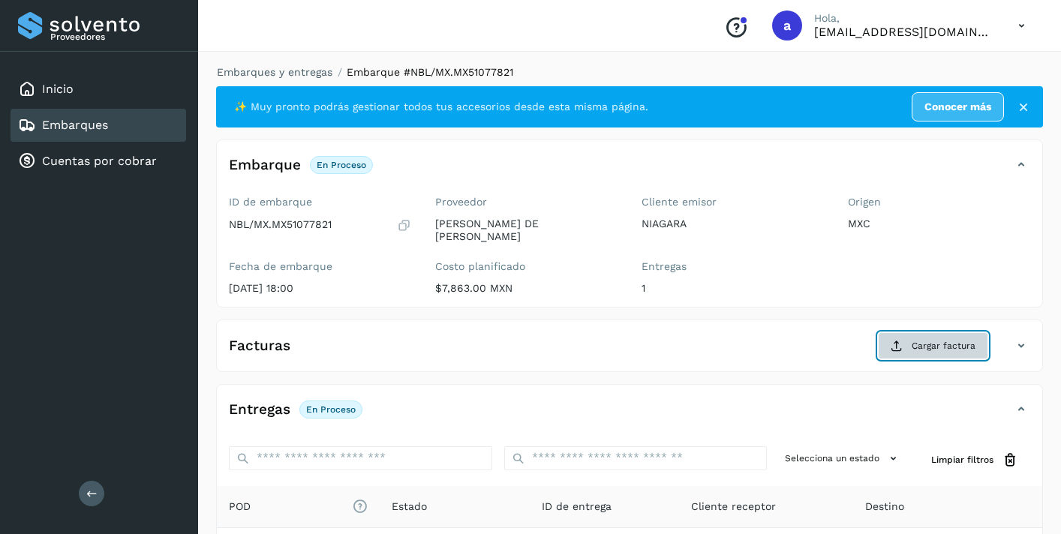
click at [914, 346] on span "Cargar factura" at bounding box center [943, 346] width 64 height 14
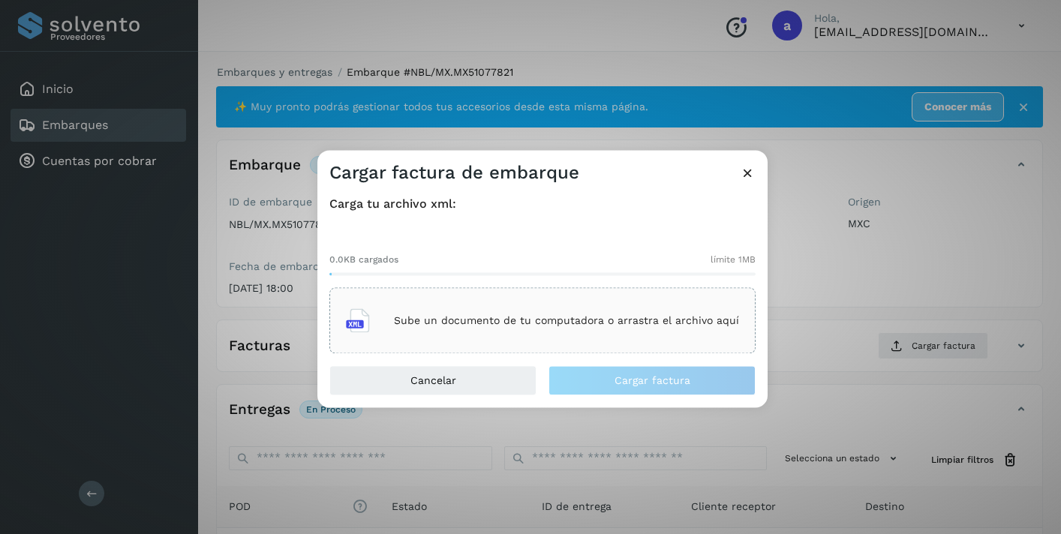
click at [666, 317] on p "Sube un documento de tu computadora o arrastra el archivo aquí" at bounding box center [566, 320] width 345 height 13
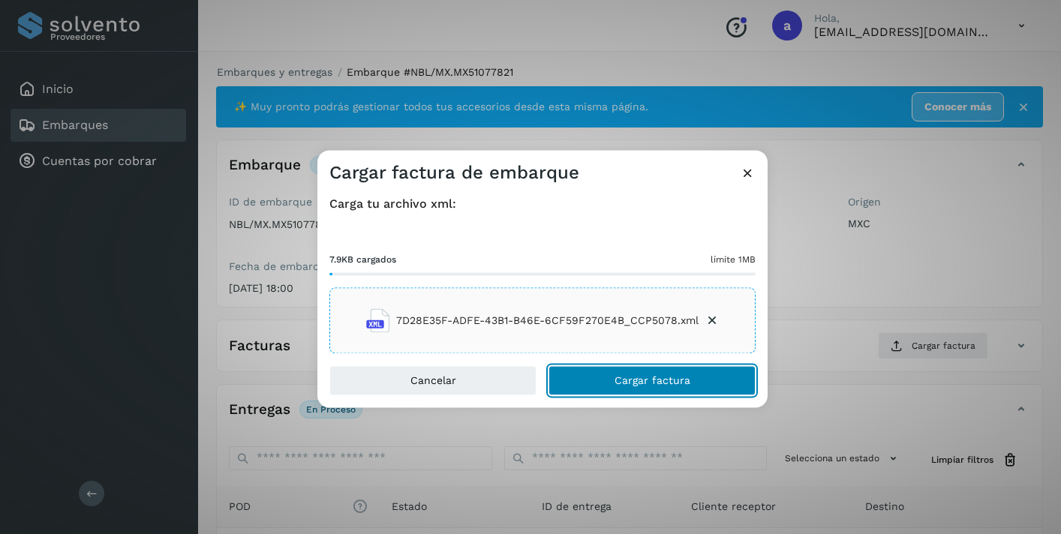
click at [698, 391] on button "Cargar factura" at bounding box center [651, 381] width 207 height 30
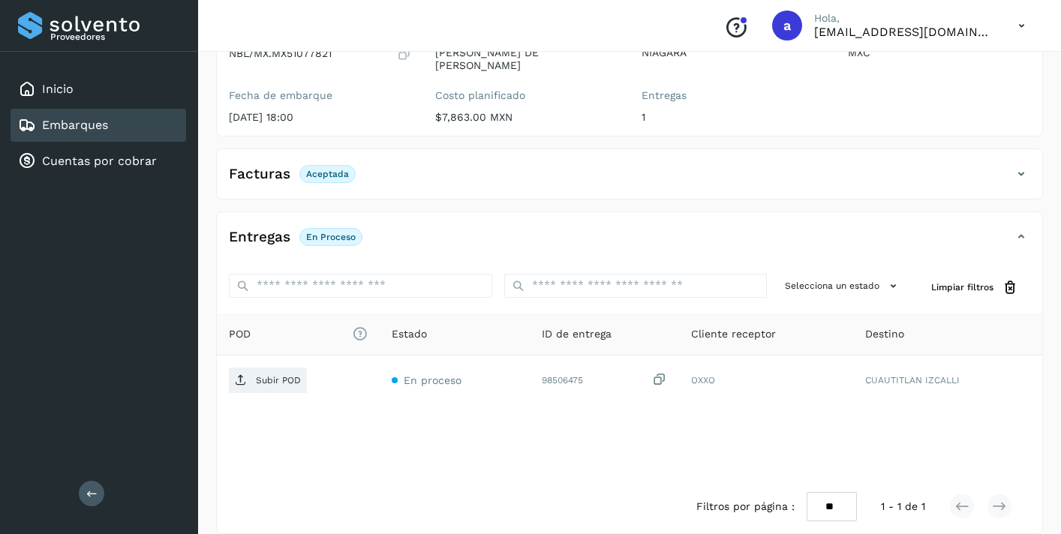
scroll to position [189, 0]
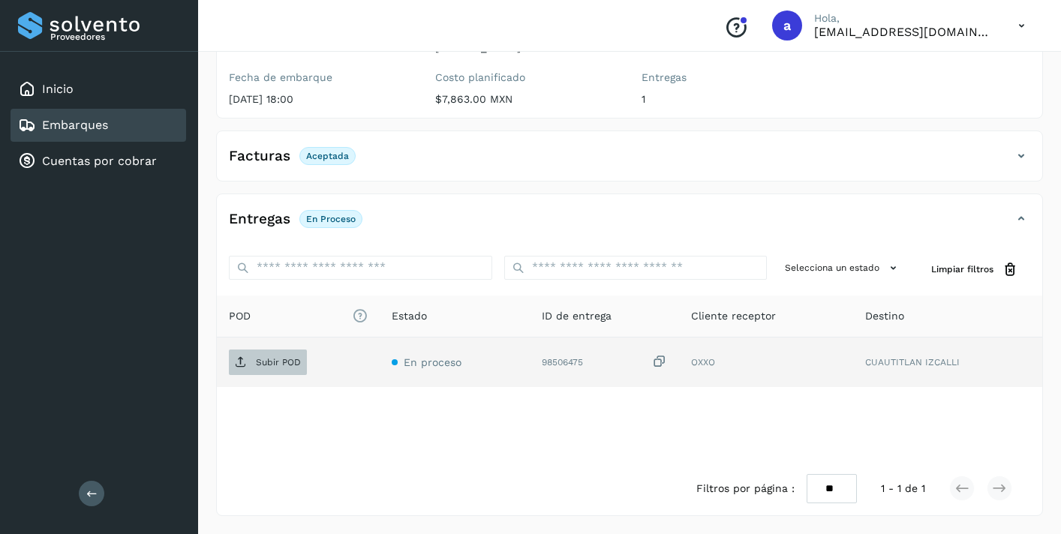
click at [288, 362] on p "Subir POD" at bounding box center [278, 362] width 45 height 11
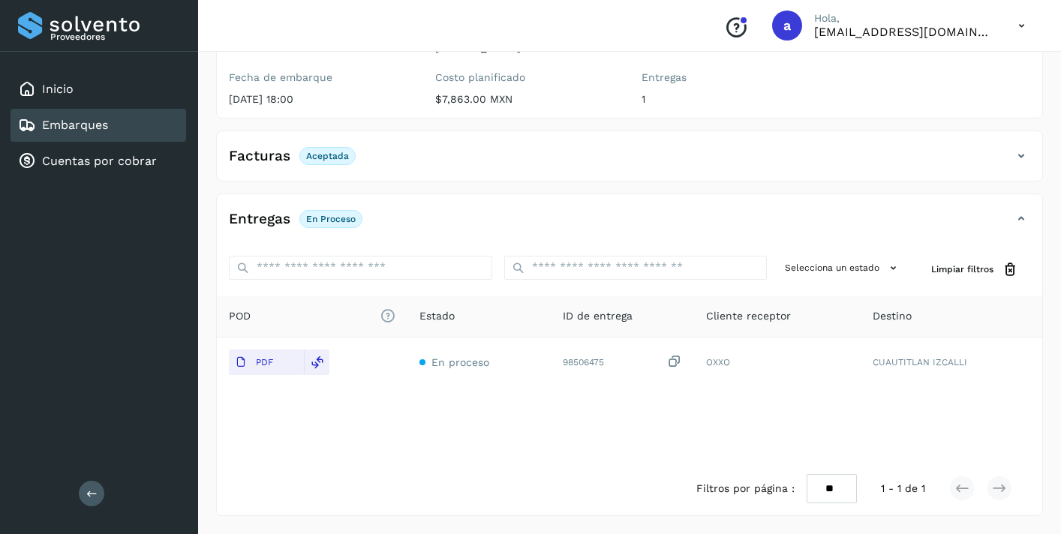
click at [157, 121] on div "Embarques" at bounding box center [99, 125] width 176 height 33
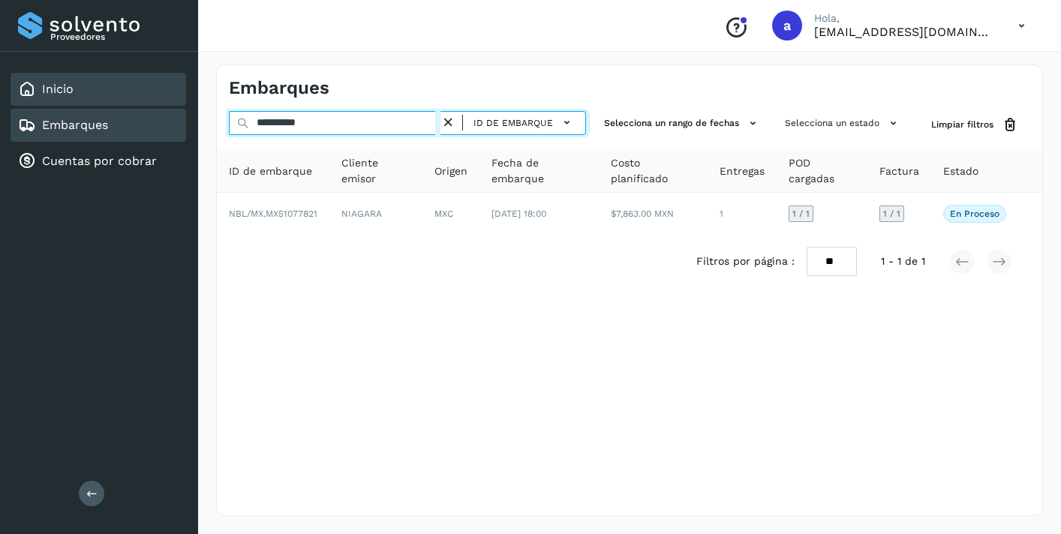
drag, startPoint x: 334, startPoint y: 123, endPoint x: 161, endPoint y: 104, distance: 174.3
click at [161, 104] on div "**********" at bounding box center [530, 267] width 1061 height 534
paste input "text"
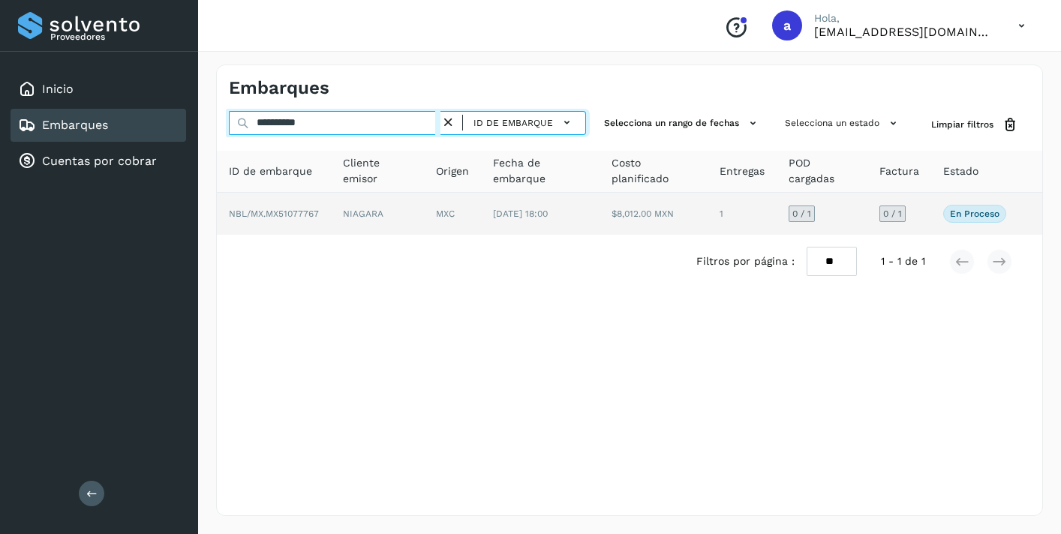
type input "**********"
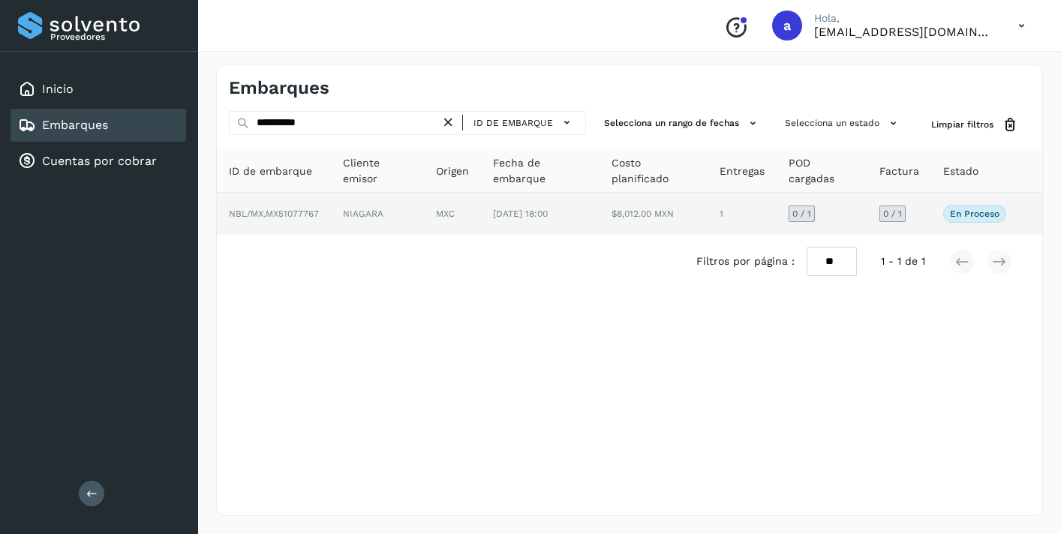
click at [890, 210] on span "0 / 1" at bounding box center [892, 213] width 19 height 9
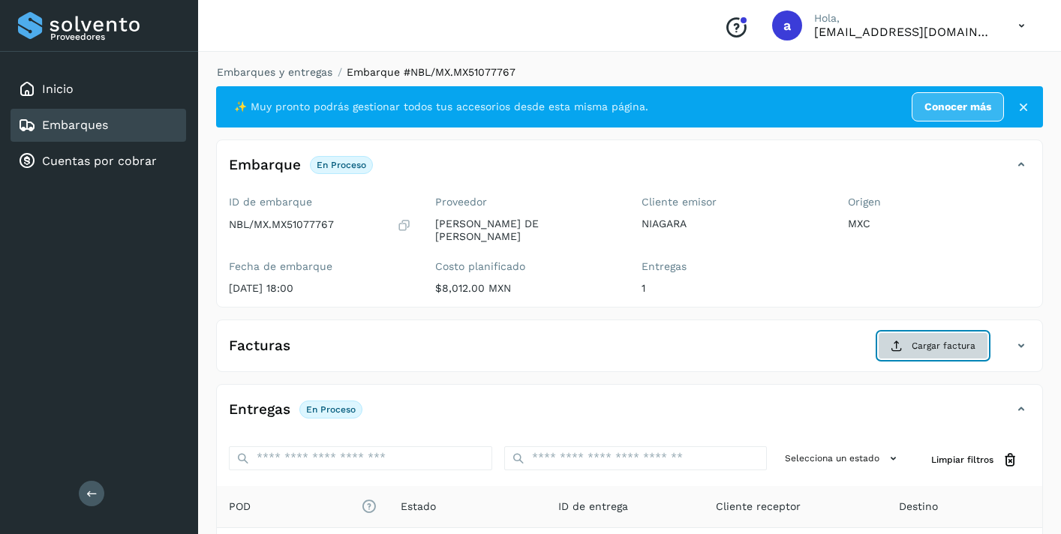
click at [952, 345] on span "Cargar factura" at bounding box center [943, 346] width 64 height 14
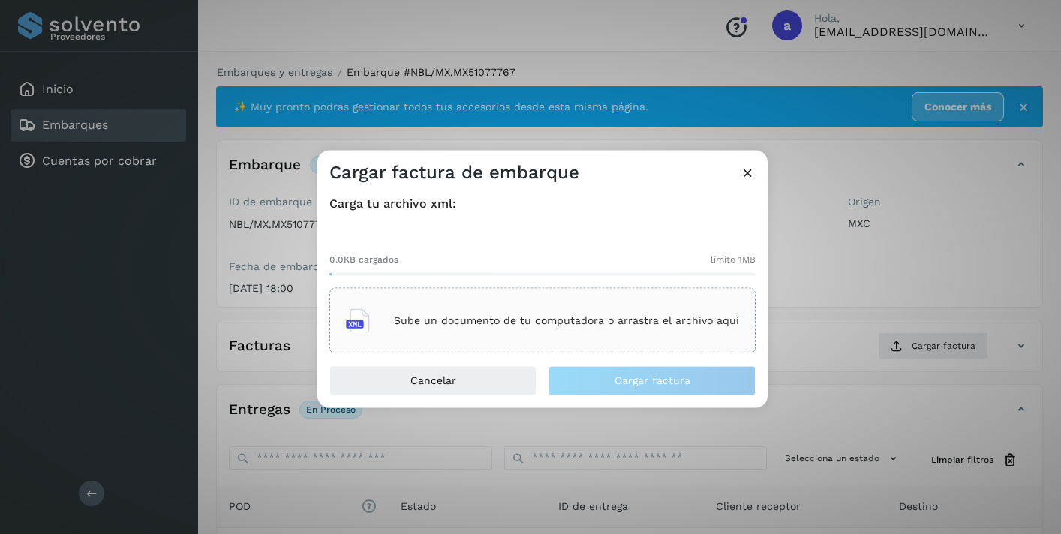
click at [638, 322] on p "Sube un documento de tu computadora o arrastra el archivo aquí" at bounding box center [566, 320] width 345 height 13
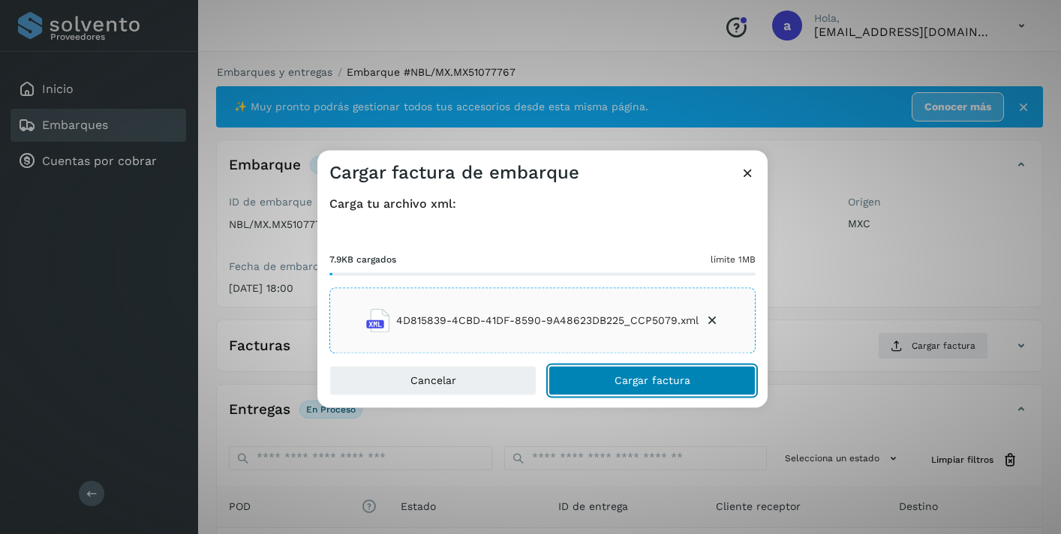
click at [649, 380] on span "Cargar factura" at bounding box center [652, 381] width 76 height 11
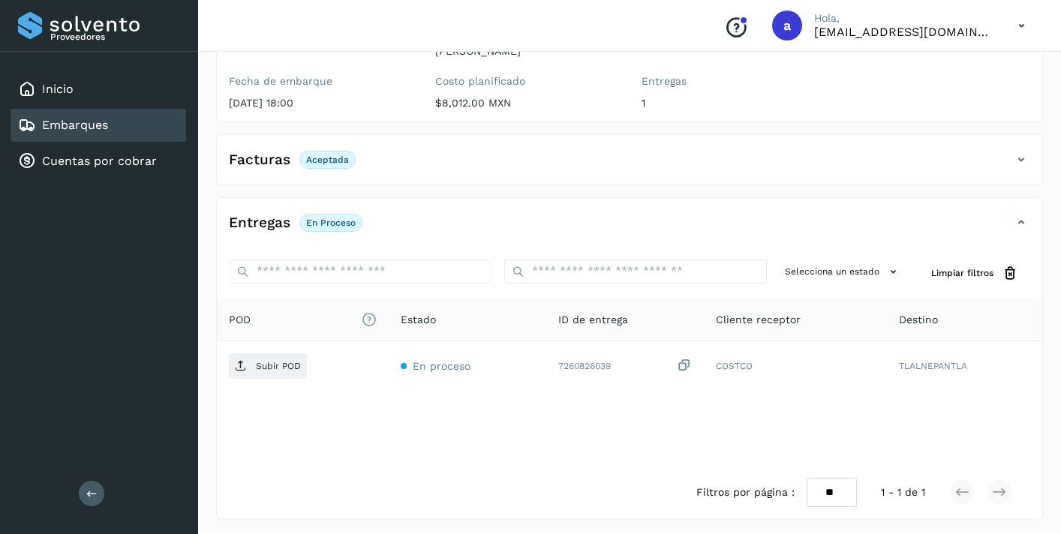
scroll to position [189, 0]
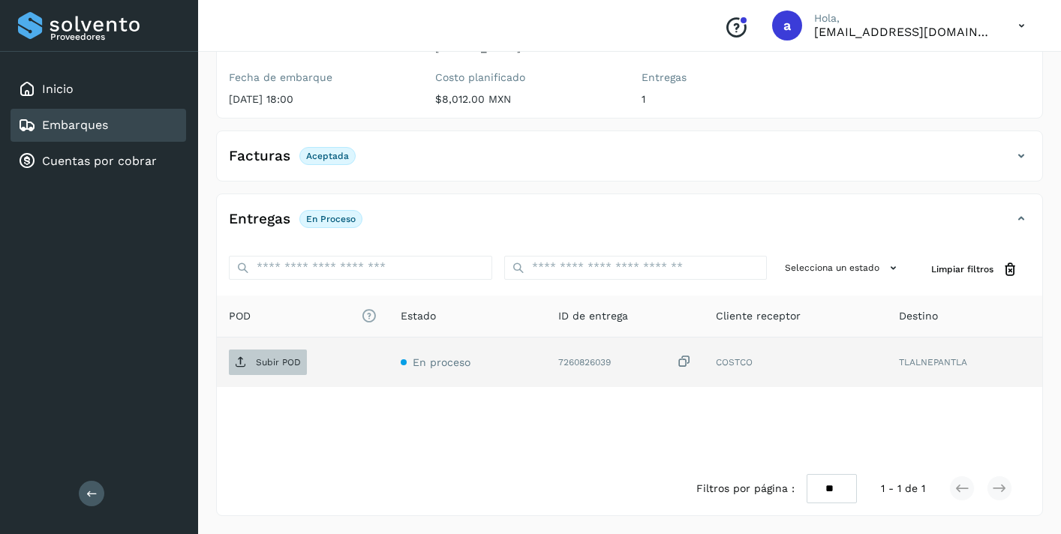
click at [283, 361] on p "Subir POD" at bounding box center [278, 362] width 45 height 11
